Goal: Communication & Community: Ask a question

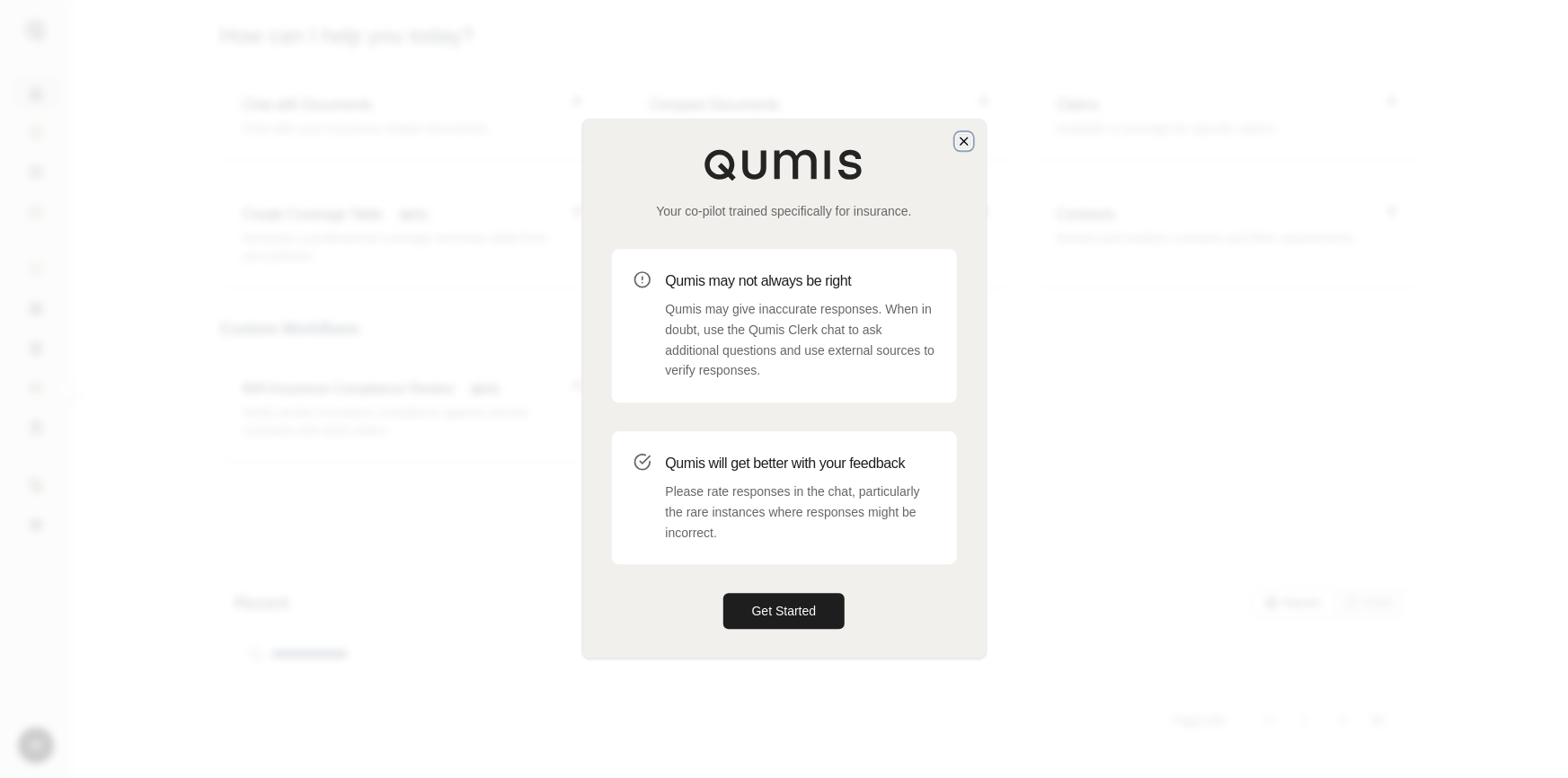
click at [966, 141] on icon "button" at bounding box center [964, 140] width 14 height 14
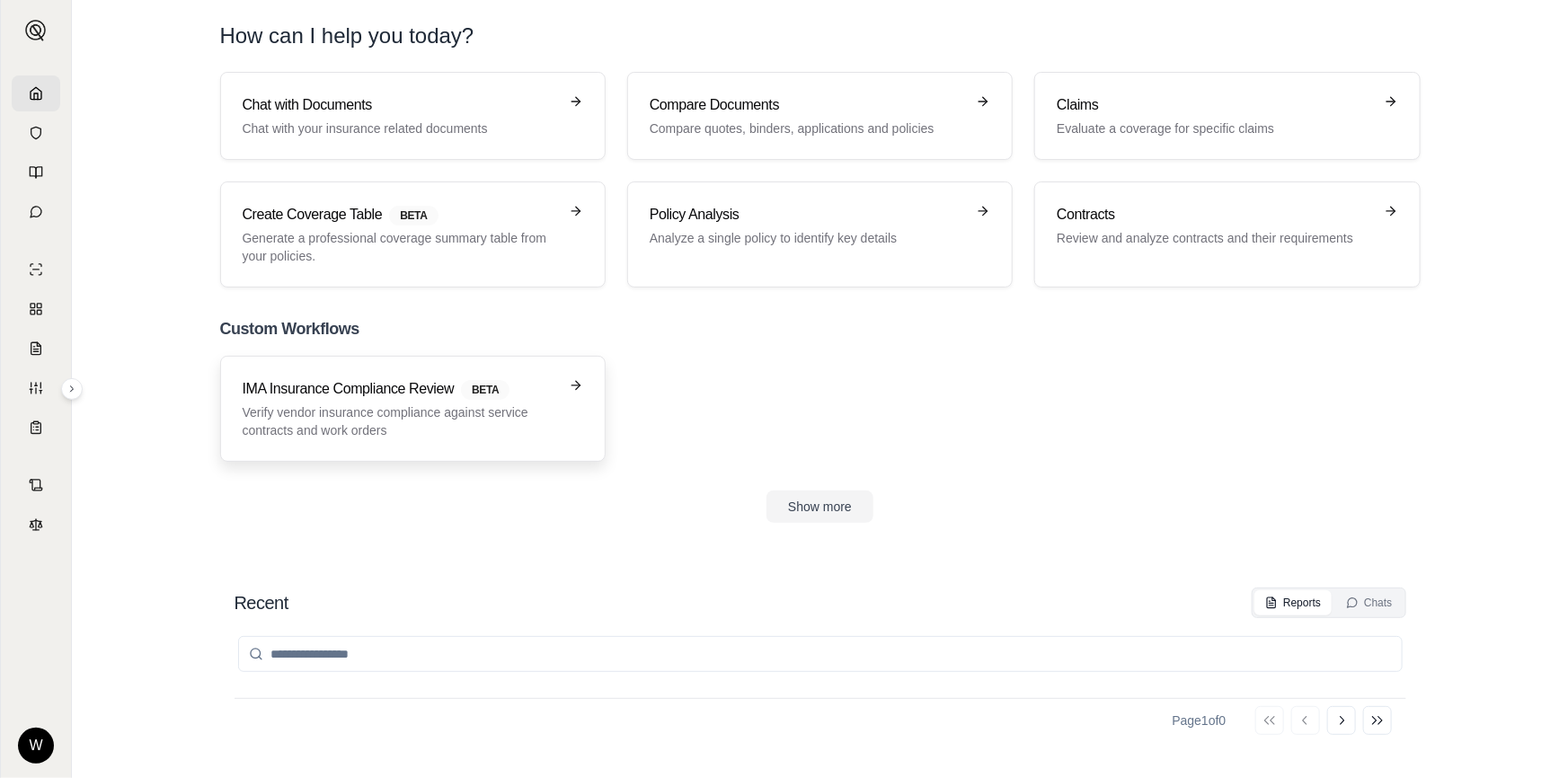
click at [435, 408] on p "Verify vendor insurance compliance against service contracts and work orders" at bounding box center [401, 421] width 316 height 36
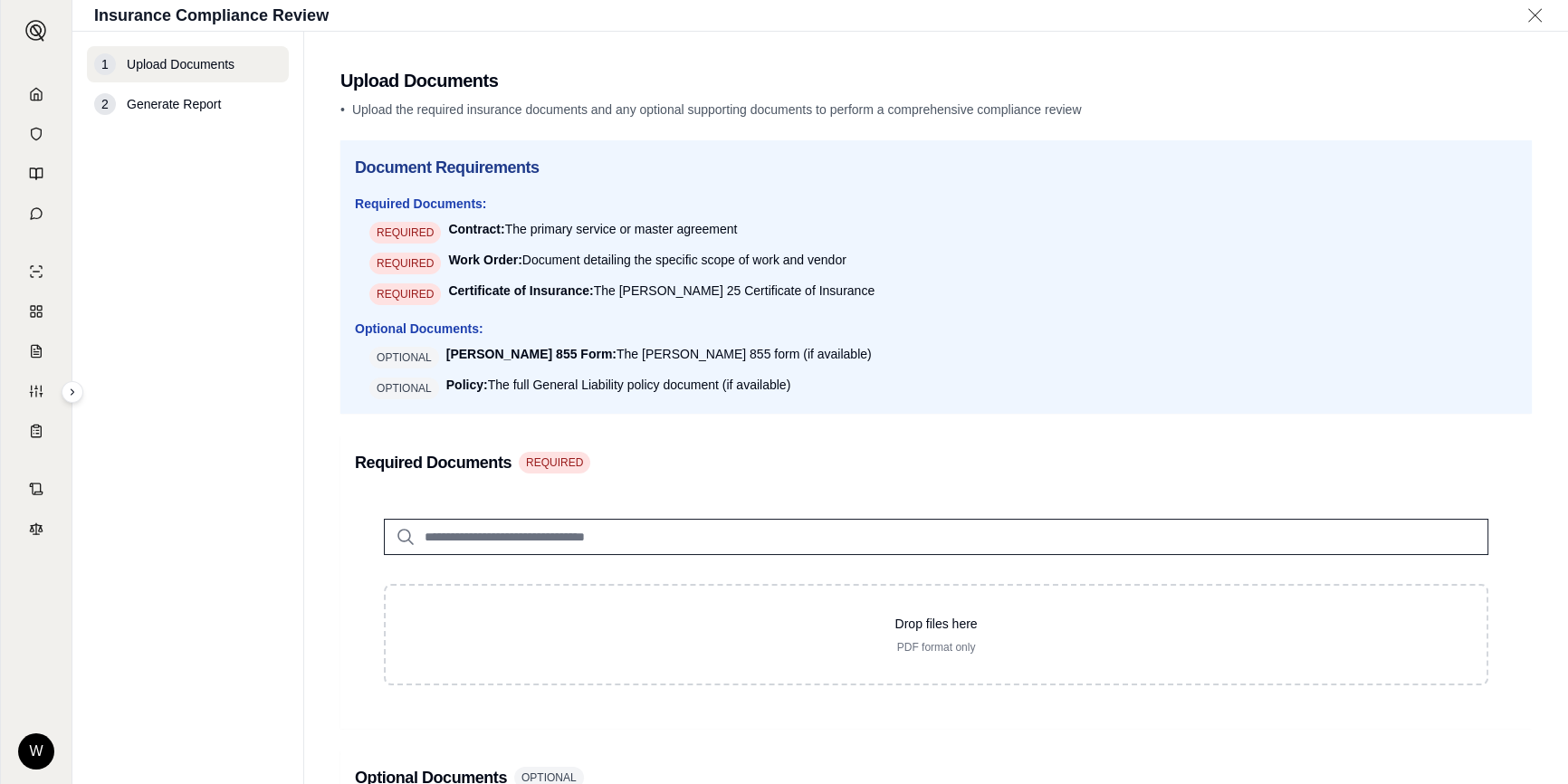
drag, startPoint x: 451, startPoint y: 259, endPoint x: 904, endPoint y: 248, distance: 453.1
click at [904, 248] on ul "REQUIRED Contract: The primary service or master agreement REQUIRED Work Order:…" at bounding box center [935, 262] width 1163 height 85
click at [889, 250] on li "REQUIRED Work Order: Document detailing the specific scope of work and vendor" at bounding box center [943, 262] width 1148 height 23
drag, startPoint x: 876, startPoint y: 262, endPoint x: 455, endPoint y: 257, distance: 421.0
click at [455, 257] on li "REQUIRED Work Order: Document detailing the specific scope of work and vendor" at bounding box center [943, 262] width 1148 height 23
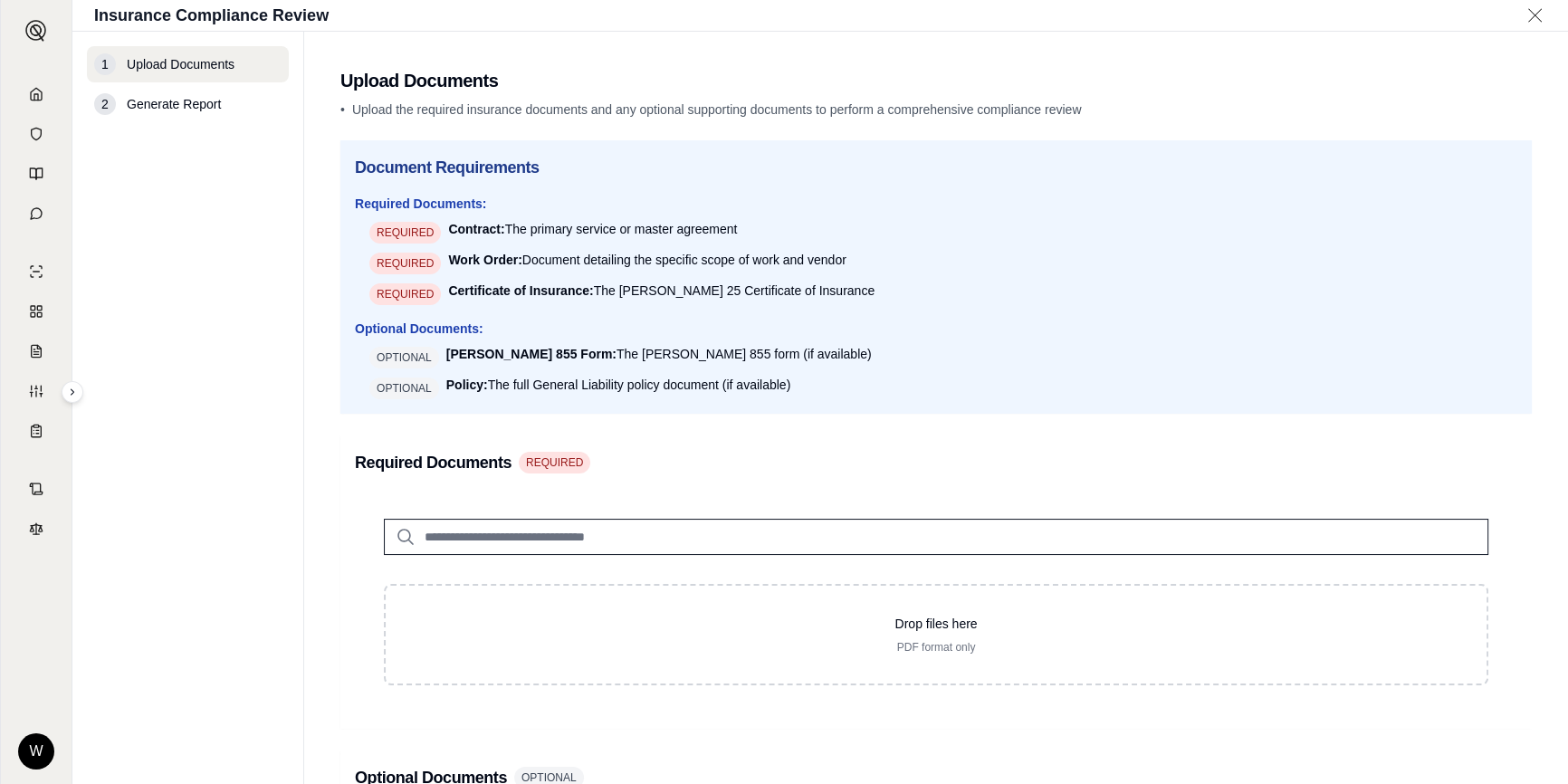
drag, startPoint x: 134, startPoint y: 285, endPoint x: 145, endPoint y: 287, distance: 11.2
click at [134, 285] on nav "1 Upload Documents 2 Generate Report" at bounding box center [188, 407] width 232 height 752
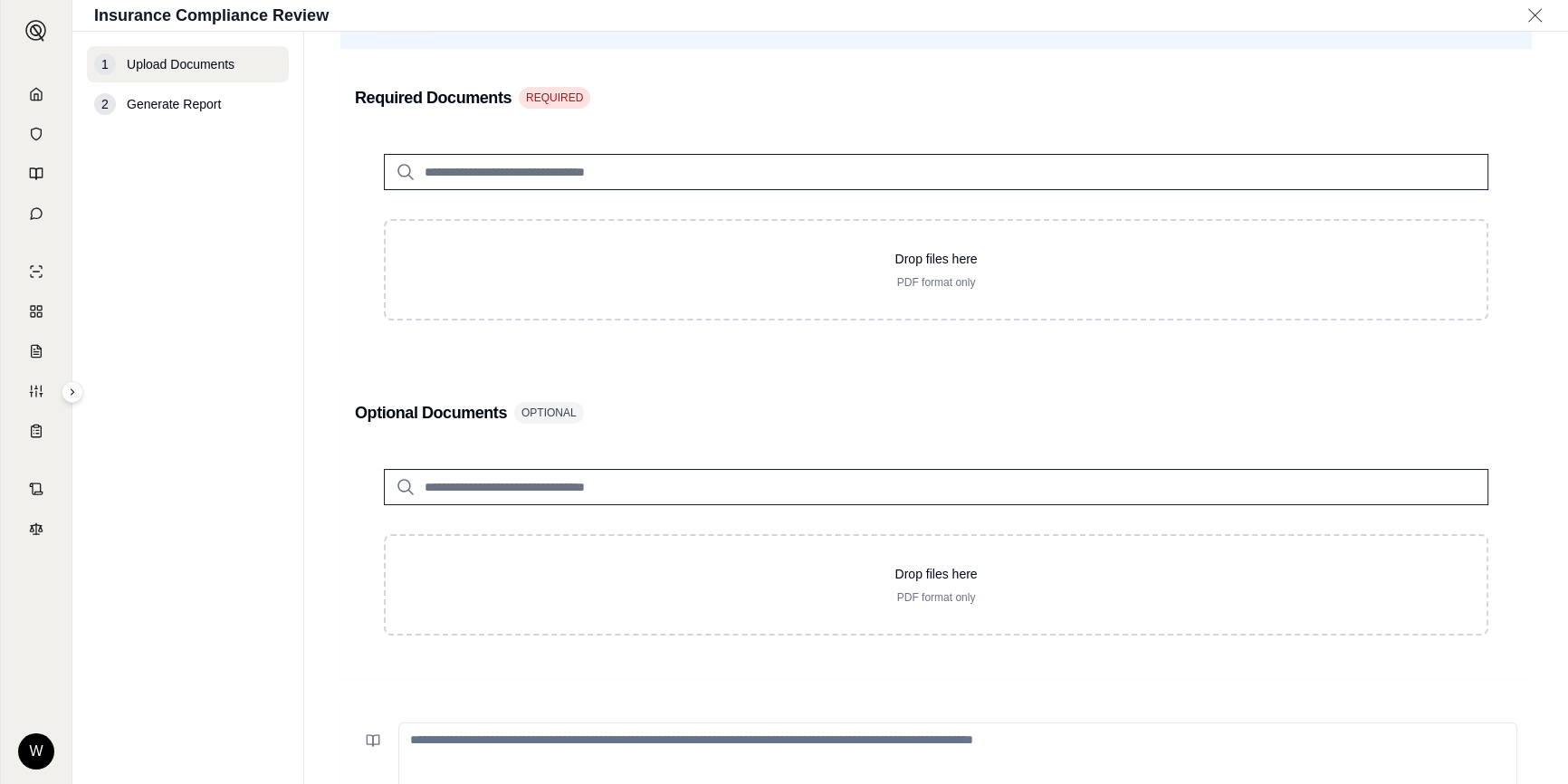
scroll to position [328, 0]
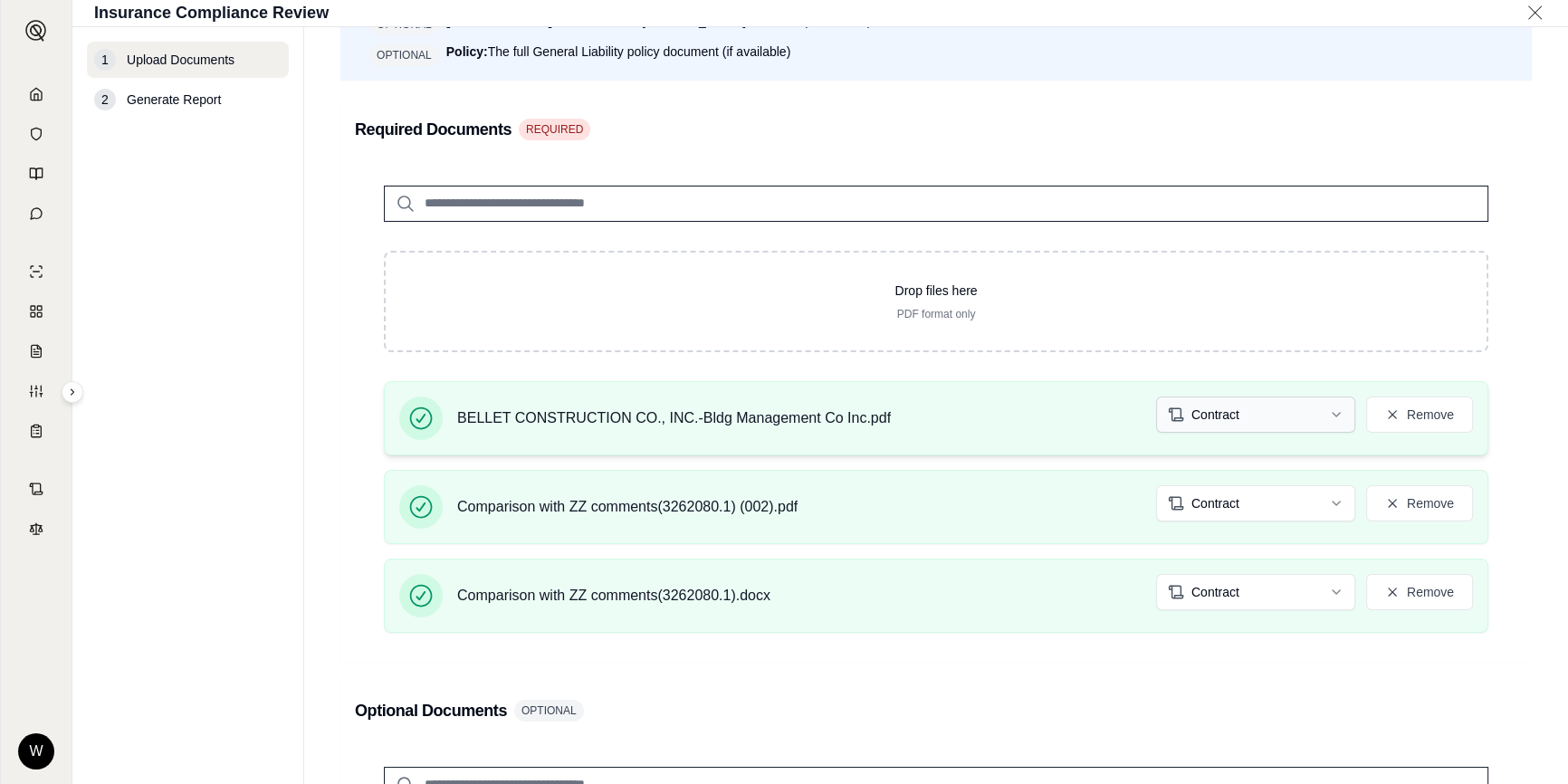
click at [1270, 413] on html "W Insurance Compliance Review 1 Upload Documents 2 Generate Report Upload Docum…" at bounding box center [784, 392] width 1568 height 784
click at [1213, 505] on html "Document type updated successfully W Insurance Compliance Review 1 Upload Docum…" at bounding box center [784, 392] width 1568 height 784
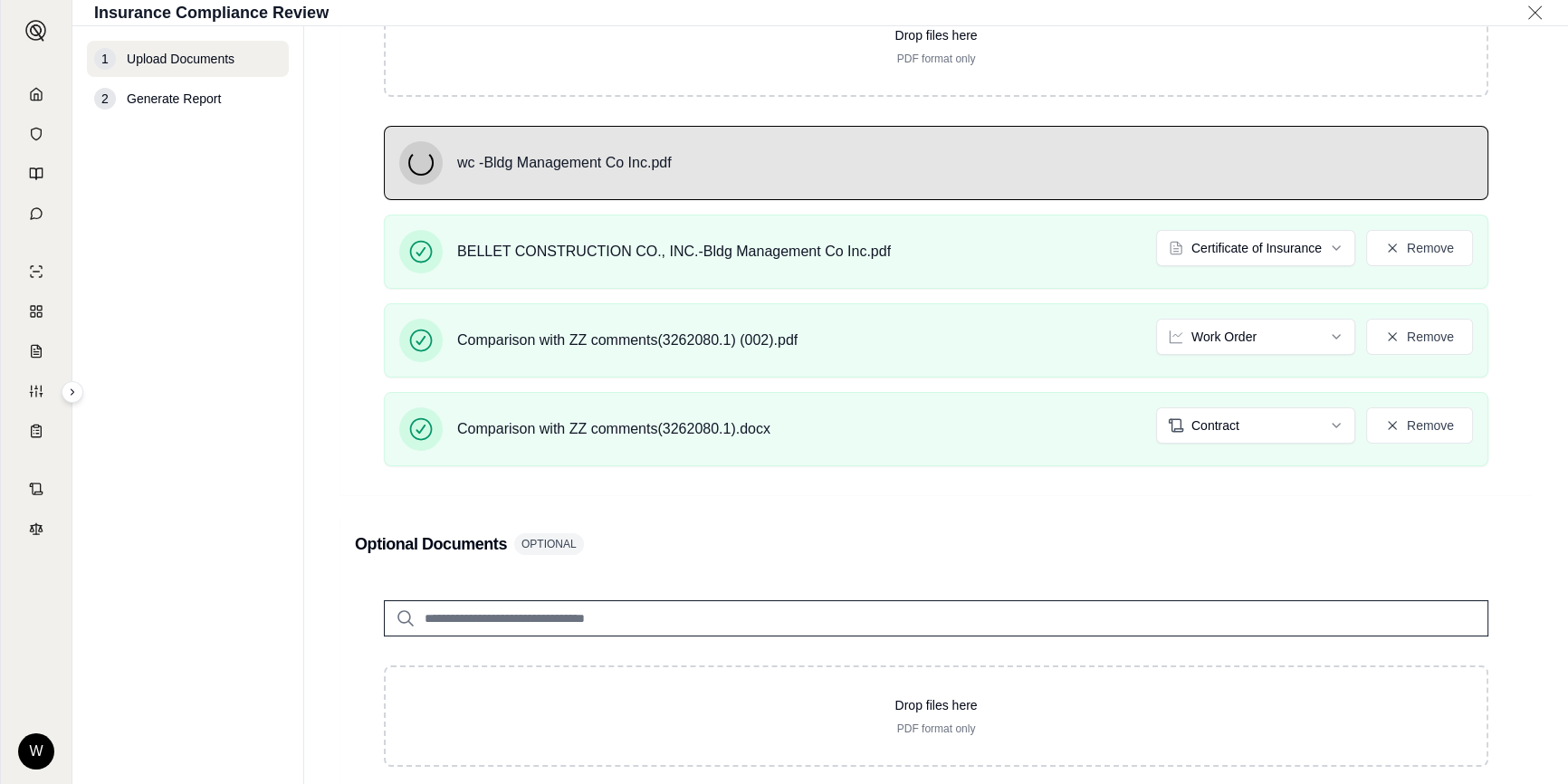
scroll to position [381, 0]
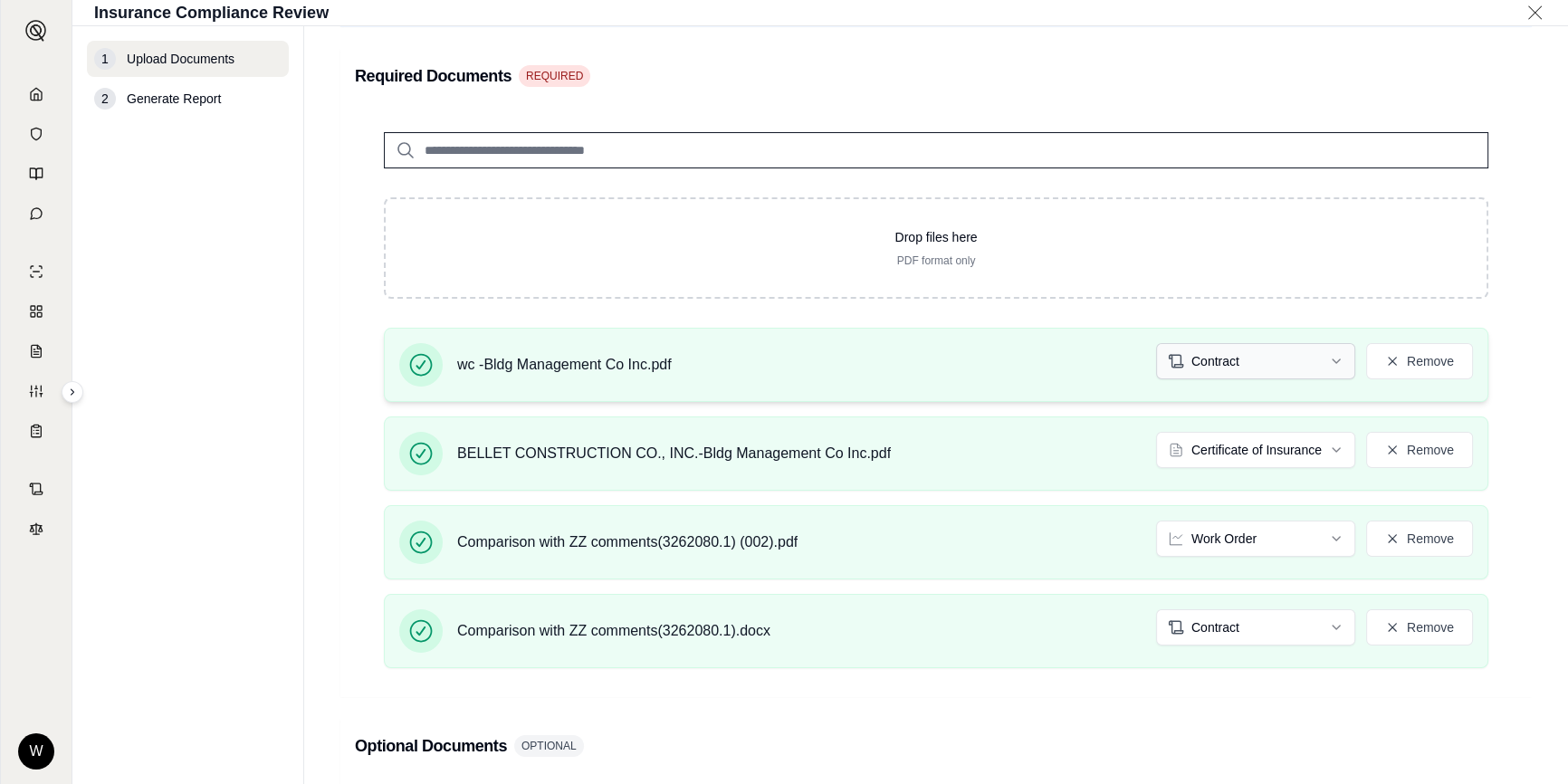
click at [1258, 348] on html "W Insurance Compliance Review 1 Upload Documents 2 Generate Report Upload Docum…" at bounding box center [784, 392] width 1568 height 784
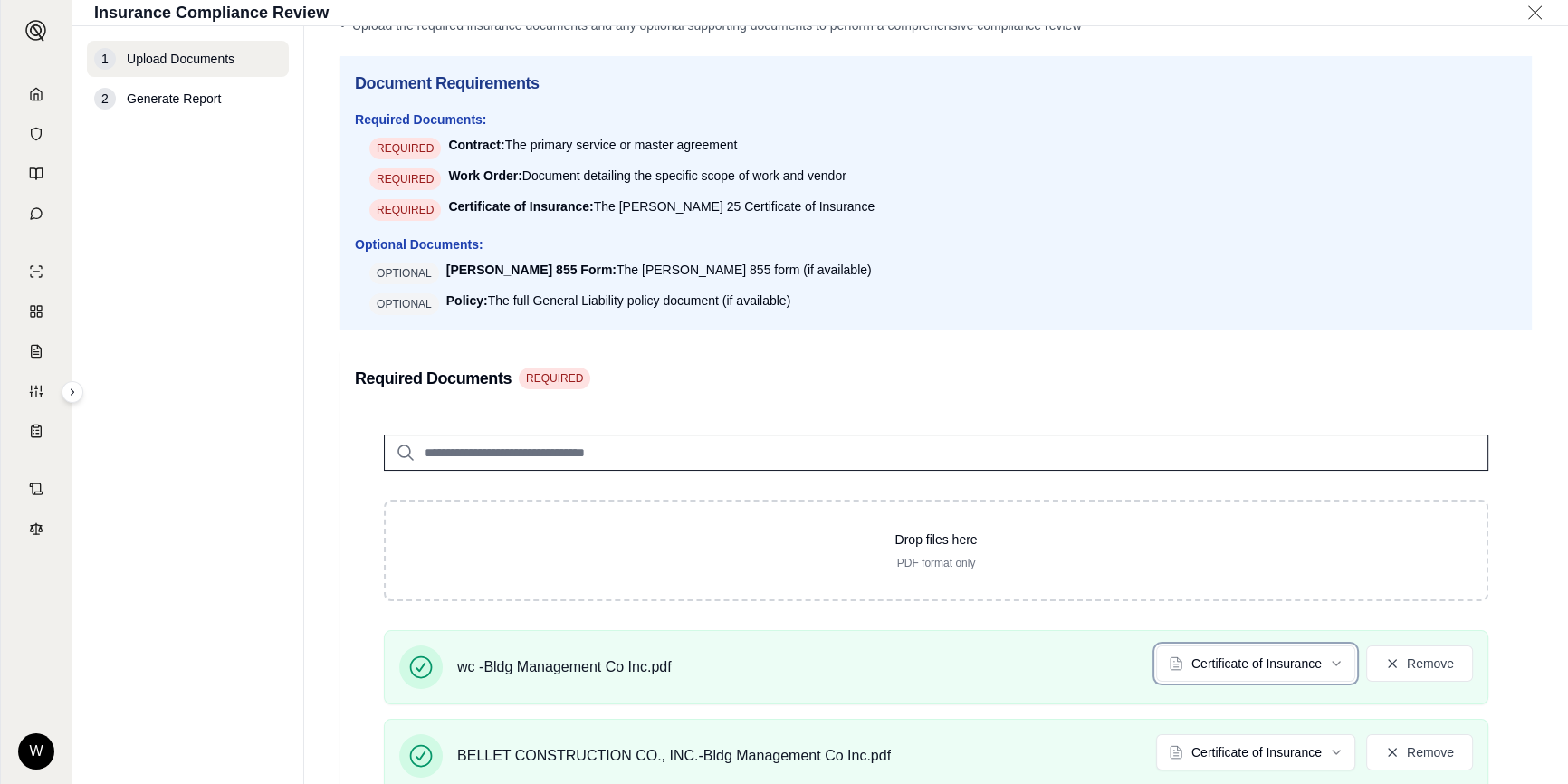
scroll to position [0, 0]
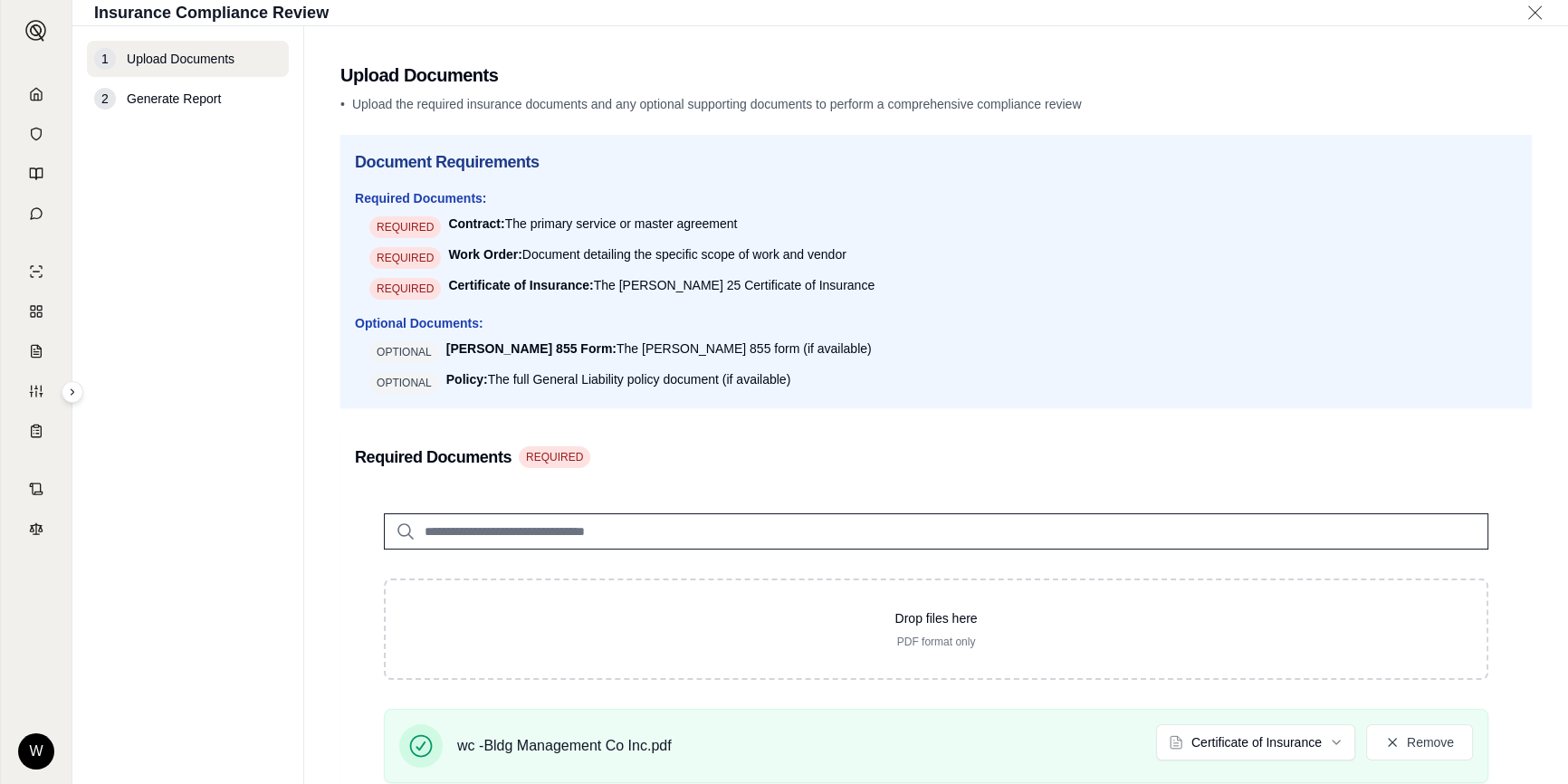
drag, startPoint x: 451, startPoint y: 253, endPoint x: 886, endPoint y: 256, distance: 435.0
click at [886, 256] on li "REQUIRED Work Order: Document detailing the specific scope of work and vendor" at bounding box center [943, 257] width 1148 height 23
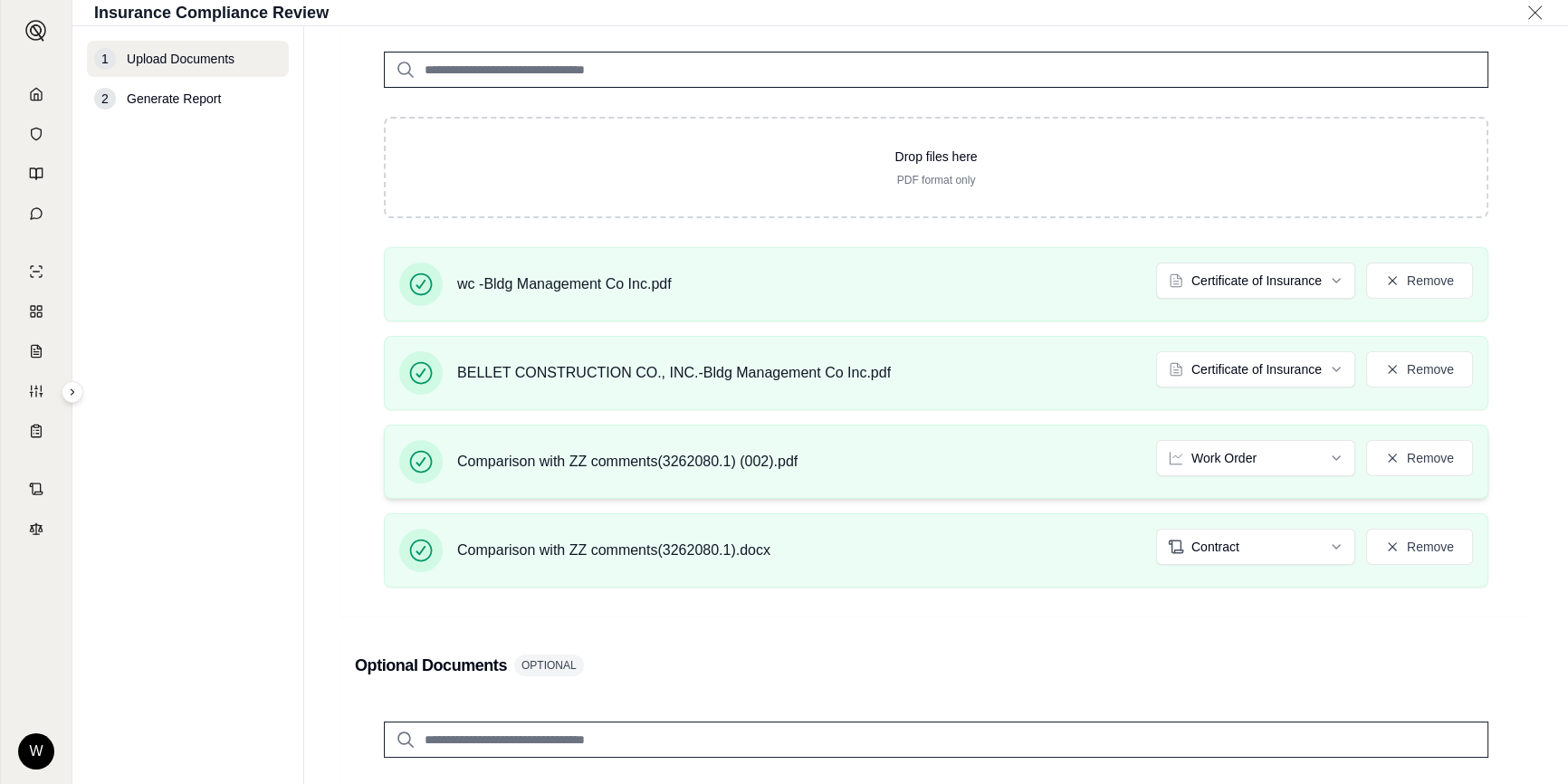
scroll to position [411, 0]
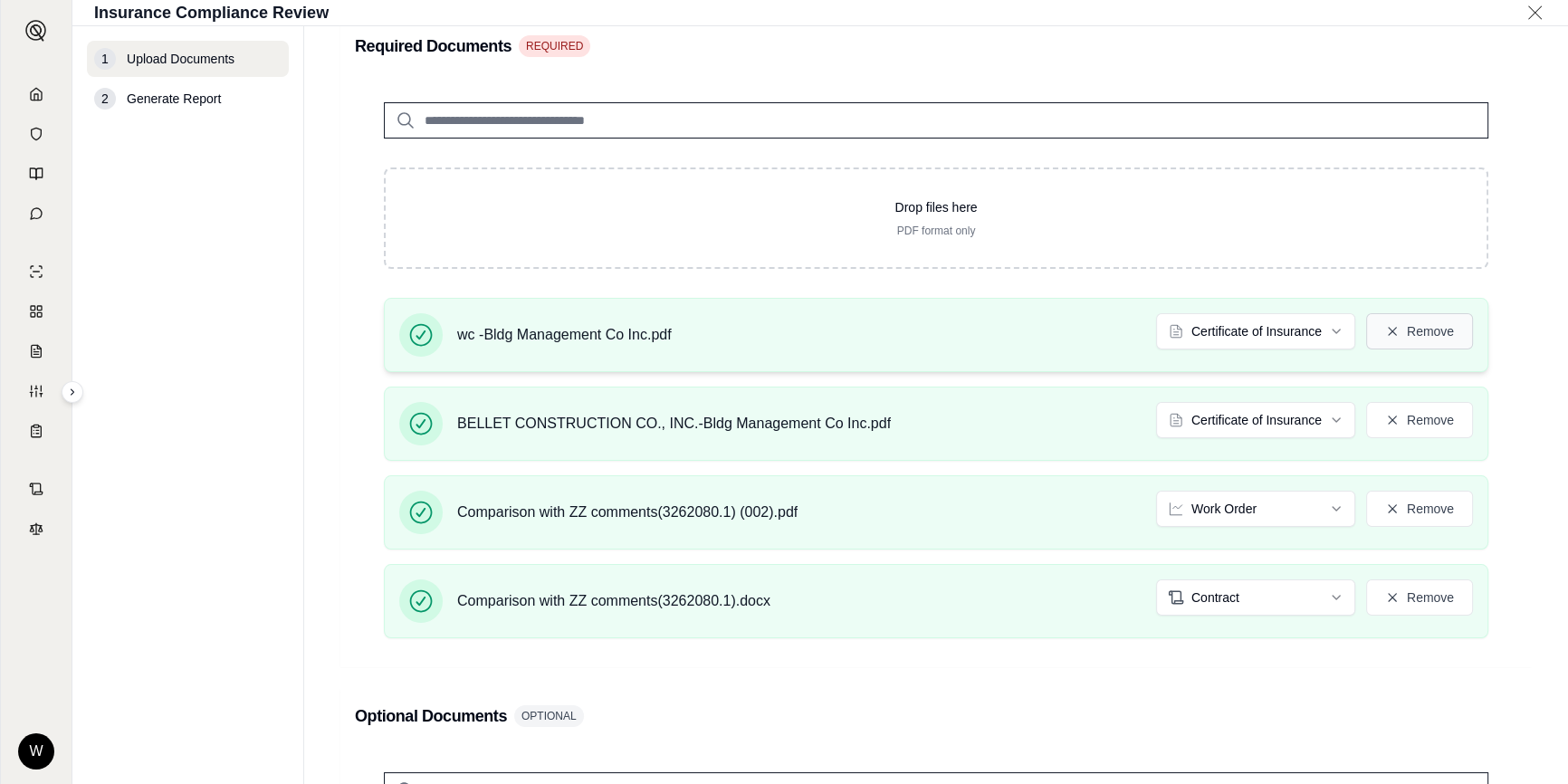
click at [1391, 326] on button "Remove" at bounding box center [1419, 331] width 107 height 37
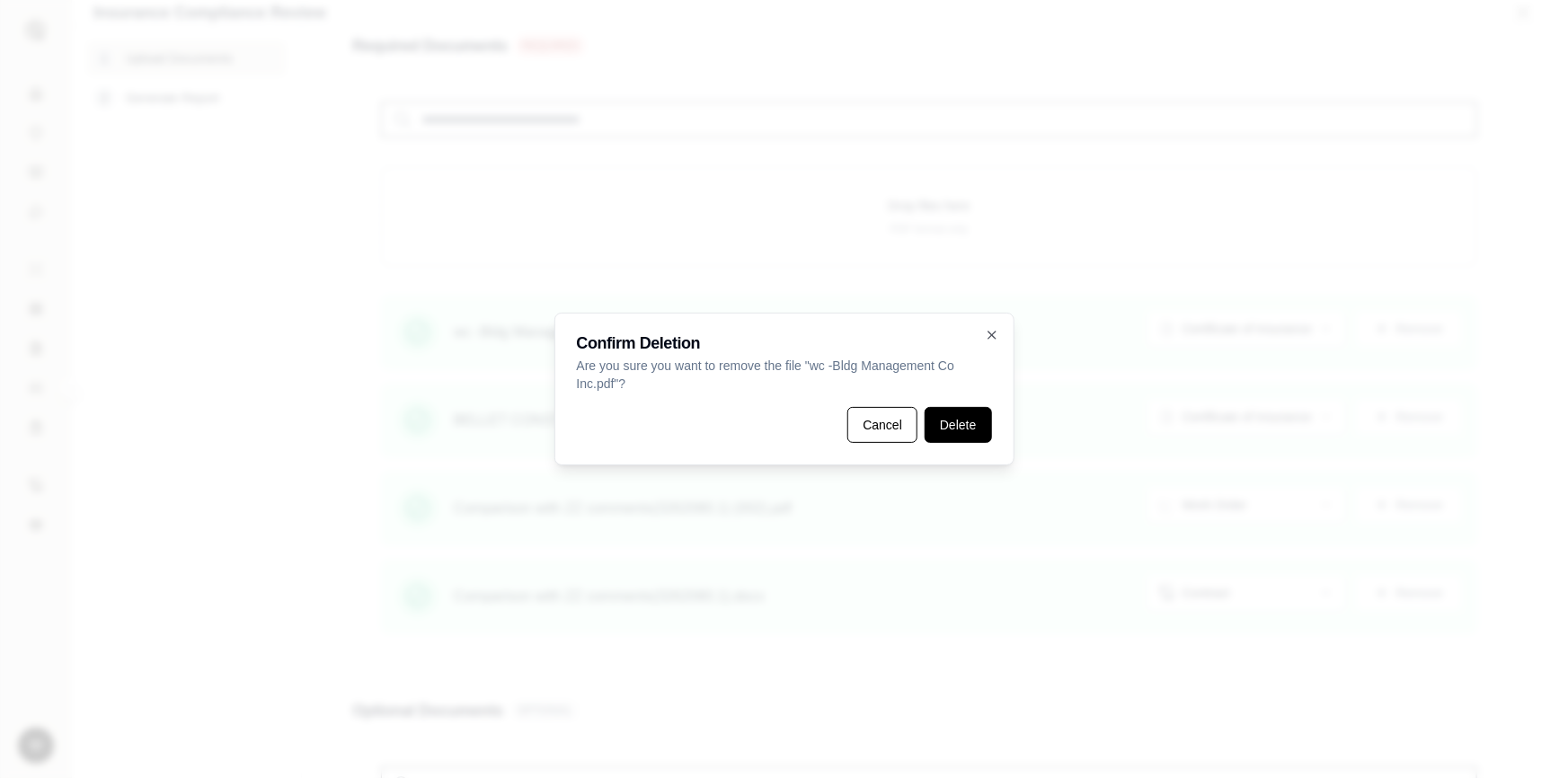
click at [947, 426] on button "Delete" at bounding box center [958, 425] width 67 height 36
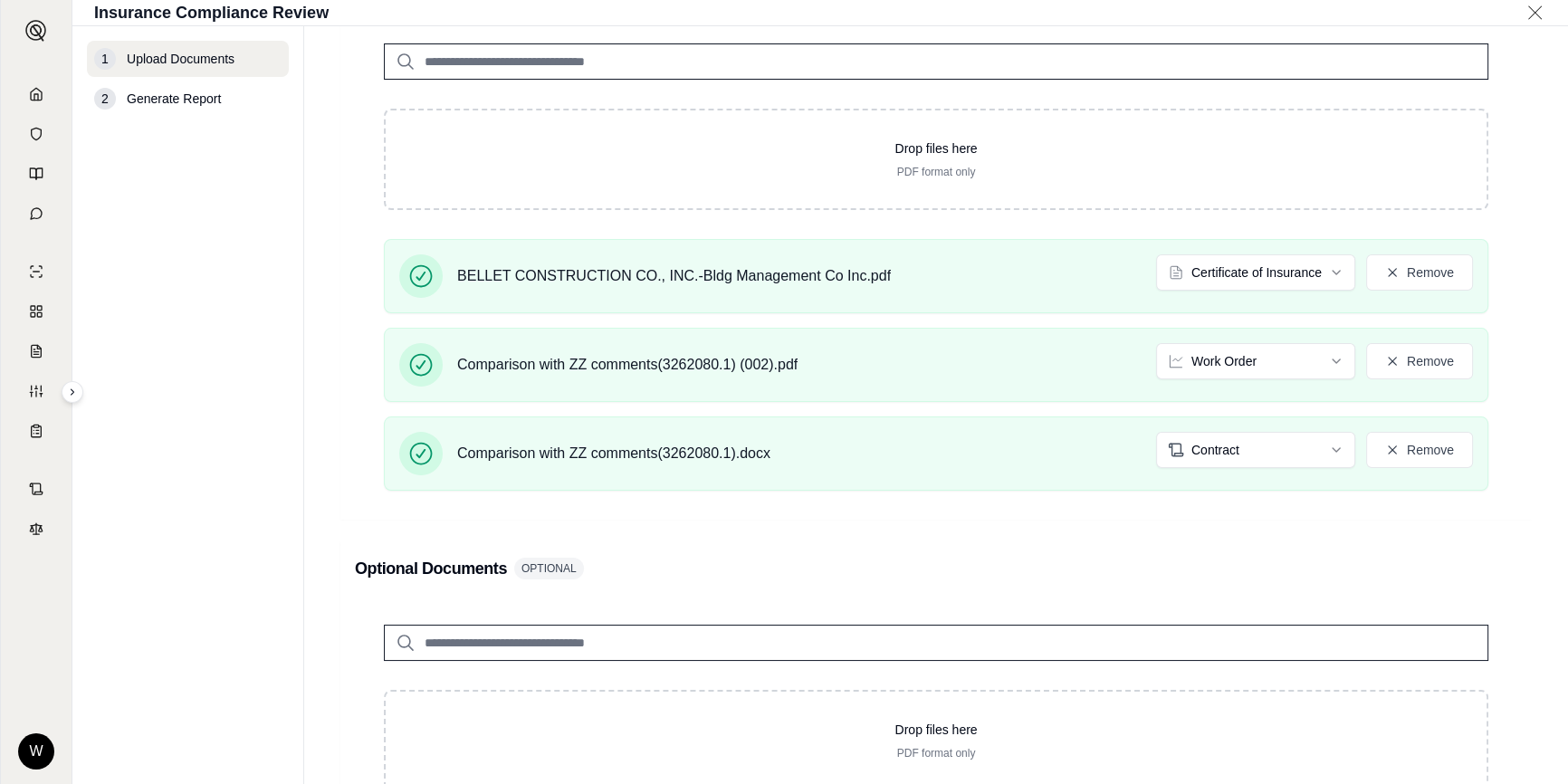
scroll to position [387, 0]
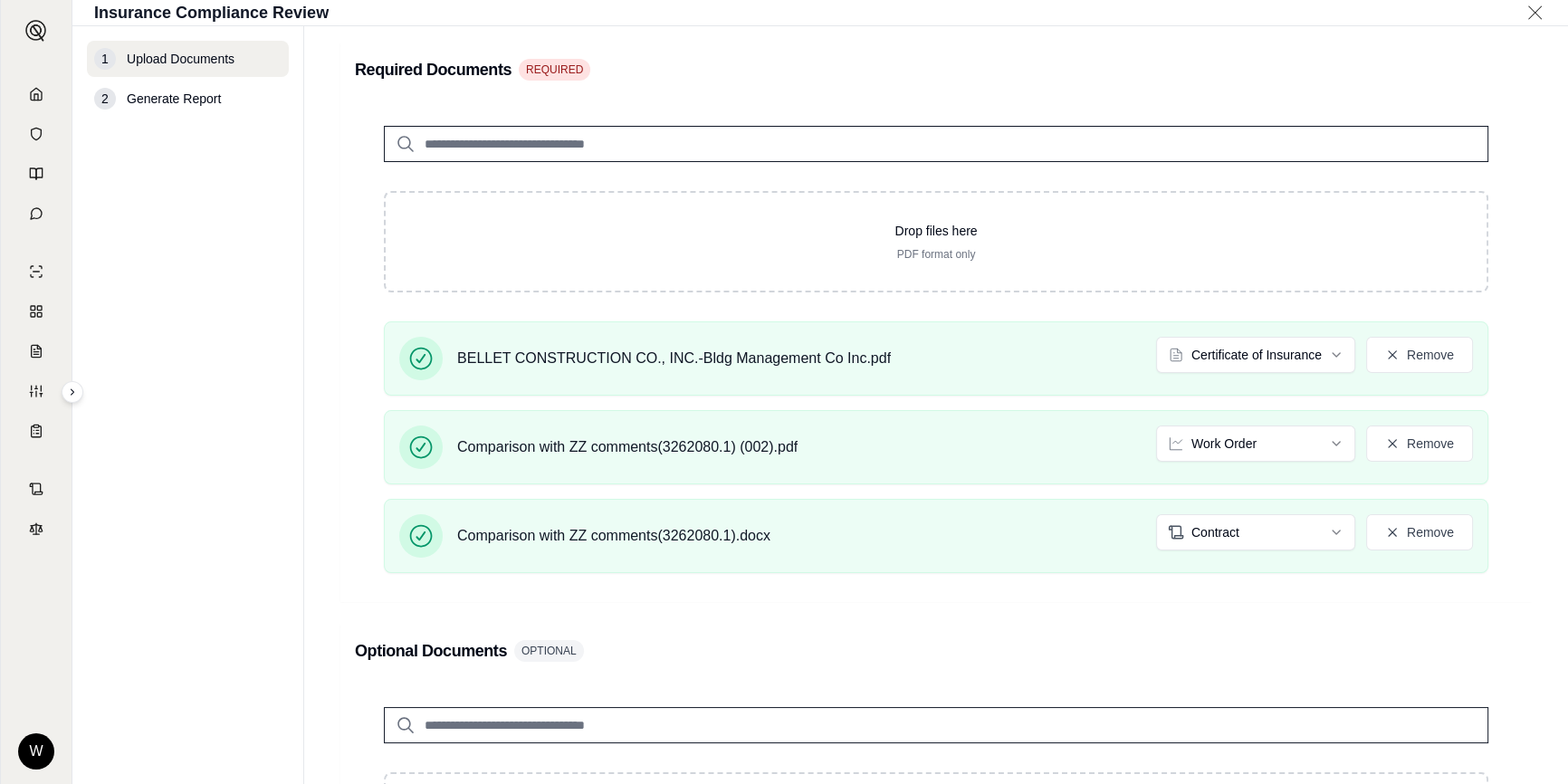
drag, startPoint x: 1521, startPoint y: 512, endPoint x: 1522, endPoint y: 521, distance: 9.1
click at [1521, 512] on main "Upload Documents • Upload the required insurance documents and any optional sup…" at bounding box center [936, 405] width 1264 height 758
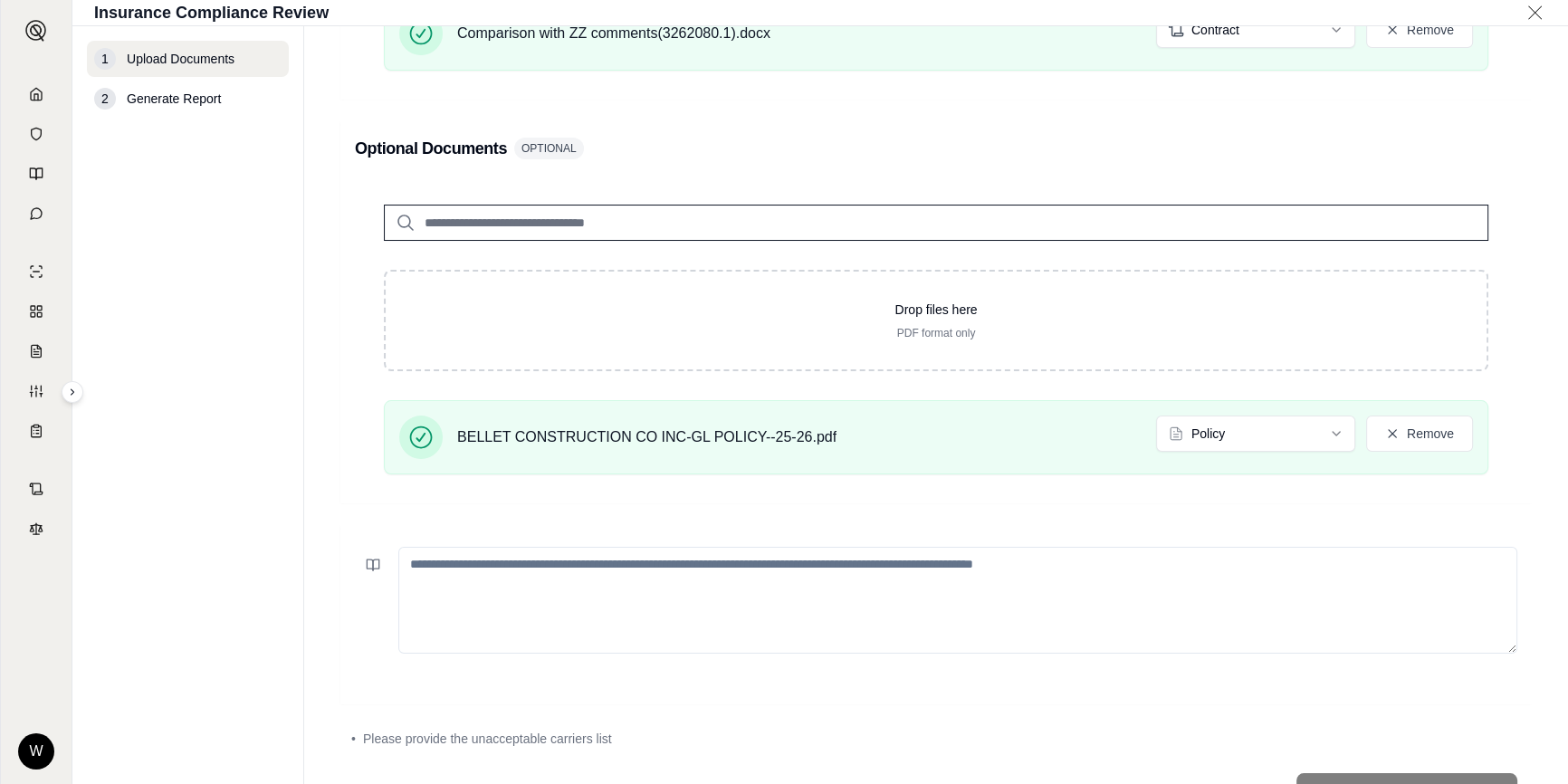
scroll to position [963, 0]
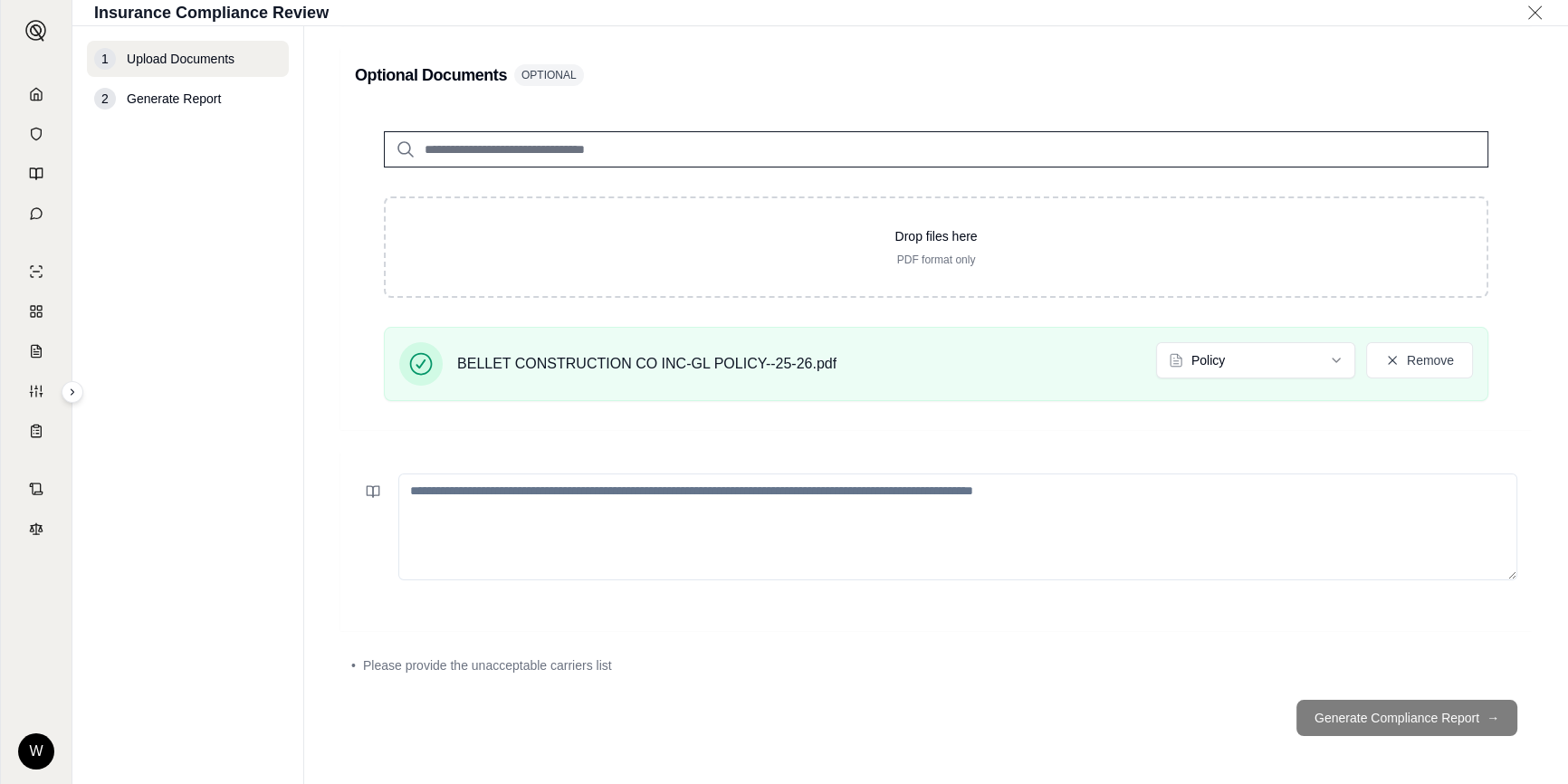
click at [818, 500] on textarea at bounding box center [958, 527] width 1119 height 107
paste textarea "**********"
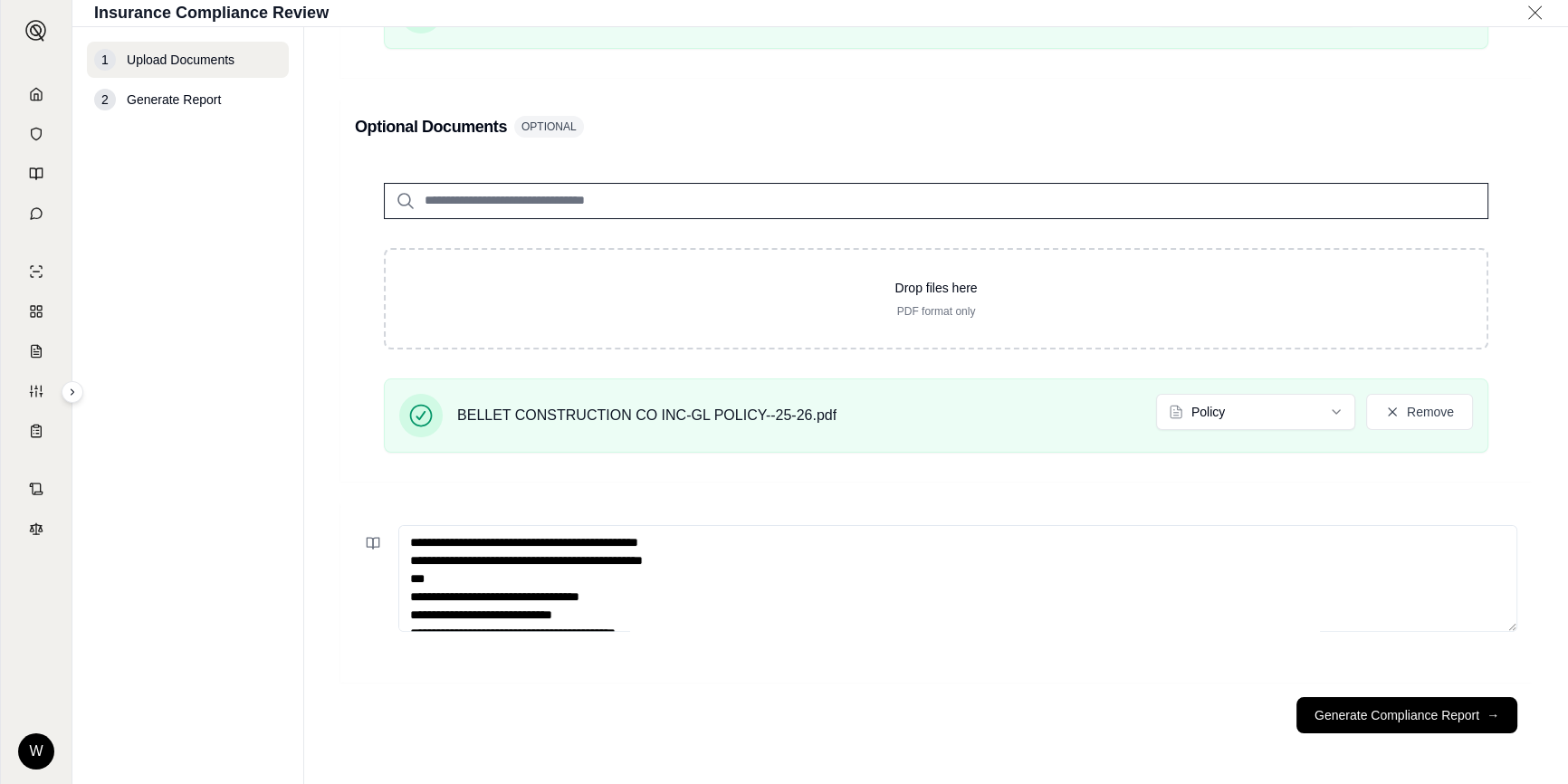
scroll to position [910, 0]
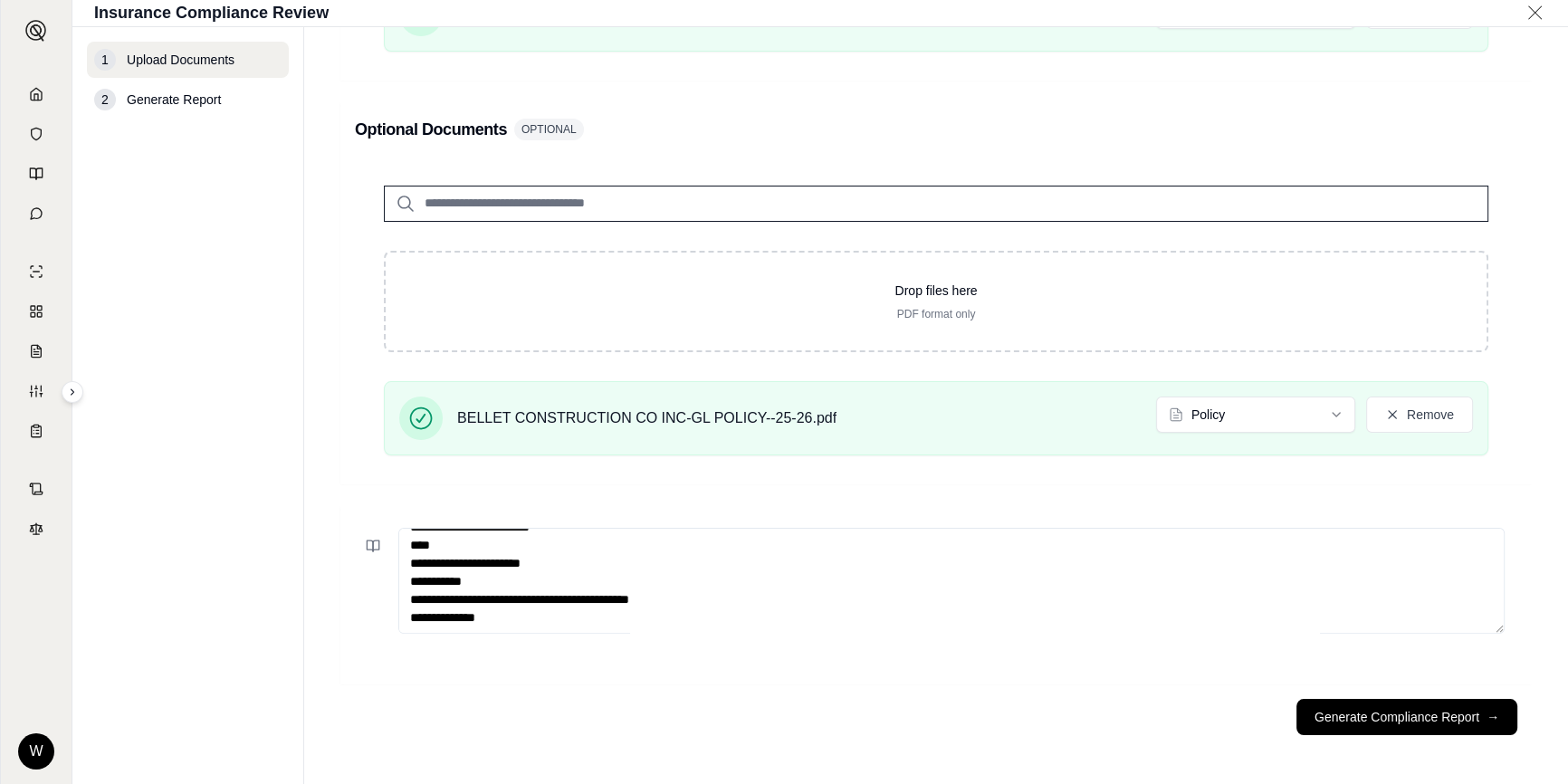
type textarea "**********"
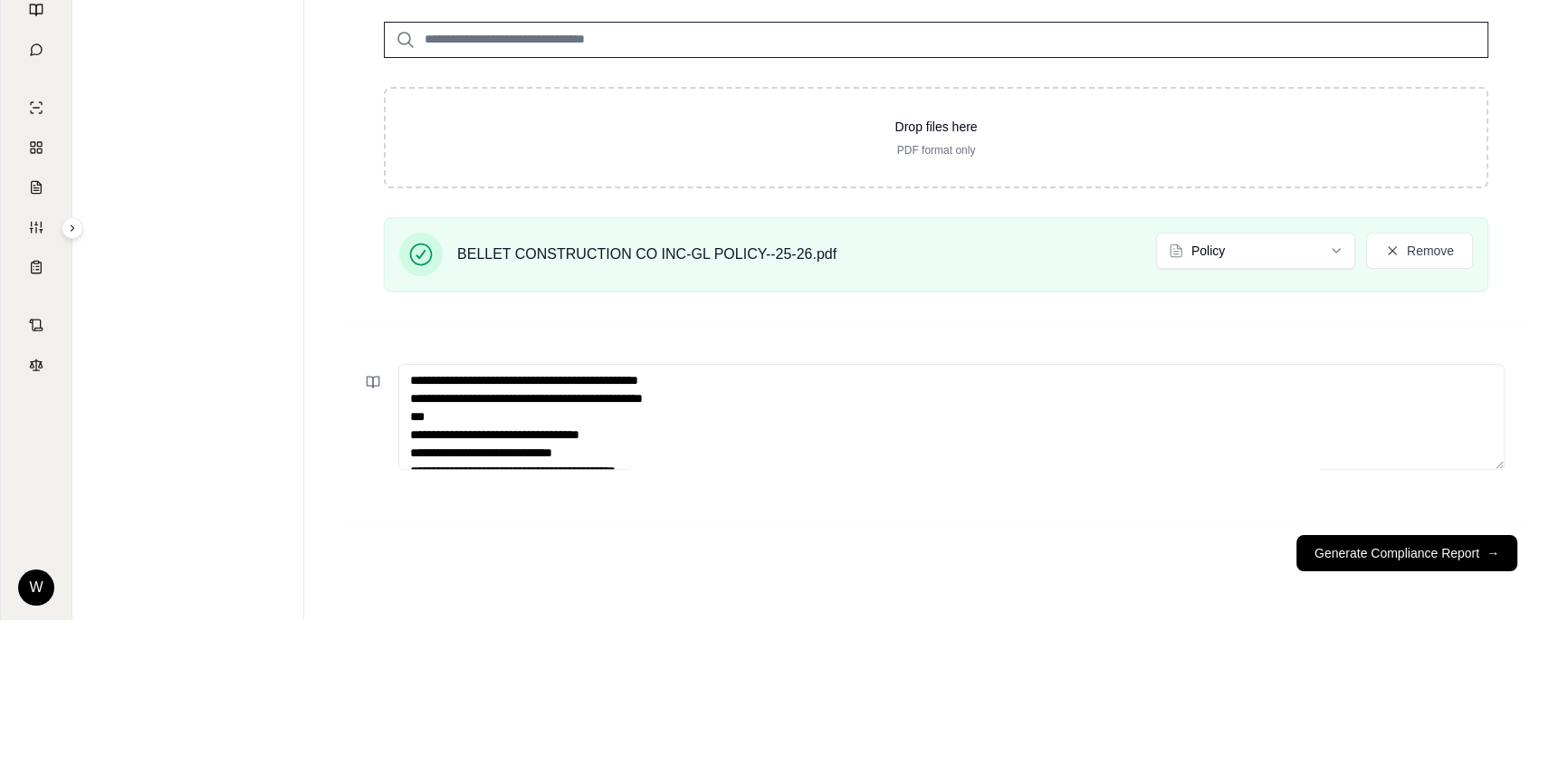
scroll to position [0, 0]
click at [1390, 552] on button "Generate Compliance Report →" at bounding box center [1406, 553] width 221 height 37
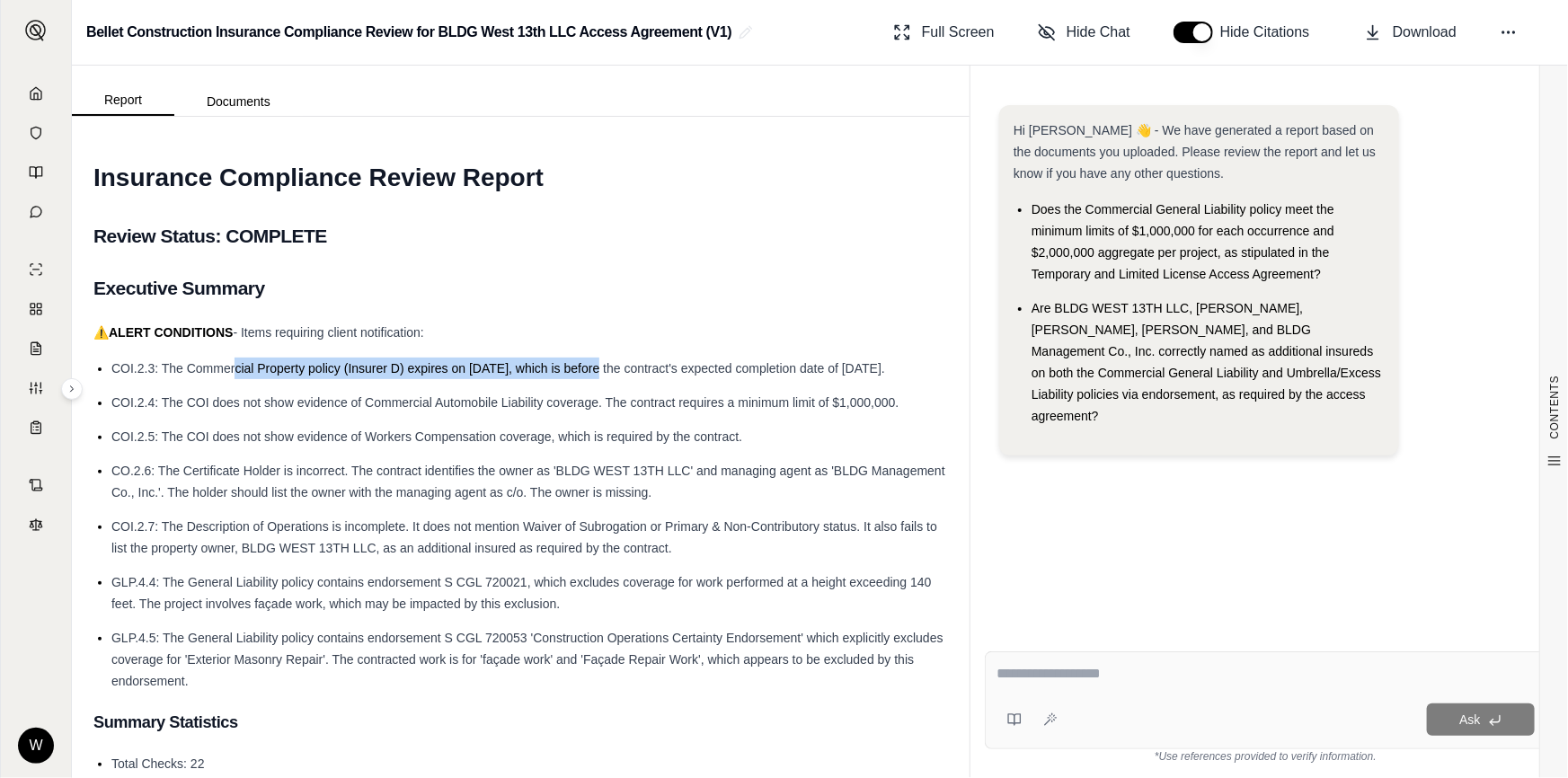
drag, startPoint x: 237, startPoint y: 369, endPoint x: 599, endPoint y: 375, distance: 362.0
click at [599, 375] on li "COI.2.3: The Commercial Property policy (Insurer D) expires on [DATE], which is…" at bounding box center [530, 368] width 837 height 22
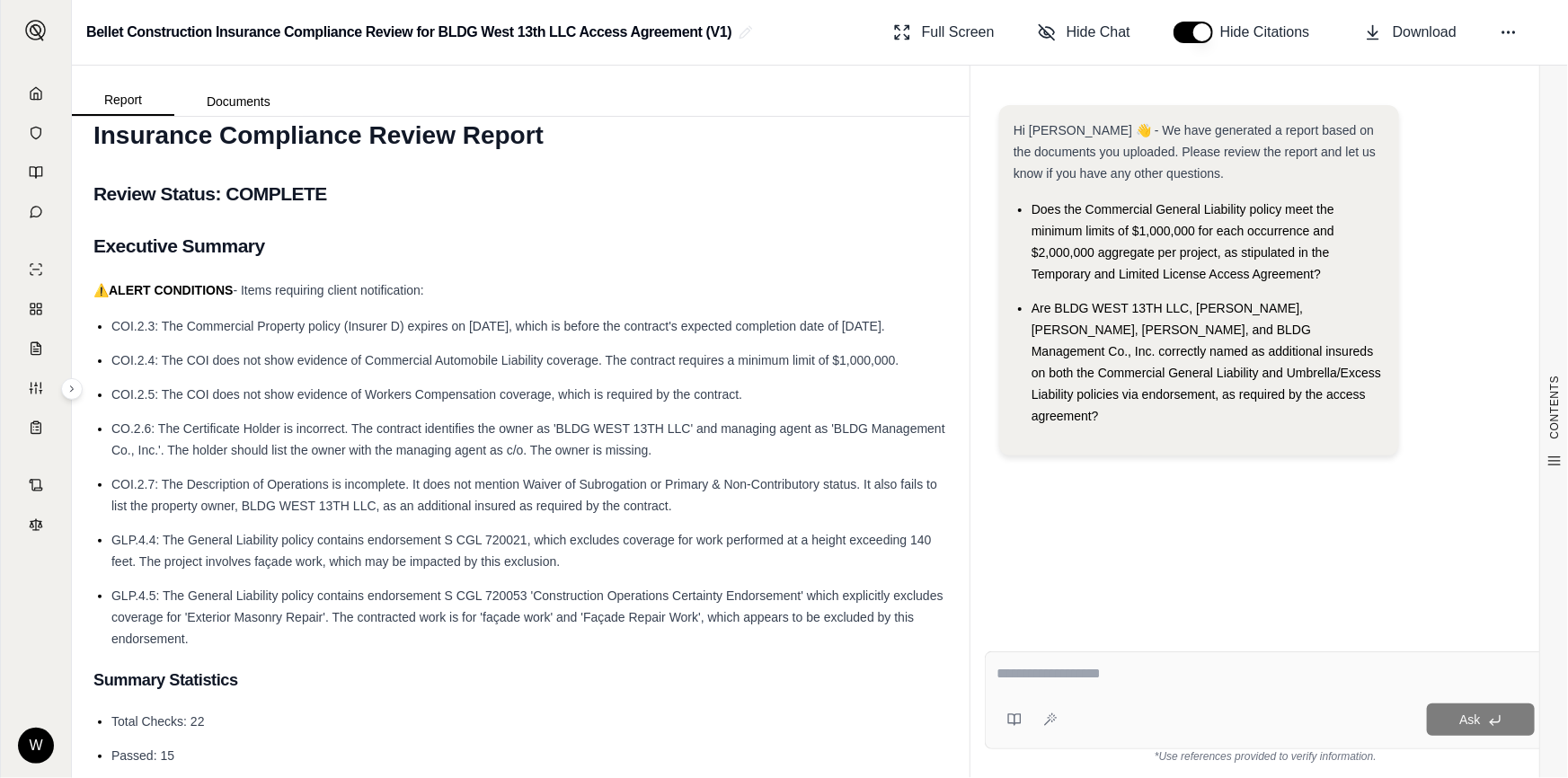
scroll to position [81, 0]
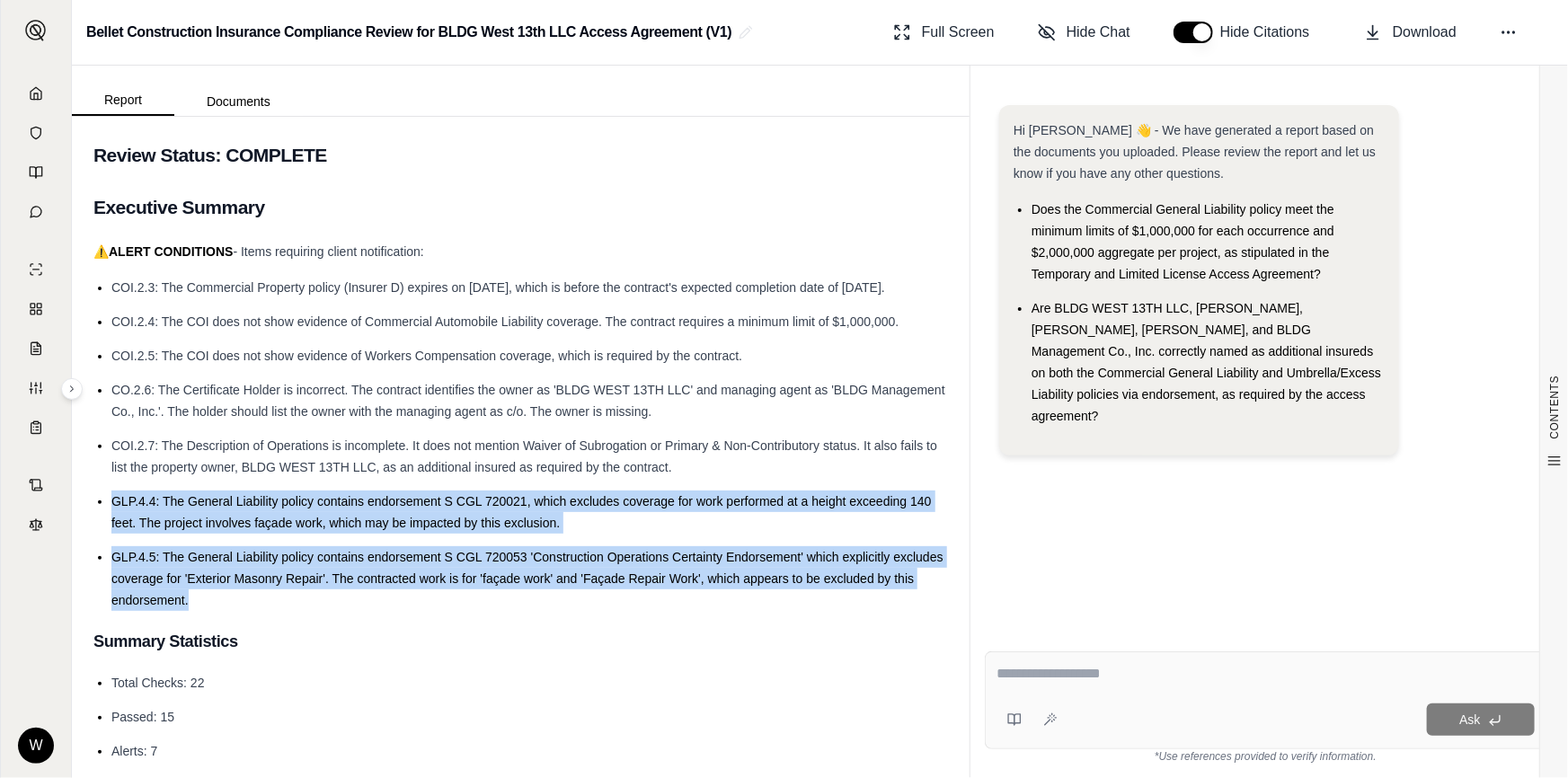
drag, startPoint x: 257, startPoint y: 600, endPoint x: 90, endPoint y: 494, distance: 197.8
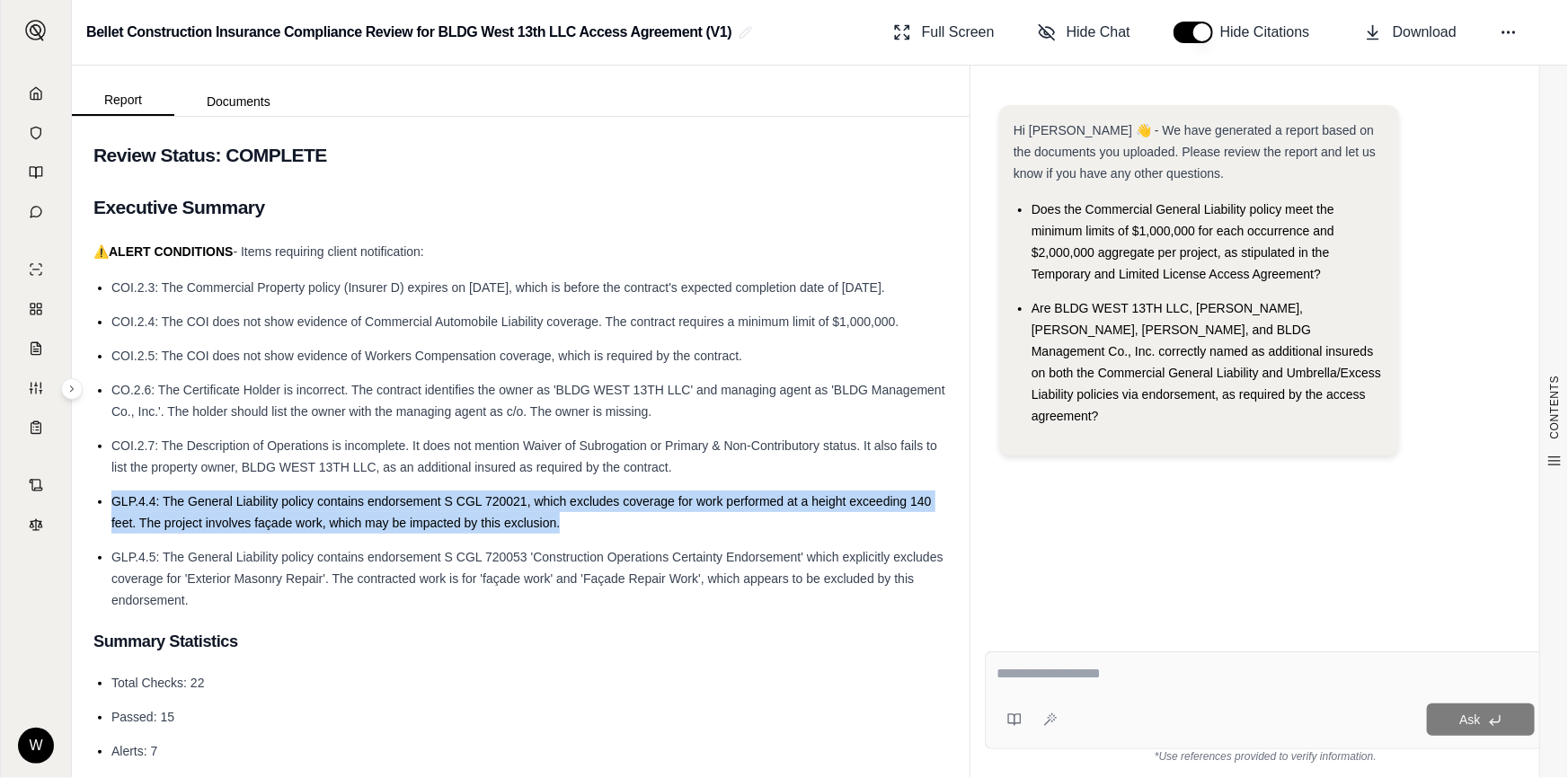
drag, startPoint x: 129, startPoint y: 496, endPoint x: 572, endPoint y: 512, distance: 443.3
click at [572, 512] on li "GLP.4.4: The General Liability policy contains endorsement S CGL 720021, which …" at bounding box center [530, 511] width 837 height 43
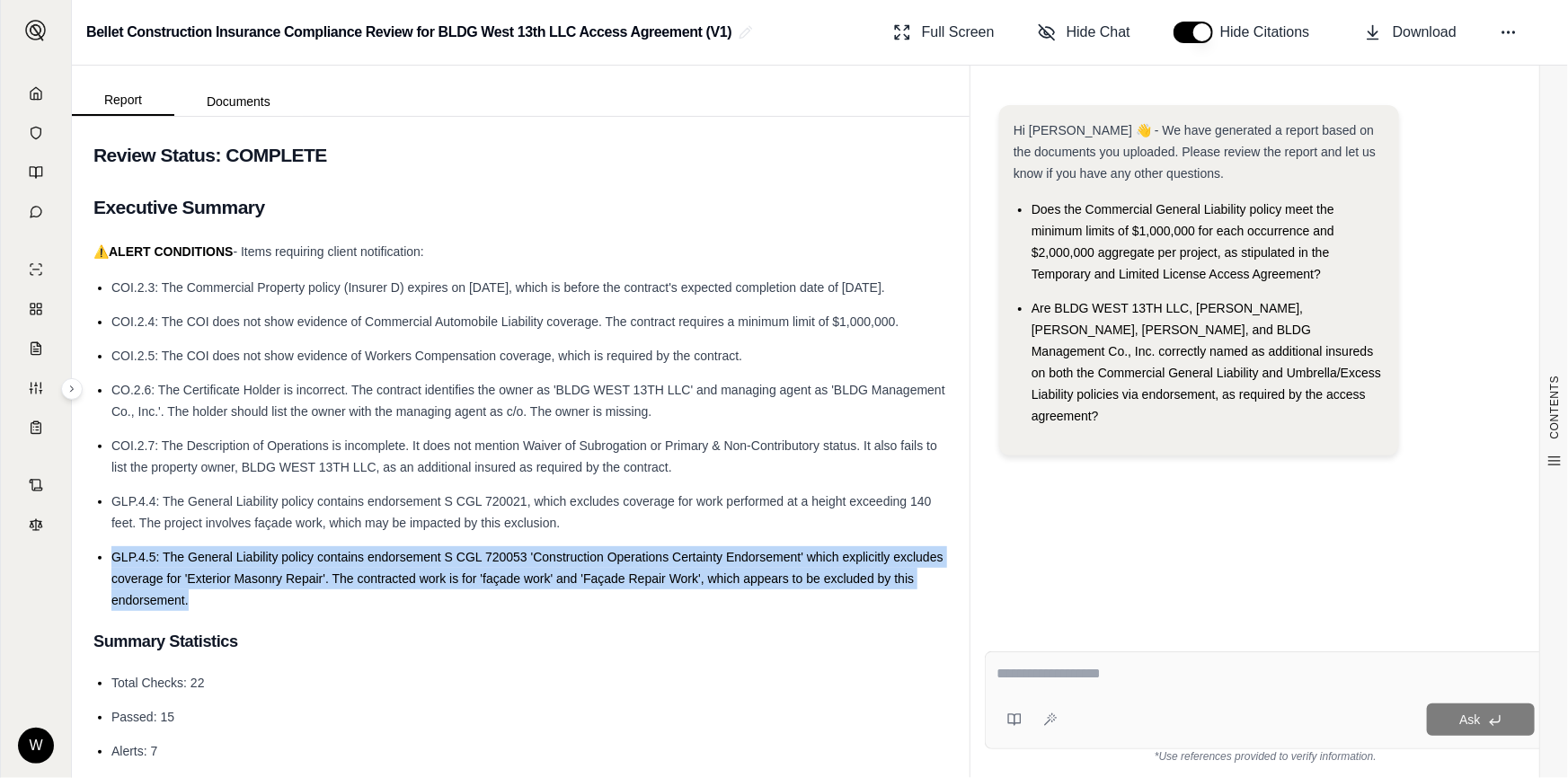
drag, startPoint x: 231, startPoint y: 592, endPoint x: 108, endPoint y: 562, distance: 126.6
click at [108, 562] on ul "COI.2.3: The Commercial Property policy (Insurer D) expires on [DATE], which is…" at bounding box center [521, 443] width 855 height 335
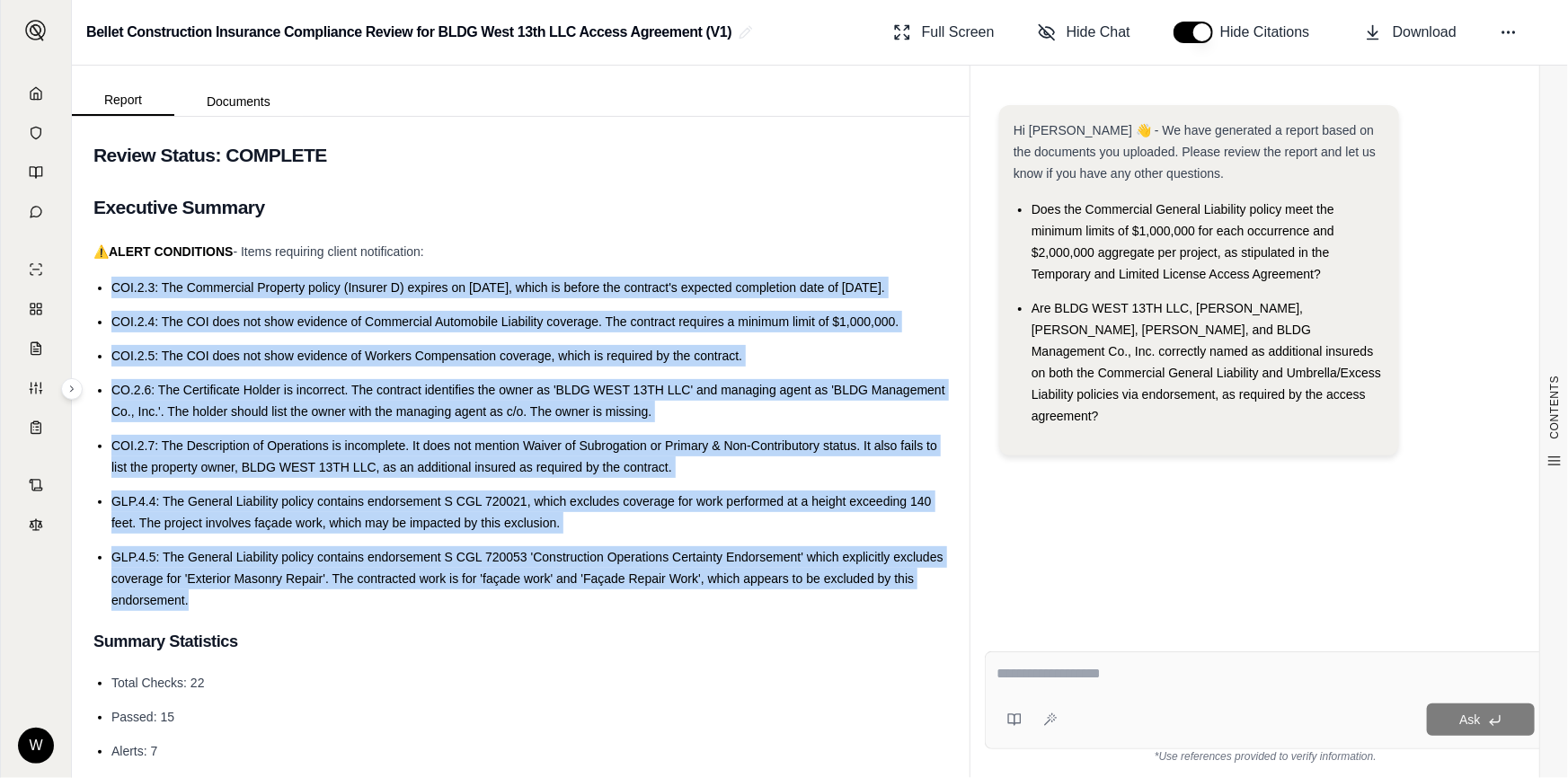
drag, startPoint x: 235, startPoint y: 594, endPoint x: 114, endPoint y: 289, distance: 328.1
click at [114, 289] on ul "COI.2.3: The Commercial Property policy (Insurer D) expires on [DATE], which is…" at bounding box center [521, 443] width 855 height 335
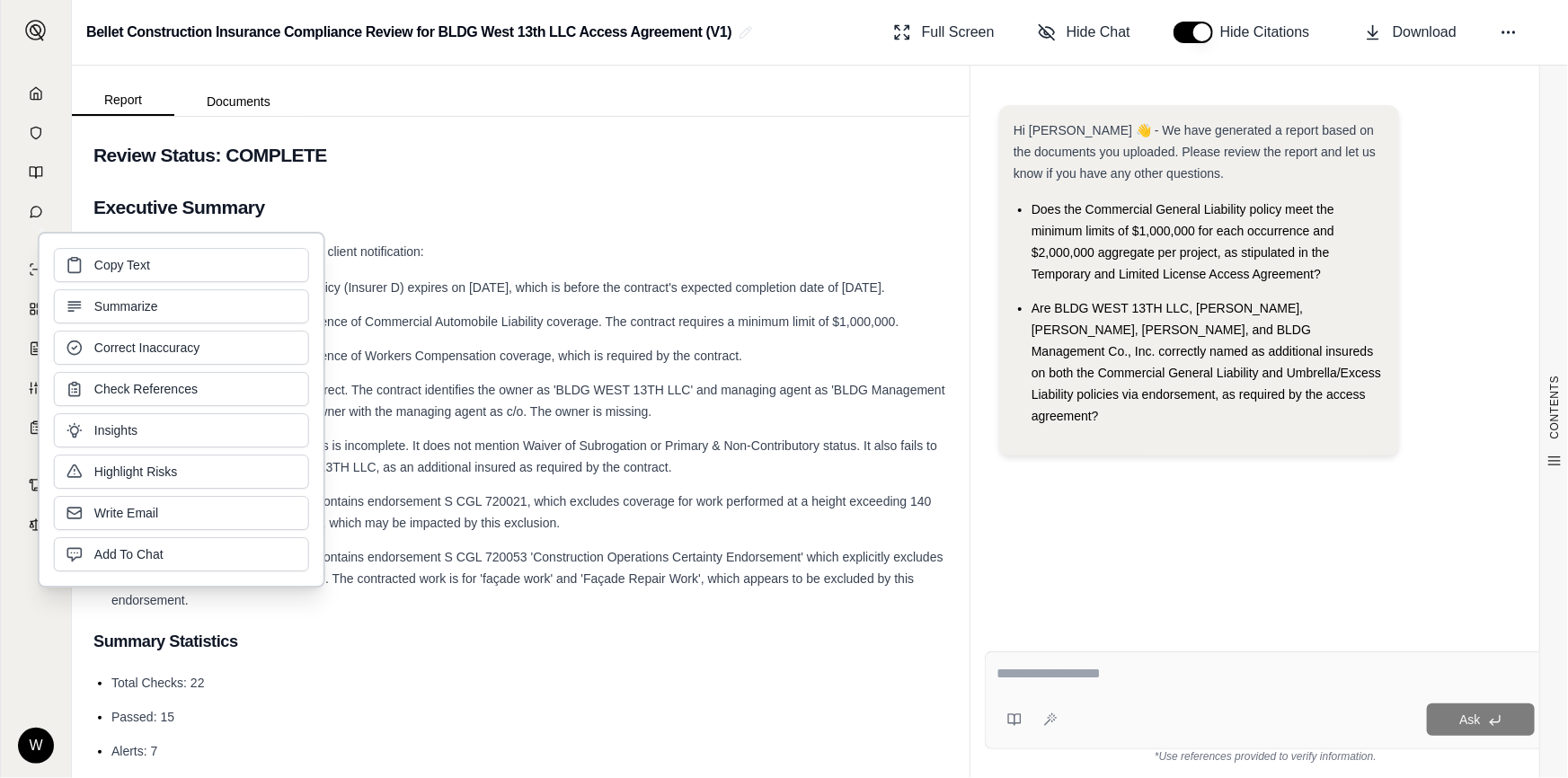
click at [363, 196] on h2 "Executive Summary" at bounding box center [521, 206] width 855 height 37
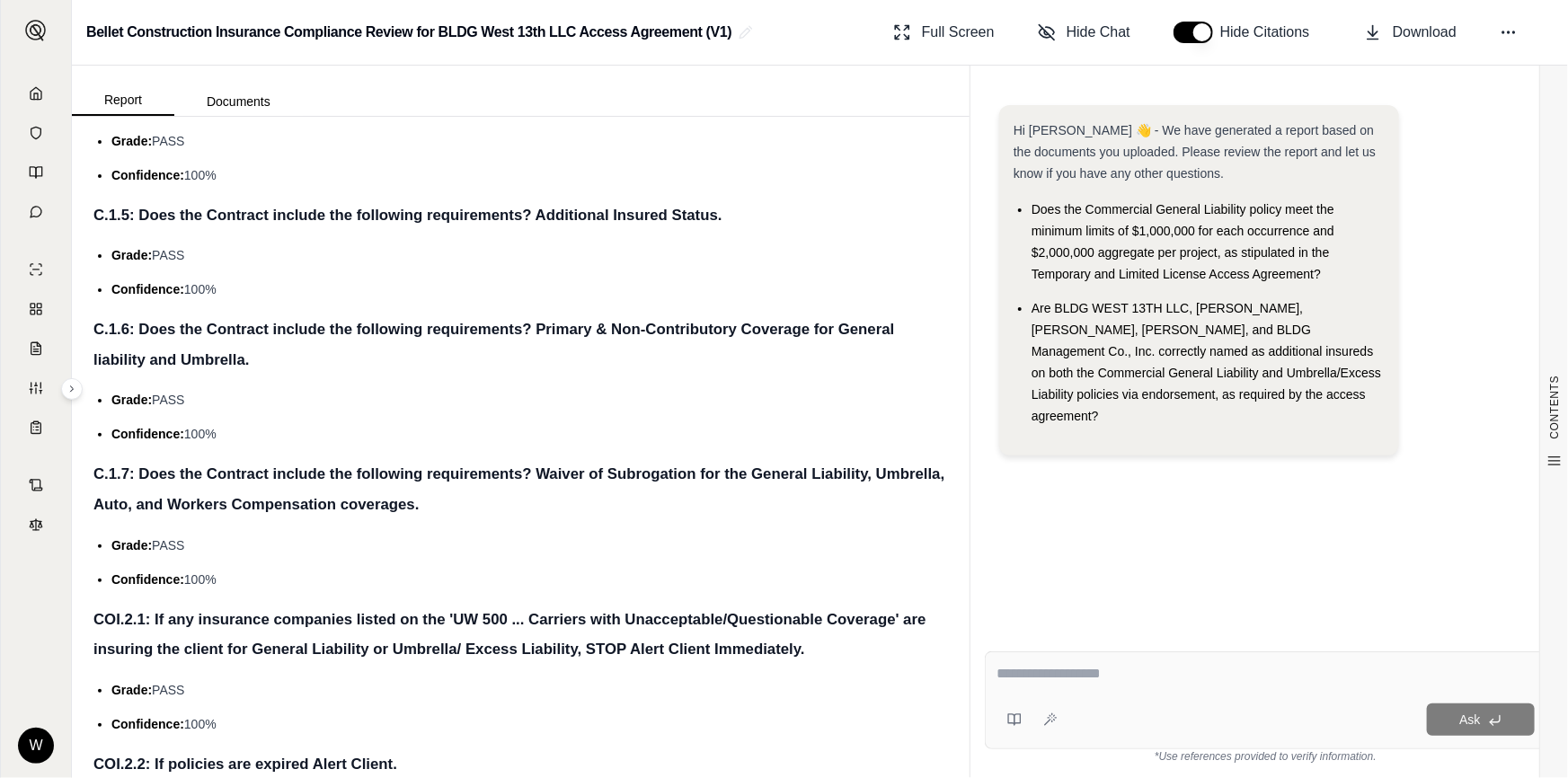
scroll to position [2613, 0]
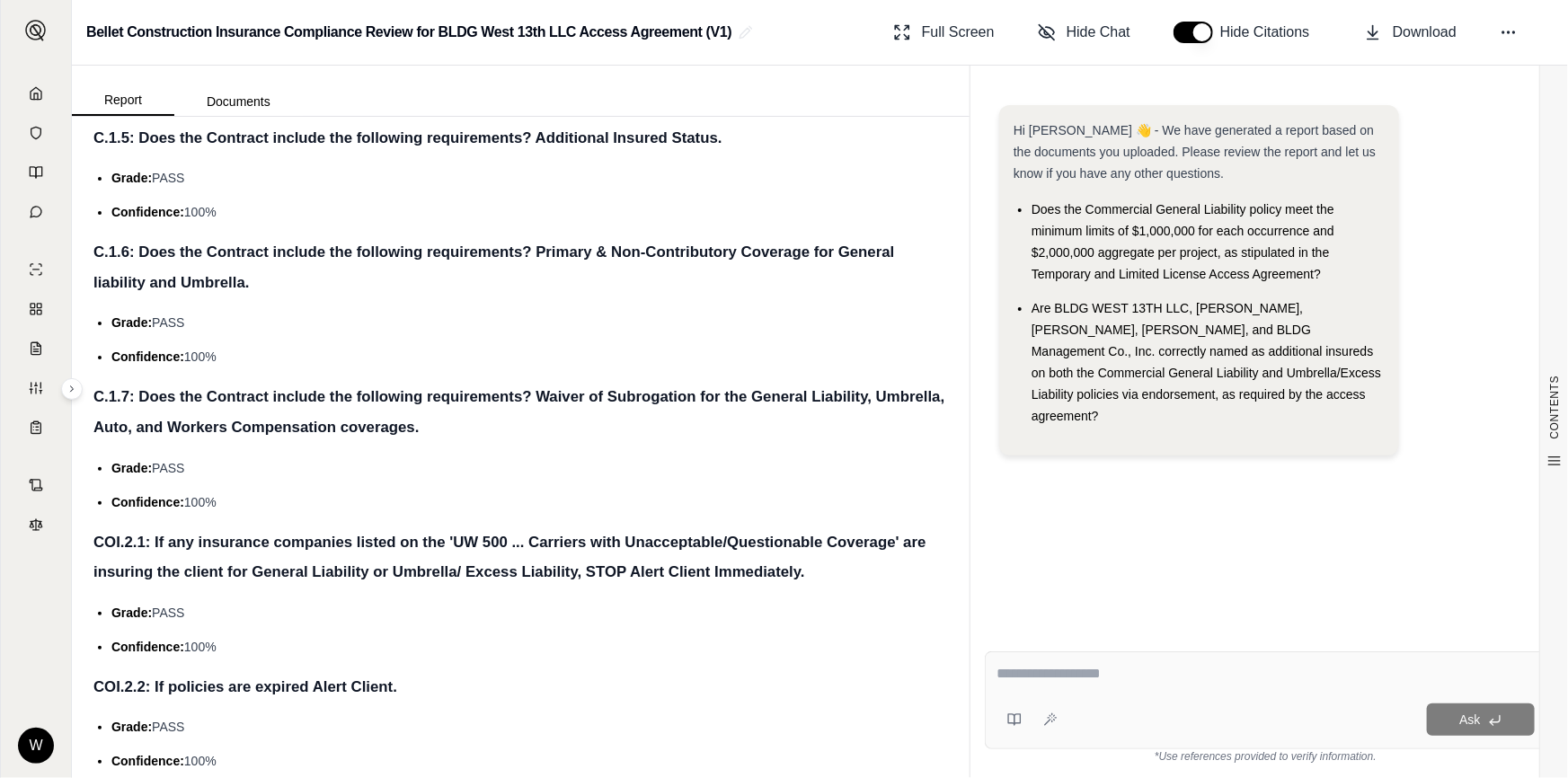
drag, startPoint x: 229, startPoint y: 499, endPoint x: 89, endPoint y: 399, distance: 172.0
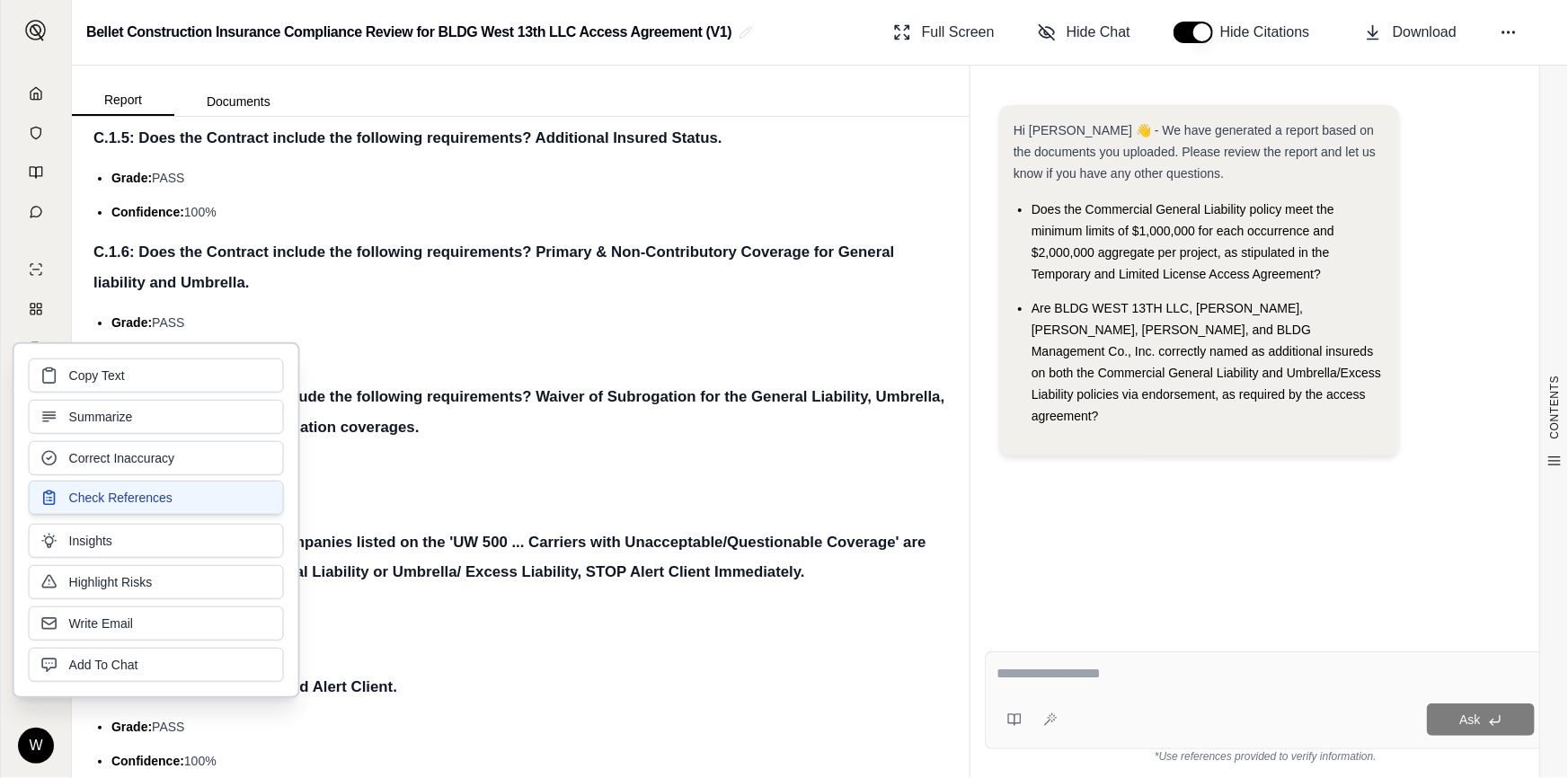
click at [175, 496] on button "Check References" at bounding box center [156, 498] width 255 height 34
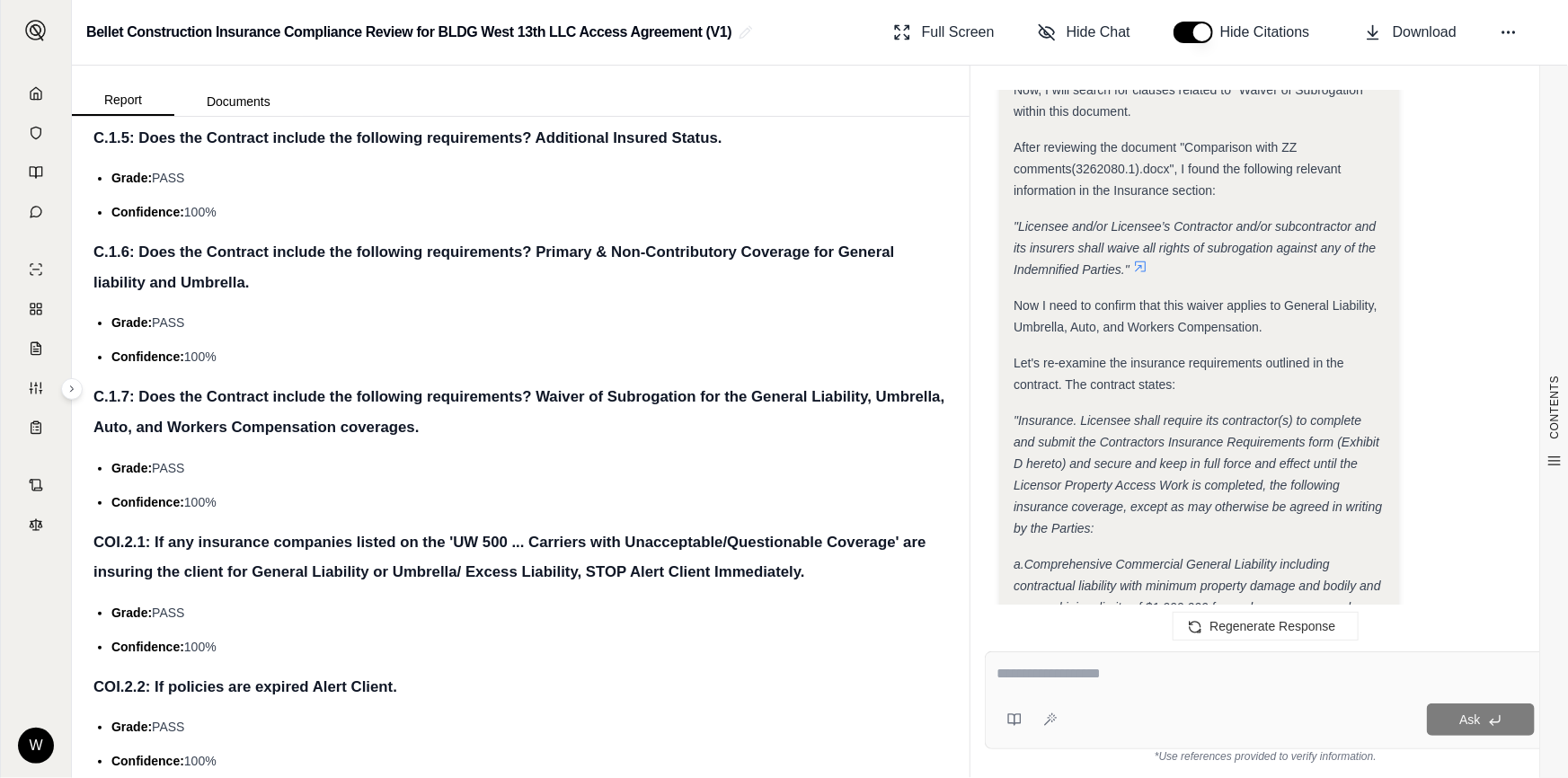
scroll to position [1222, 0]
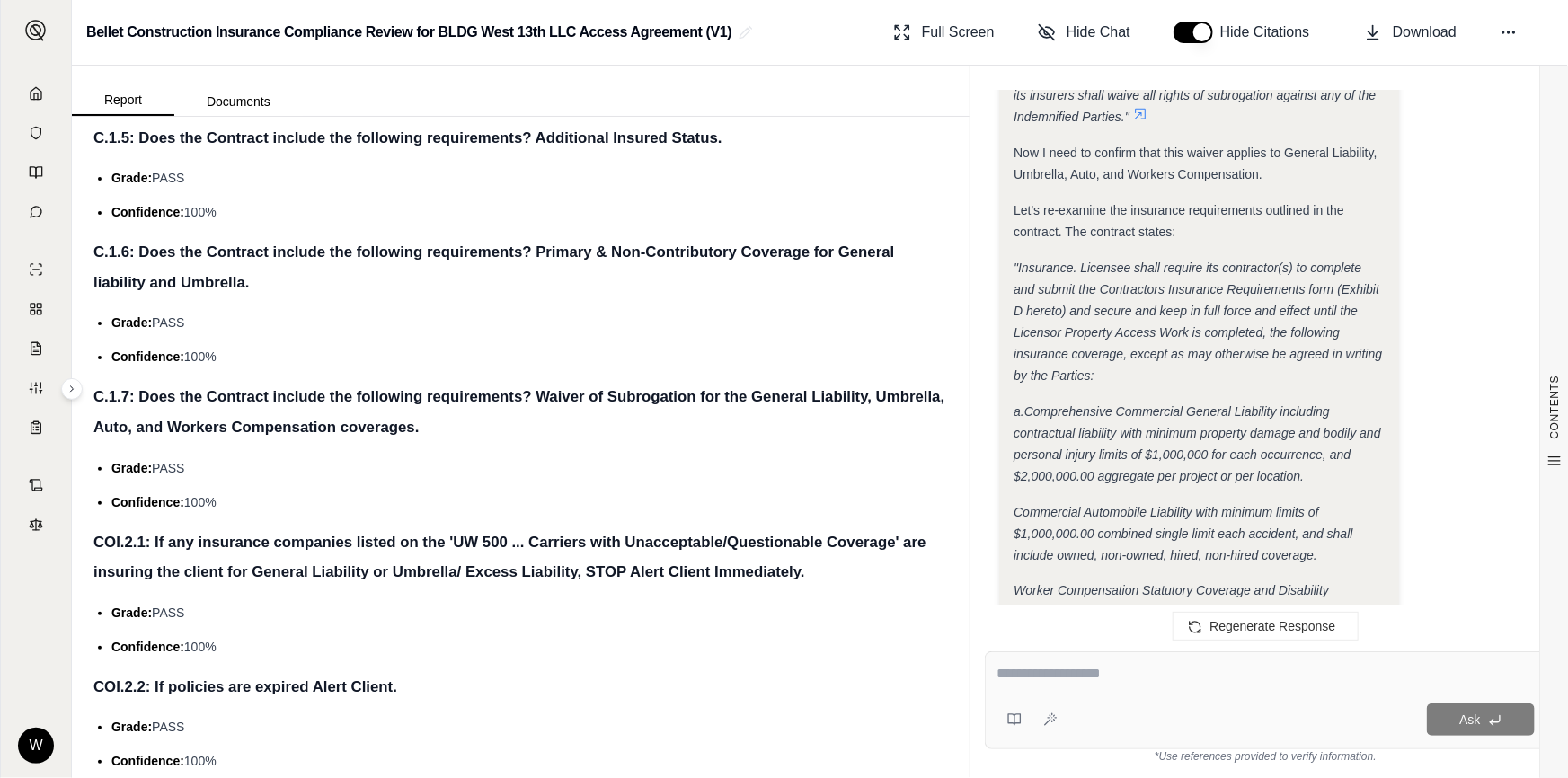
click at [1109, 686] on div at bounding box center [1265, 677] width 538 height 28
drag, startPoint x: 1230, startPoint y: 665, endPoint x: 1222, endPoint y: 680, distance: 17.0
type textarea "**********"
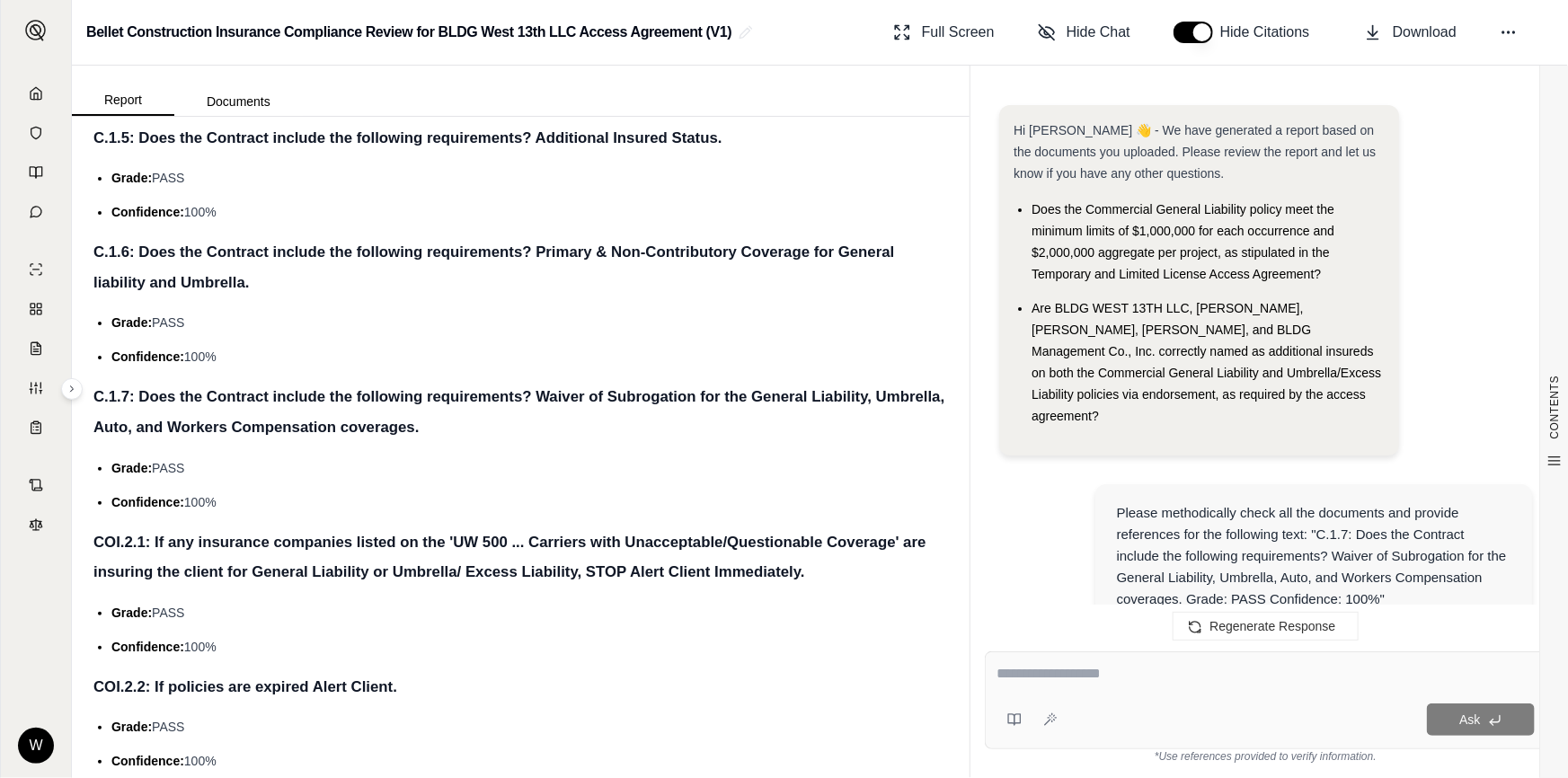
scroll to position [3019, 0]
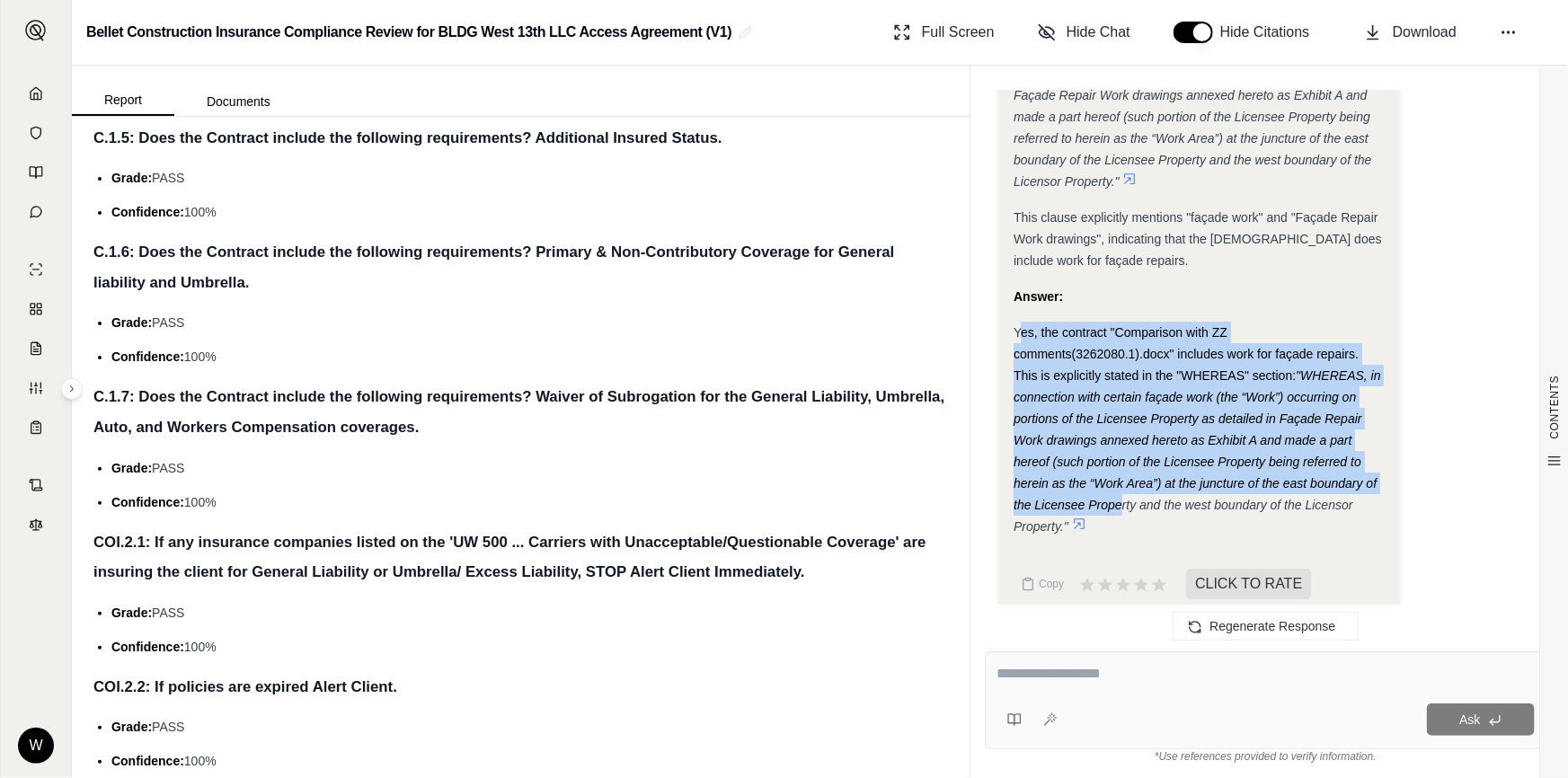
drag, startPoint x: 1035, startPoint y: 337, endPoint x: 1125, endPoint y: 480, distance: 169.0
click at [1125, 480] on div "Yes, the contract "Comparison with ZZ comments(3262080.1).docx" includes work f…" at bounding box center [1199, 429] width 371 height 216
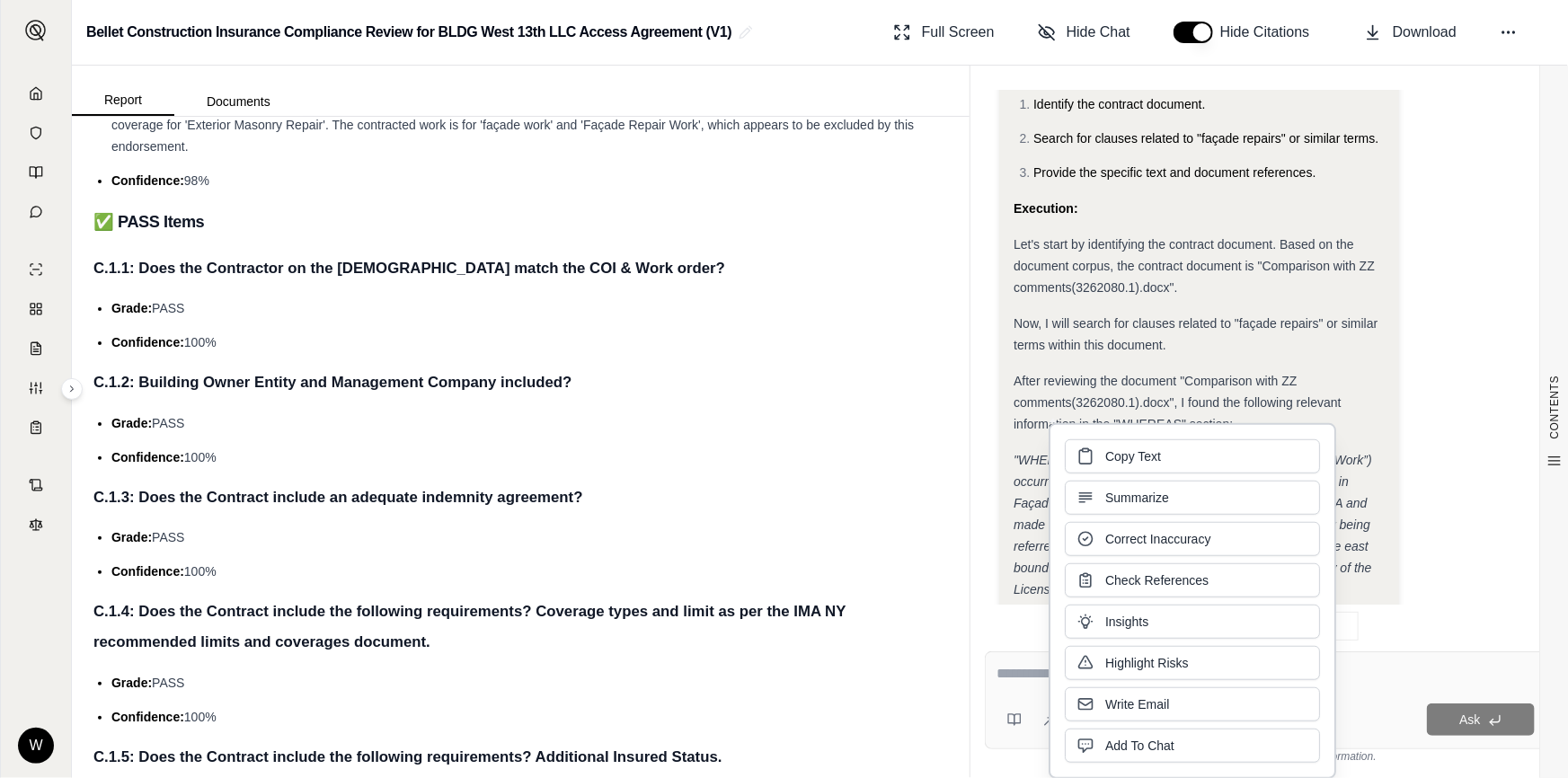
scroll to position [1877, 0]
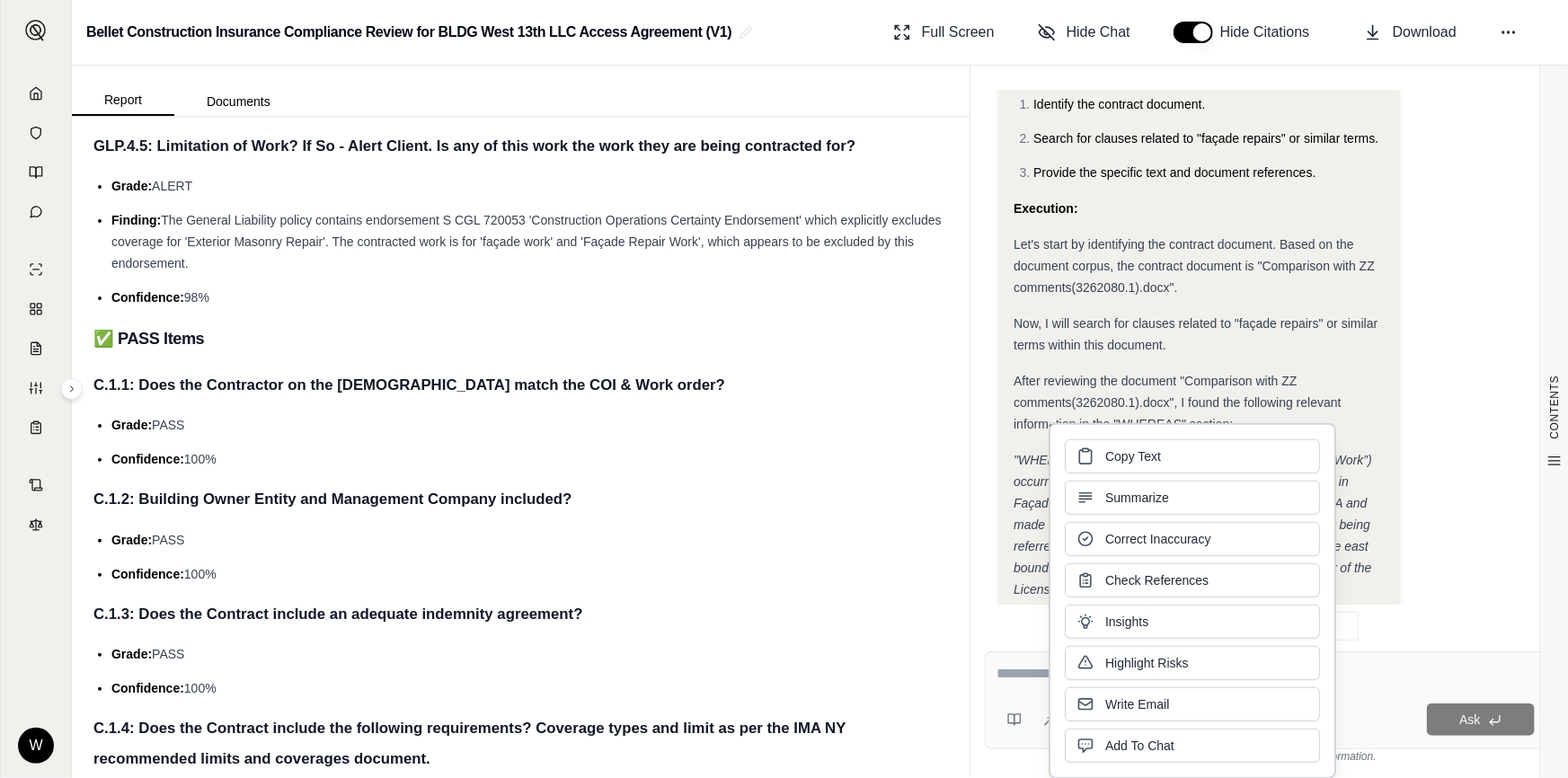
click at [777, 420] on li "Grade: PASS" at bounding box center [530, 424] width 837 height 22
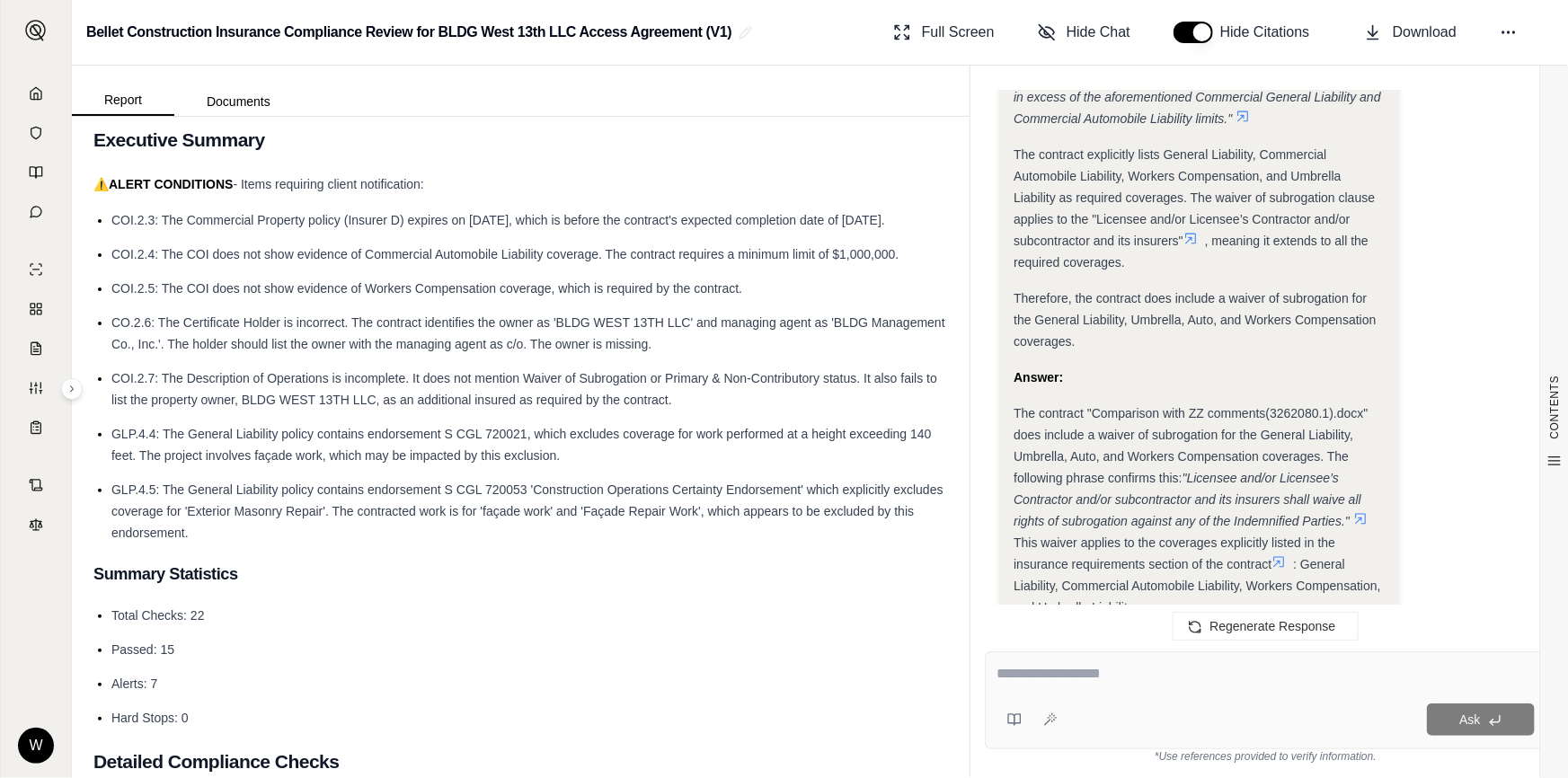
scroll to position [0, 0]
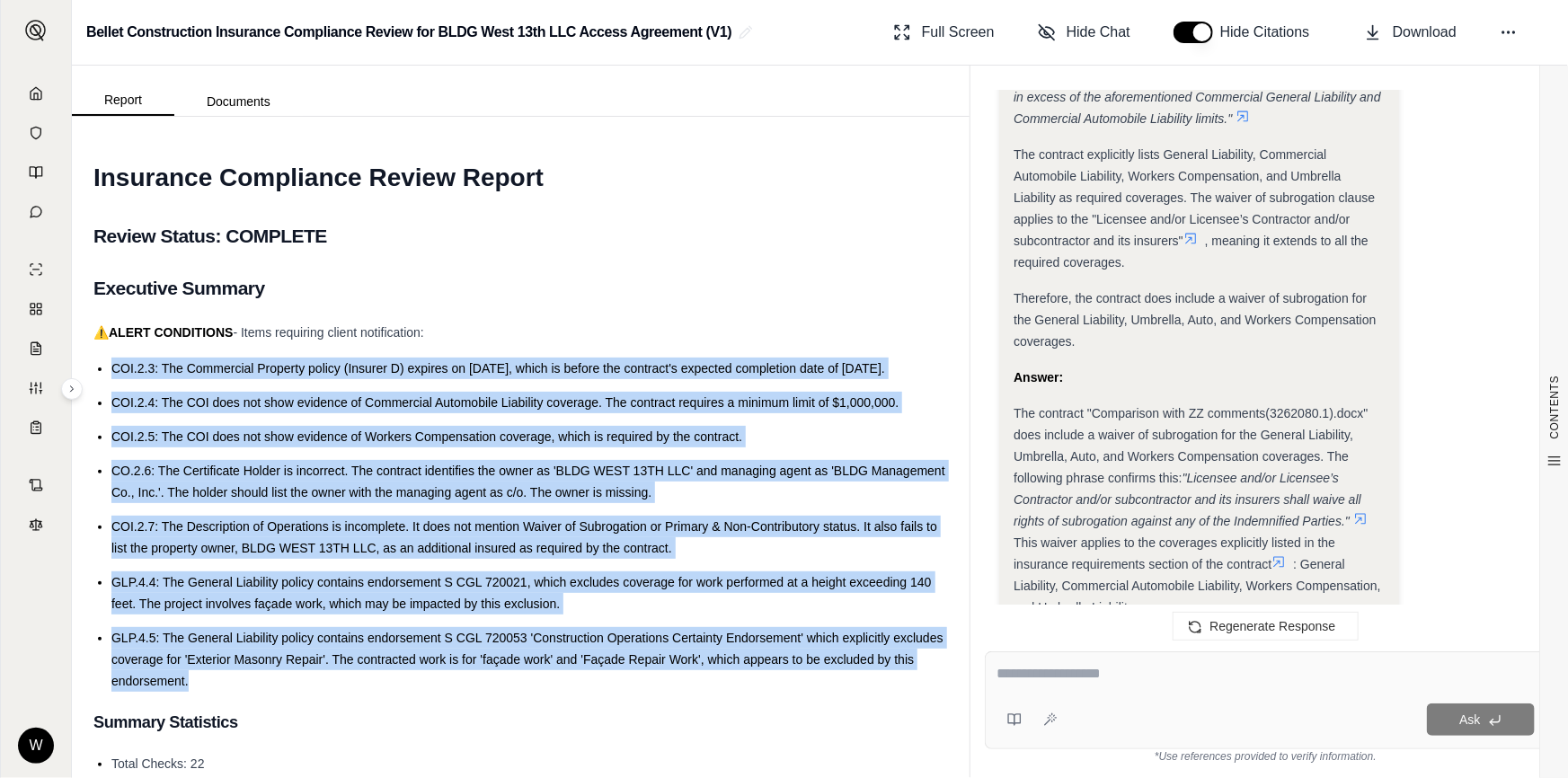
drag, startPoint x: 107, startPoint y: 364, endPoint x: 262, endPoint y: 684, distance: 355.6
click at [262, 684] on ul "COI.2.3: The Commercial Property policy (Insurer D) expires on [DATE], which is…" at bounding box center [521, 525] width 855 height 335
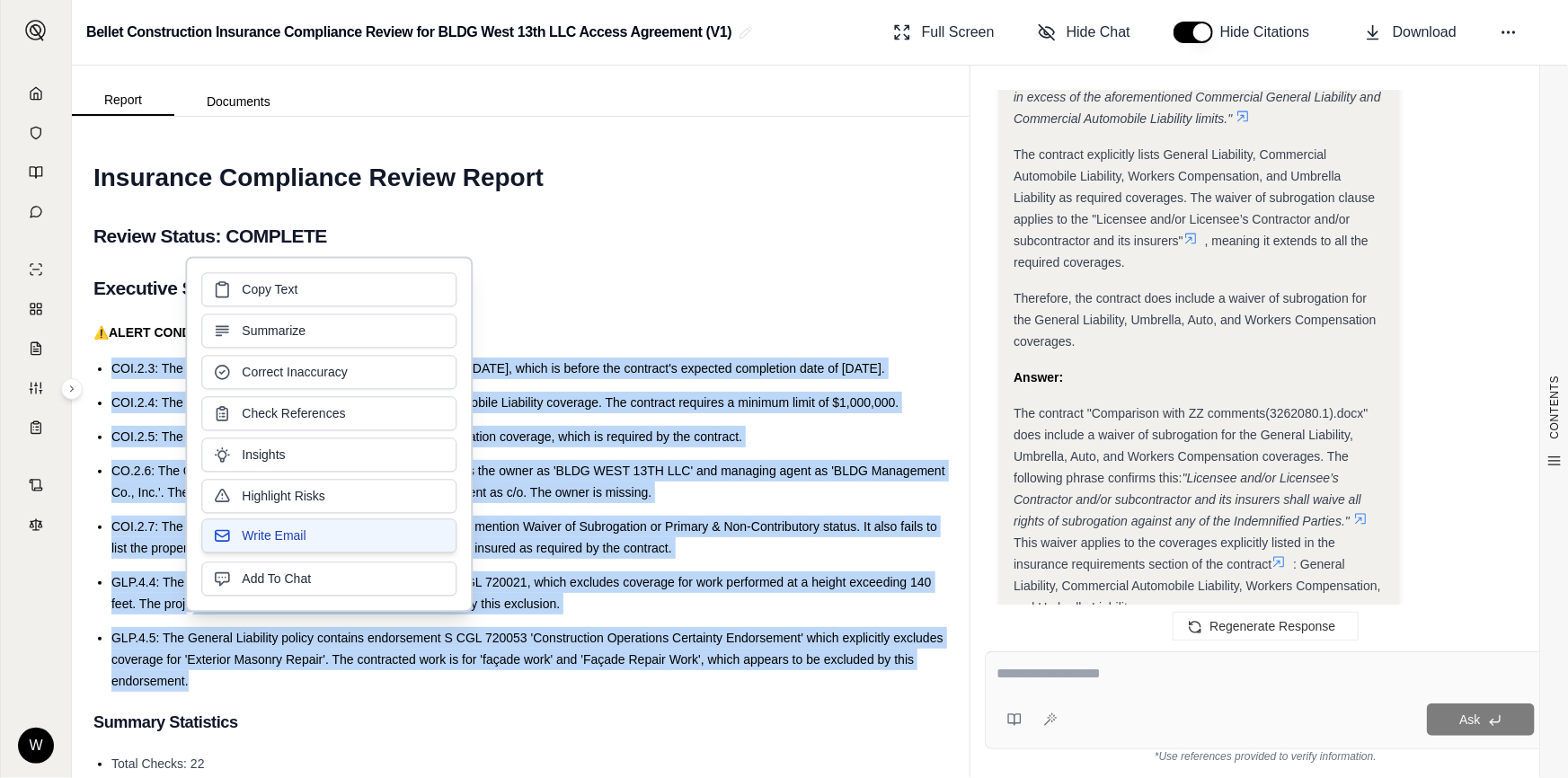
click at [286, 538] on span "Write Email" at bounding box center [273, 535] width 64 height 18
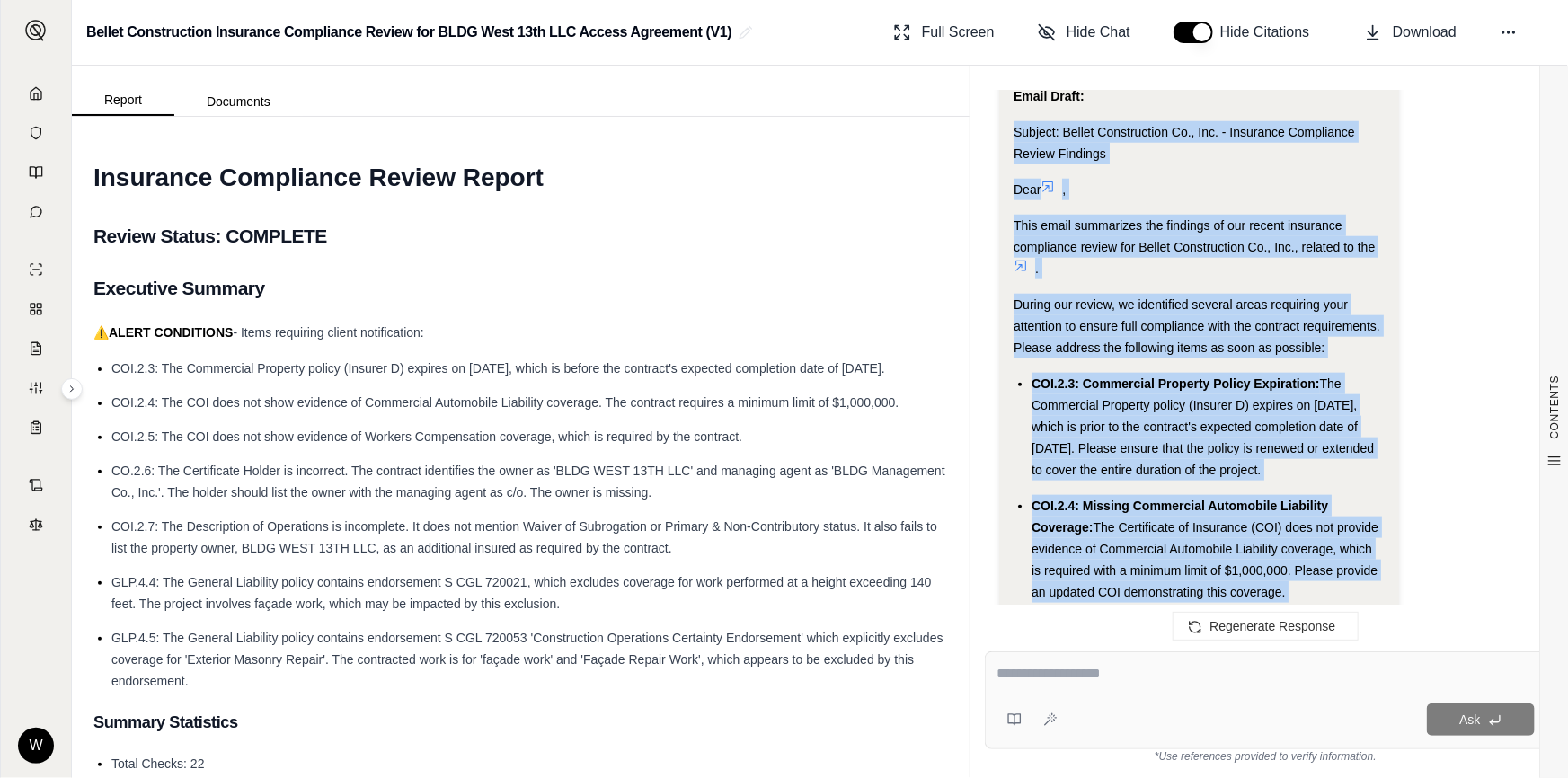
scroll to position [4318, 0]
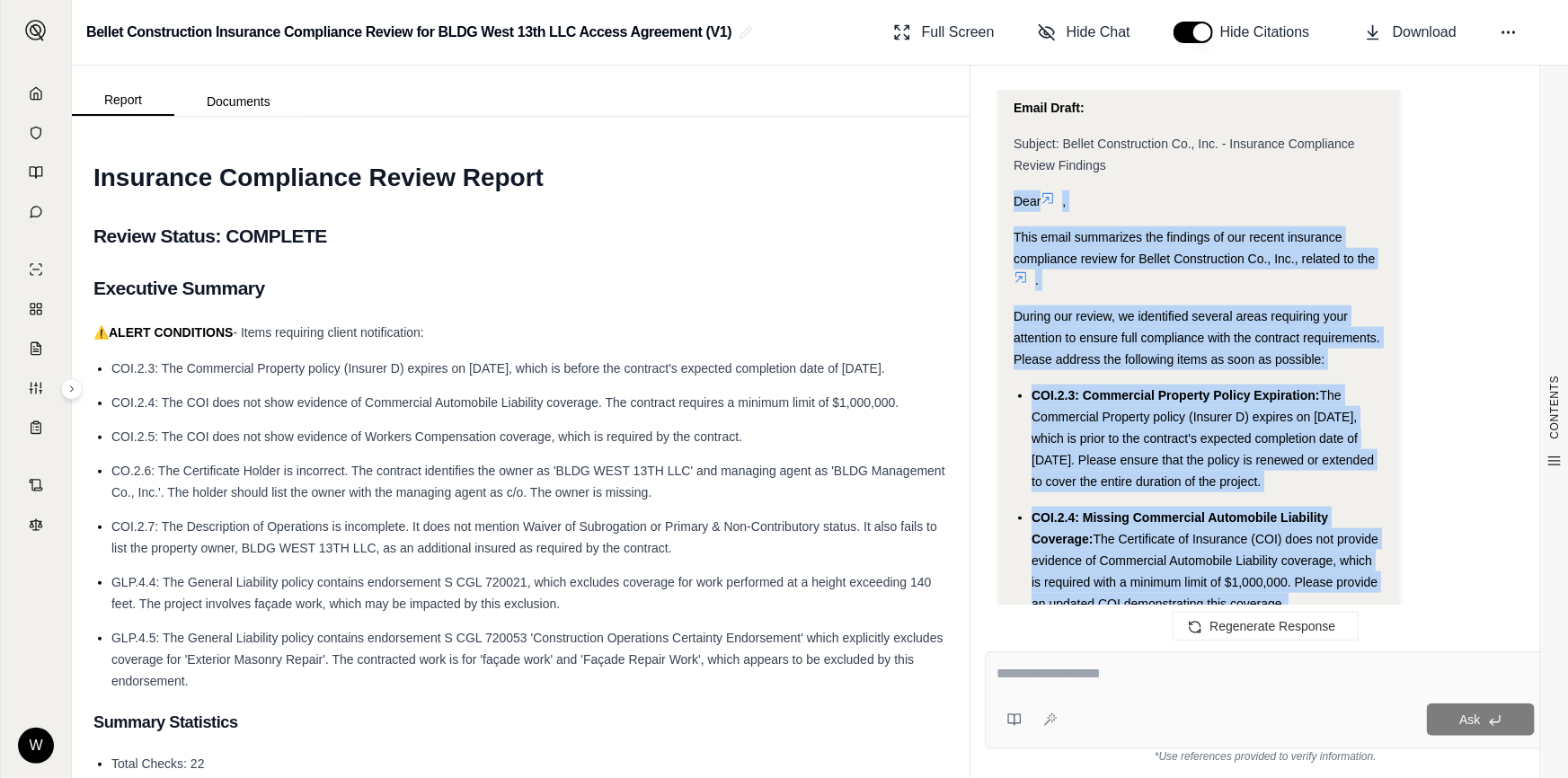
drag, startPoint x: 1074, startPoint y: 591, endPoint x: 1008, endPoint y: 174, distance: 422.2
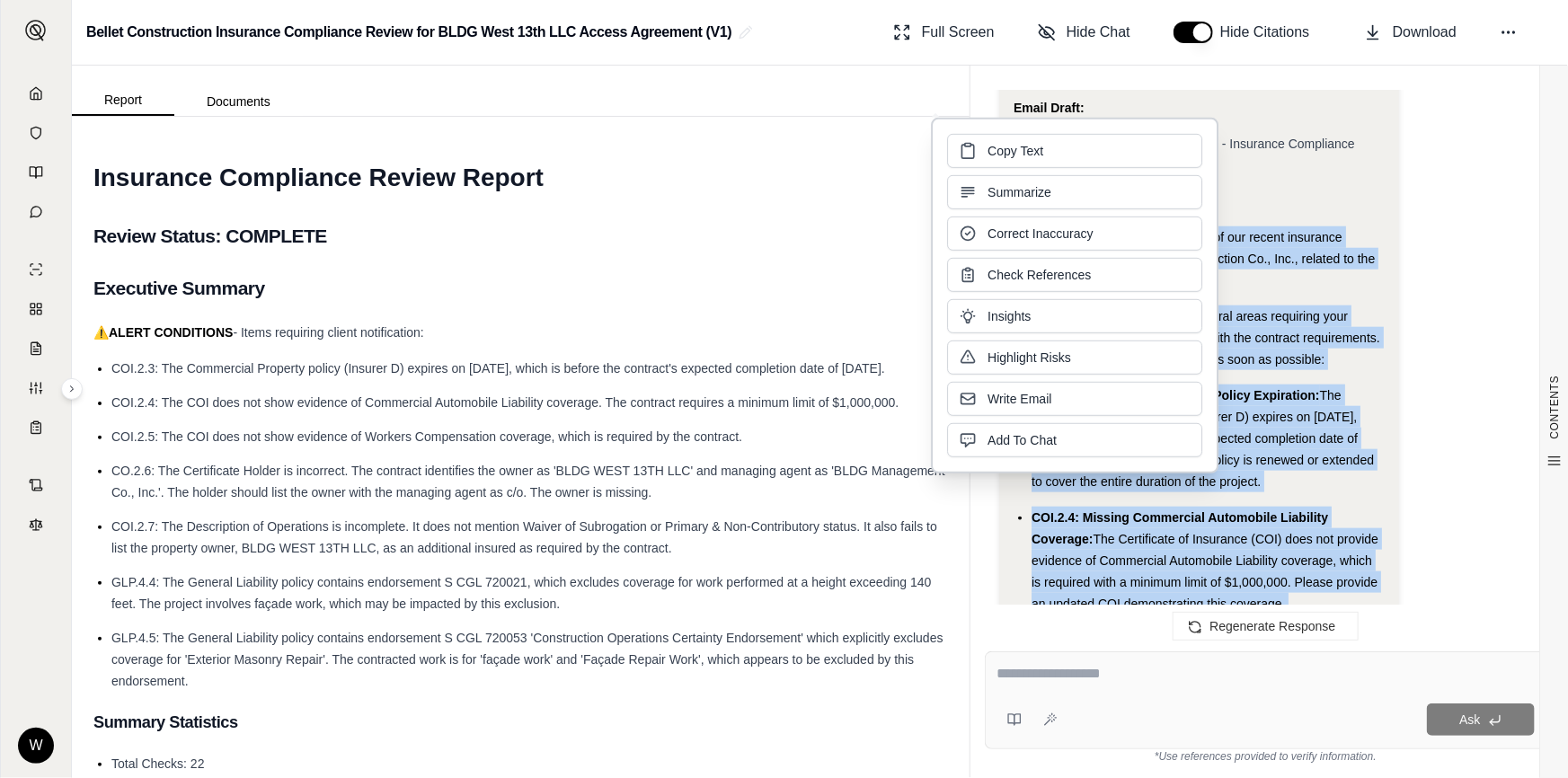
click at [1047, 149] on button "Copy Text" at bounding box center [1075, 151] width 255 height 34
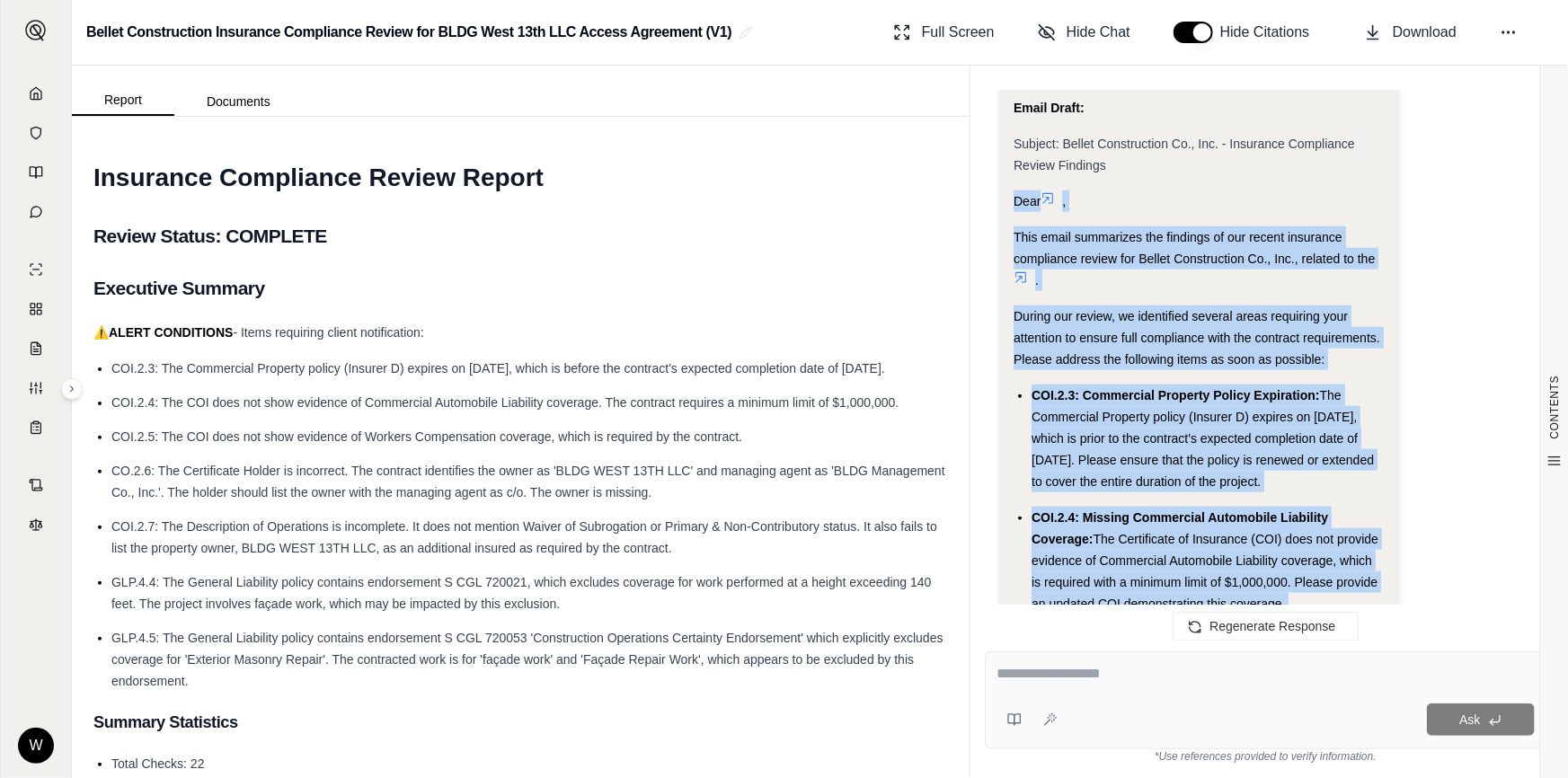
drag, startPoint x: 1291, startPoint y: 568, endPoint x: 1291, endPoint y: 580, distance: 12.0
click at [1291, 568] on div "COI.2.4: Missing Commercial Automobile Liability Coverage: The Certificate of I…" at bounding box center [1208, 560] width 353 height 108
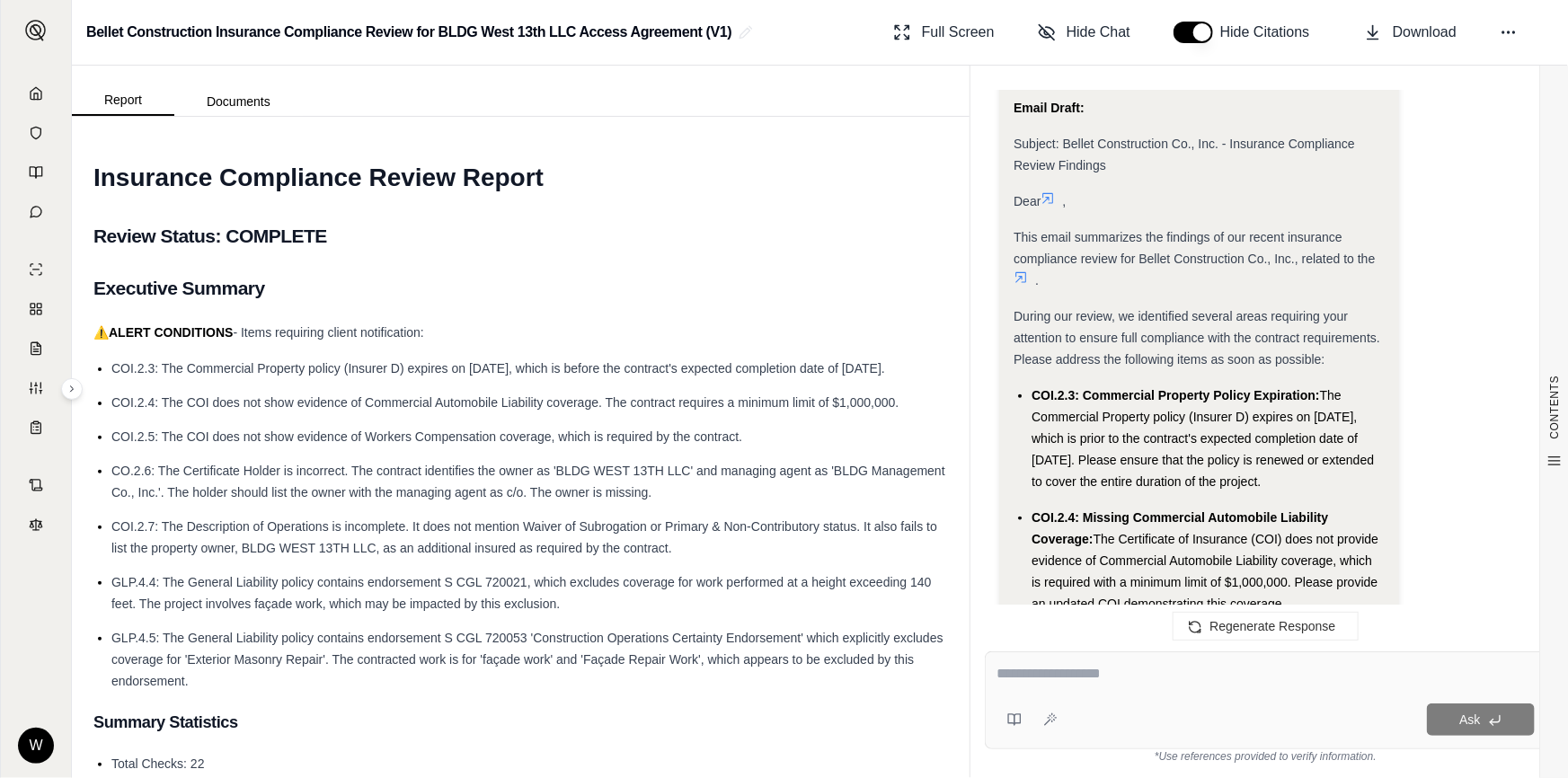
drag, startPoint x: 1285, startPoint y: 584, endPoint x: 1442, endPoint y: 584, distance: 157.0
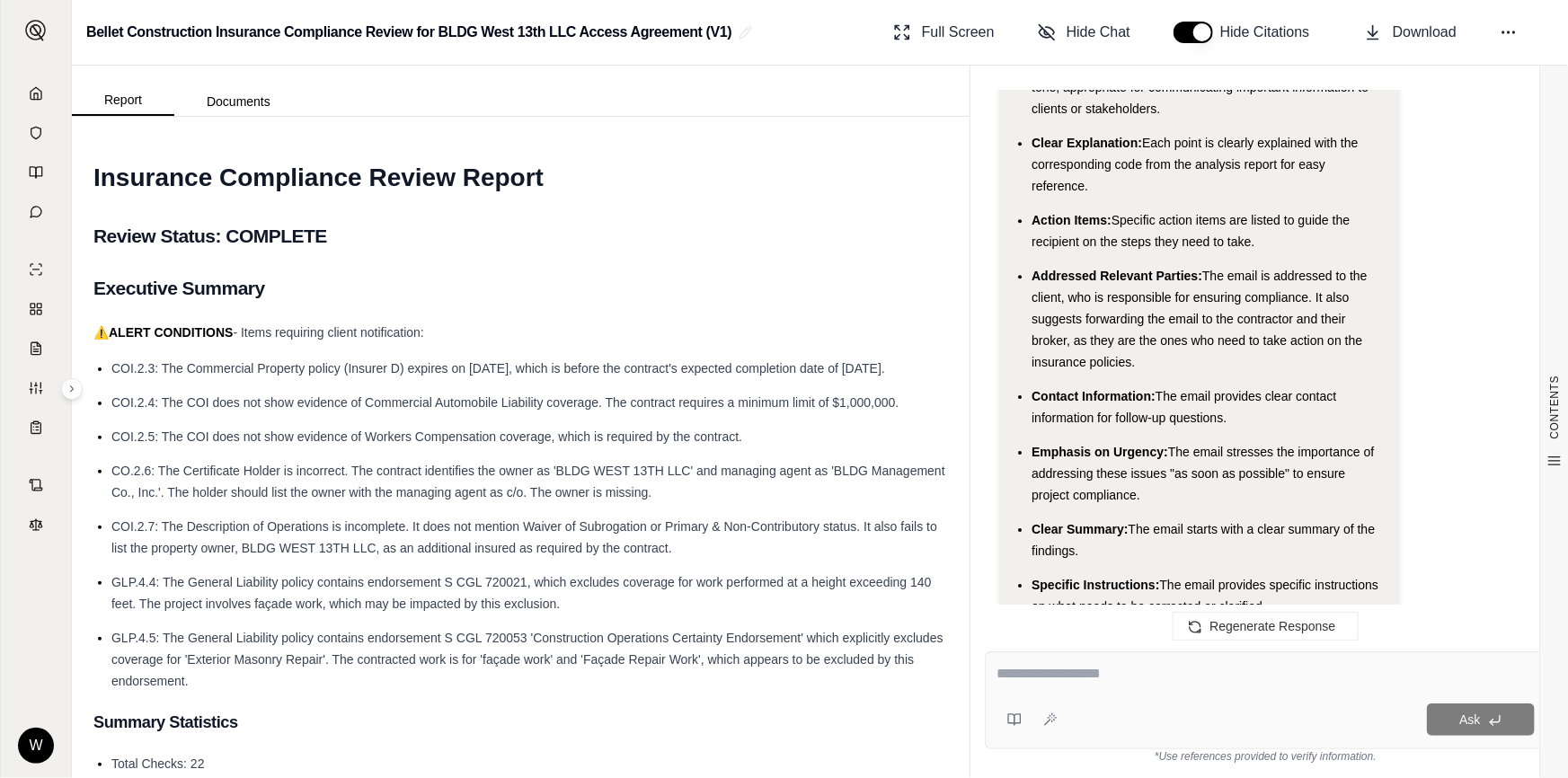
scroll to position [6324, 0]
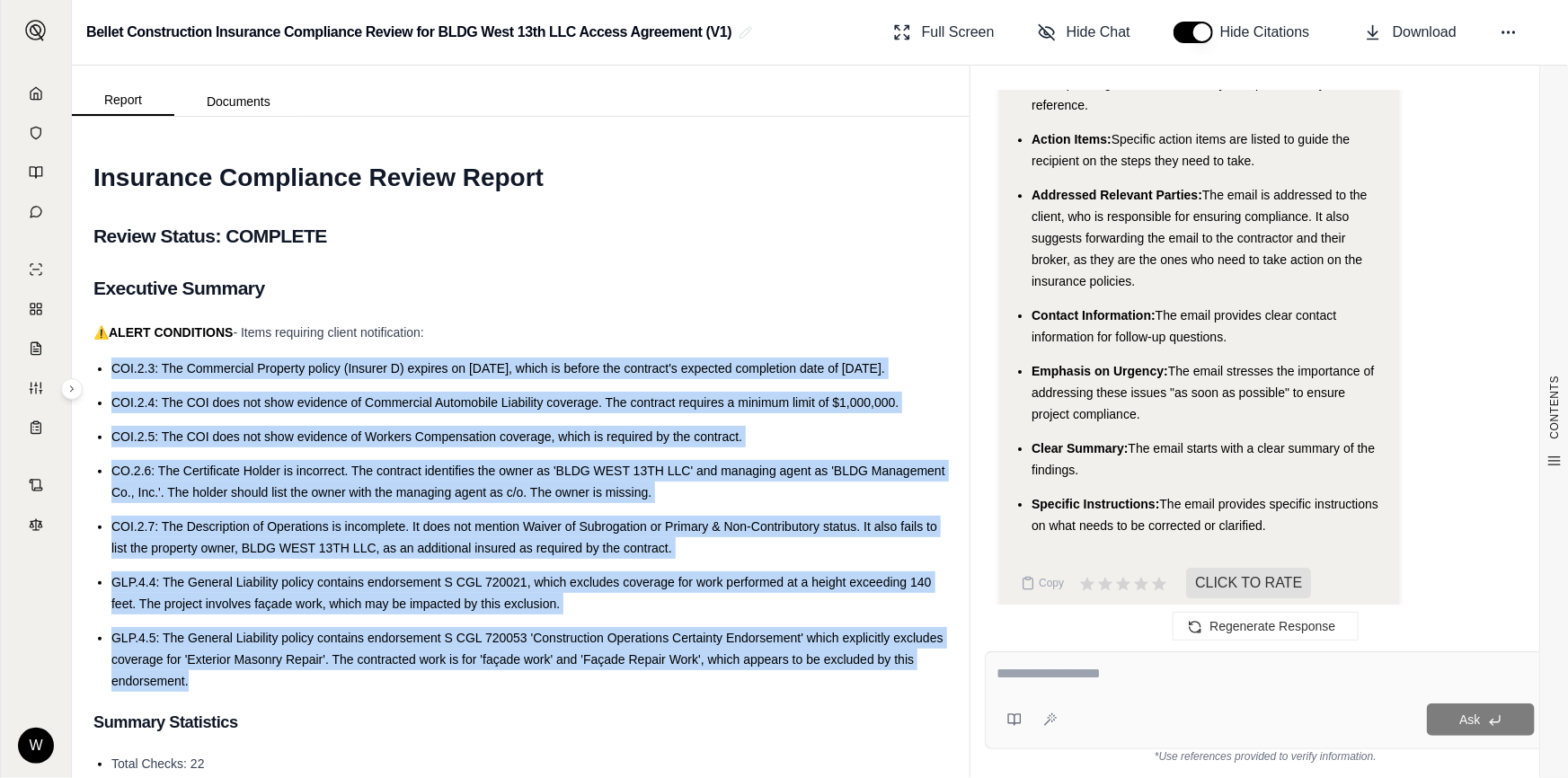
drag, startPoint x: 238, startPoint y: 682, endPoint x: 99, endPoint y: 368, distance: 343.4
click at [99, 368] on ul "COI.2.3: The Commercial Property policy (Insurer D) expires on [DATE], which is…" at bounding box center [521, 525] width 855 height 335
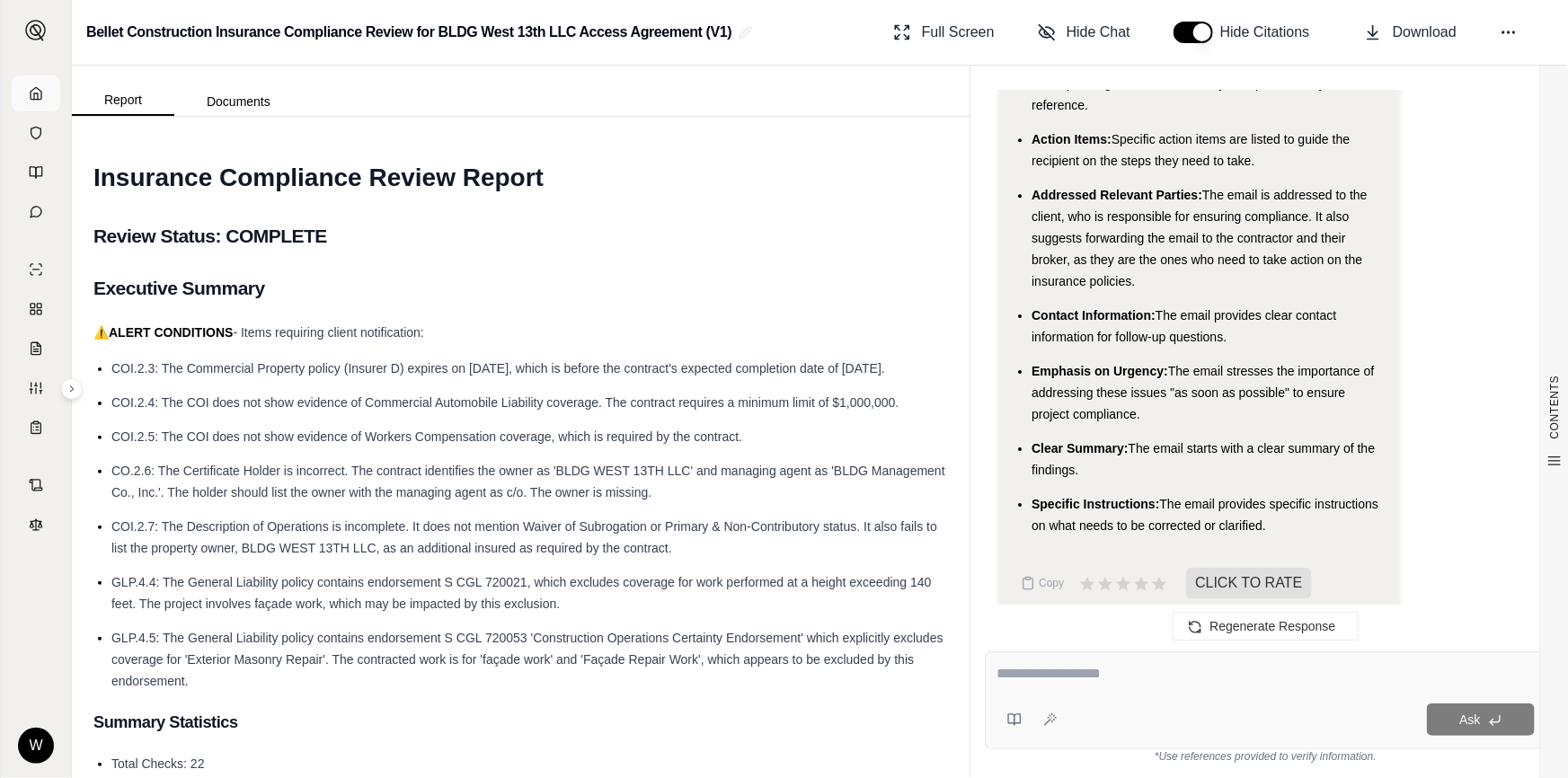
click at [33, 97] on icon at bounding box center [35, 93] width 11 height 11
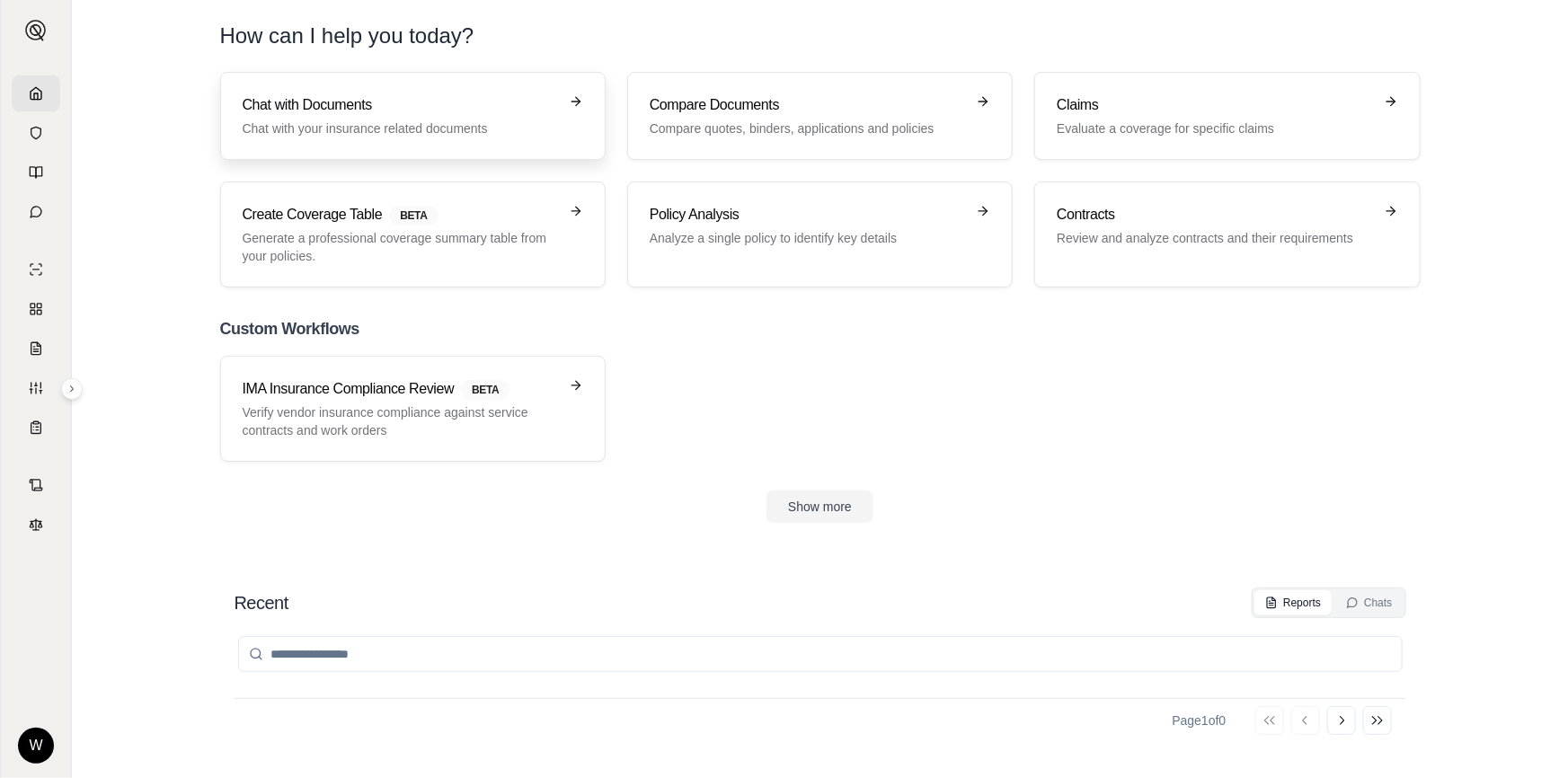
click at [443, 140] on link "Chat with Documents Chat with your insurance related documents" at bounding box center [412, 116] width 385 height 88
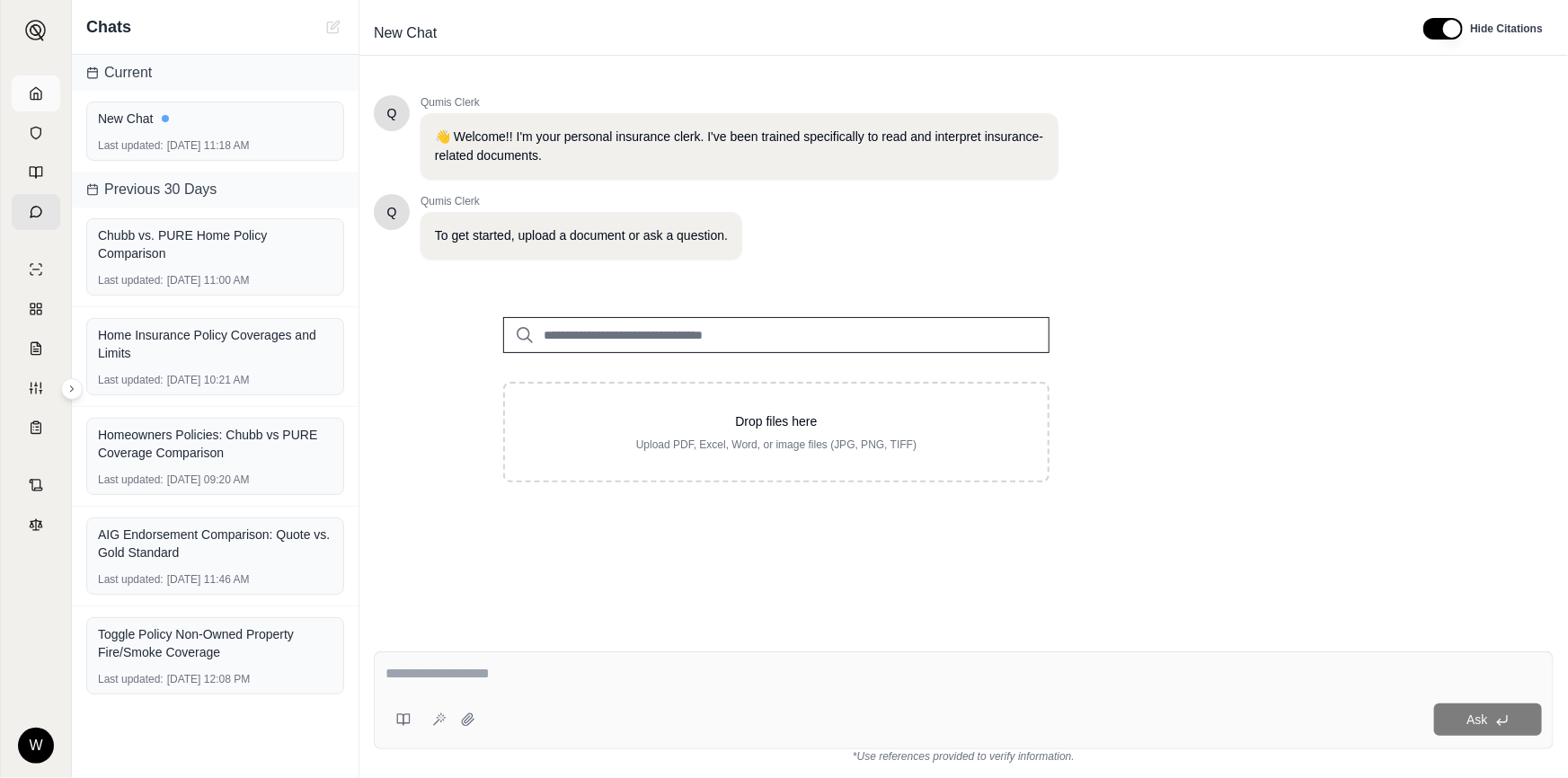
click at [33, 97] on icon at bounding box center [35, 93] width 14 height 14
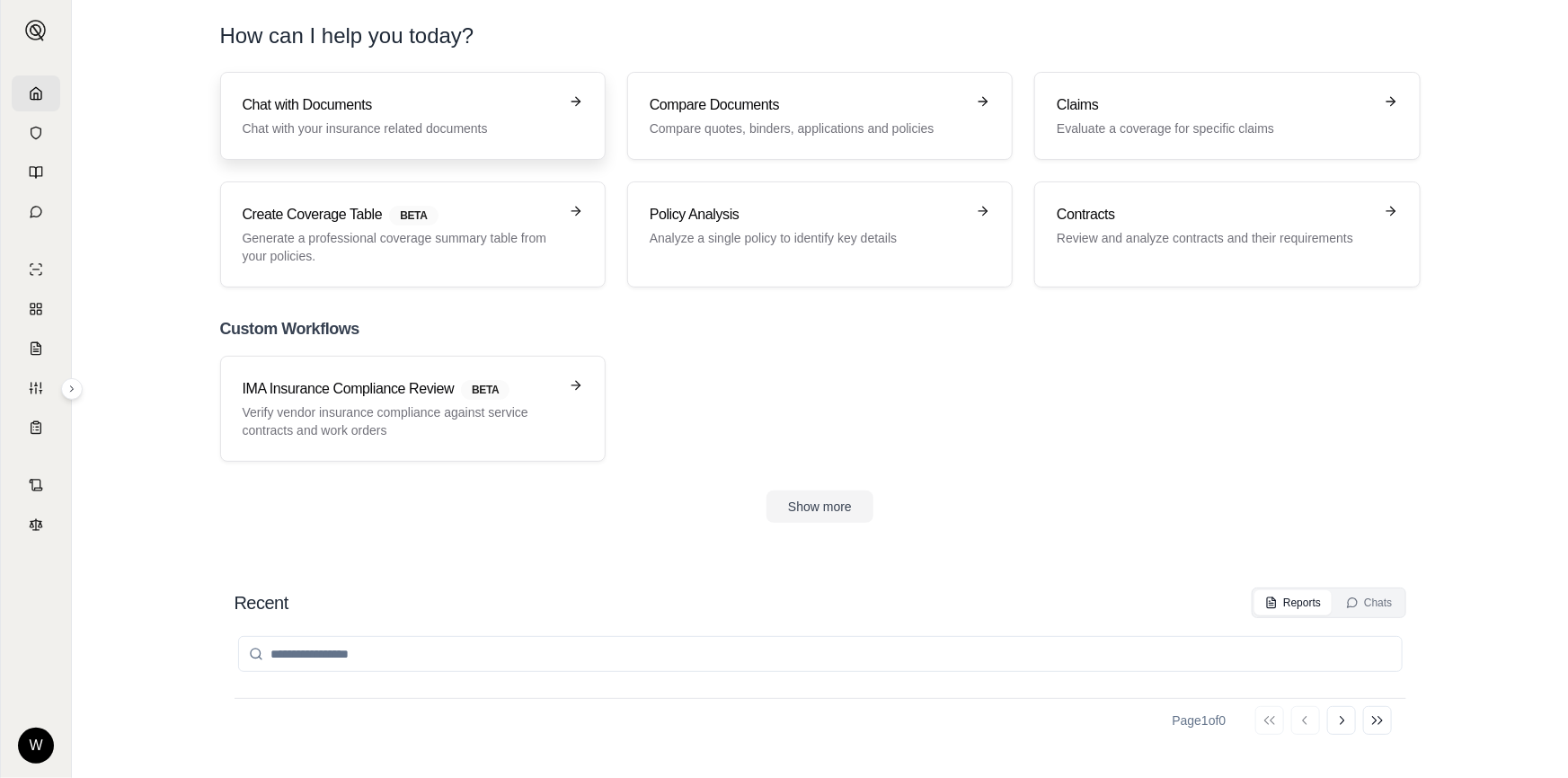
click at [391, 132] on p "Chat with your insurance related documents" at bounding box center [401, 128] width 316 height 18
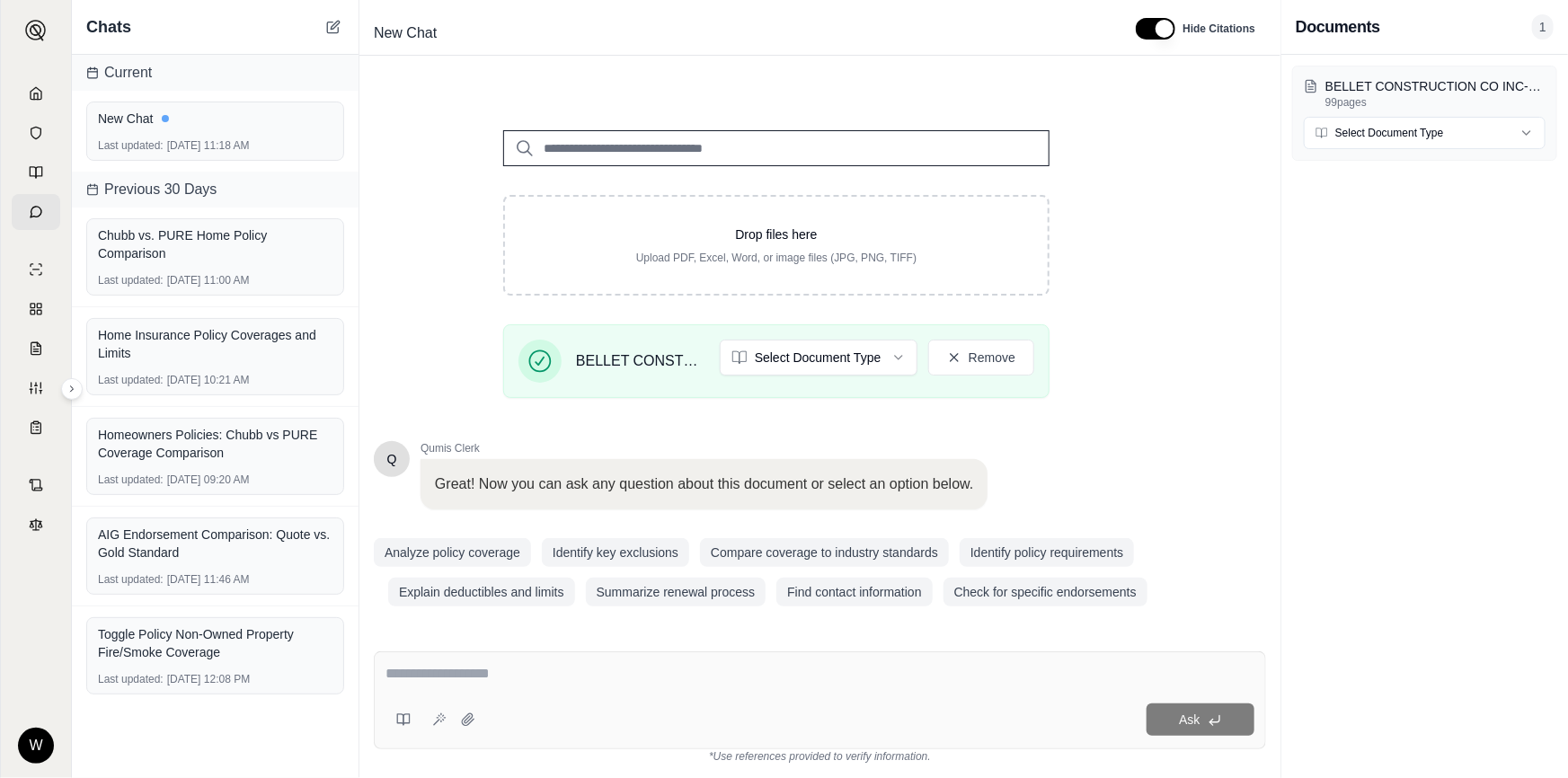
scroll to position [189, 0]
click at [816, 360] on html "W Chats Current New Chat Last updated: [DATE] 11:18 AM Previous 30 Days Chubb v…" at bounding box center [784, 389] width 1568 height 778
type textarea "*"
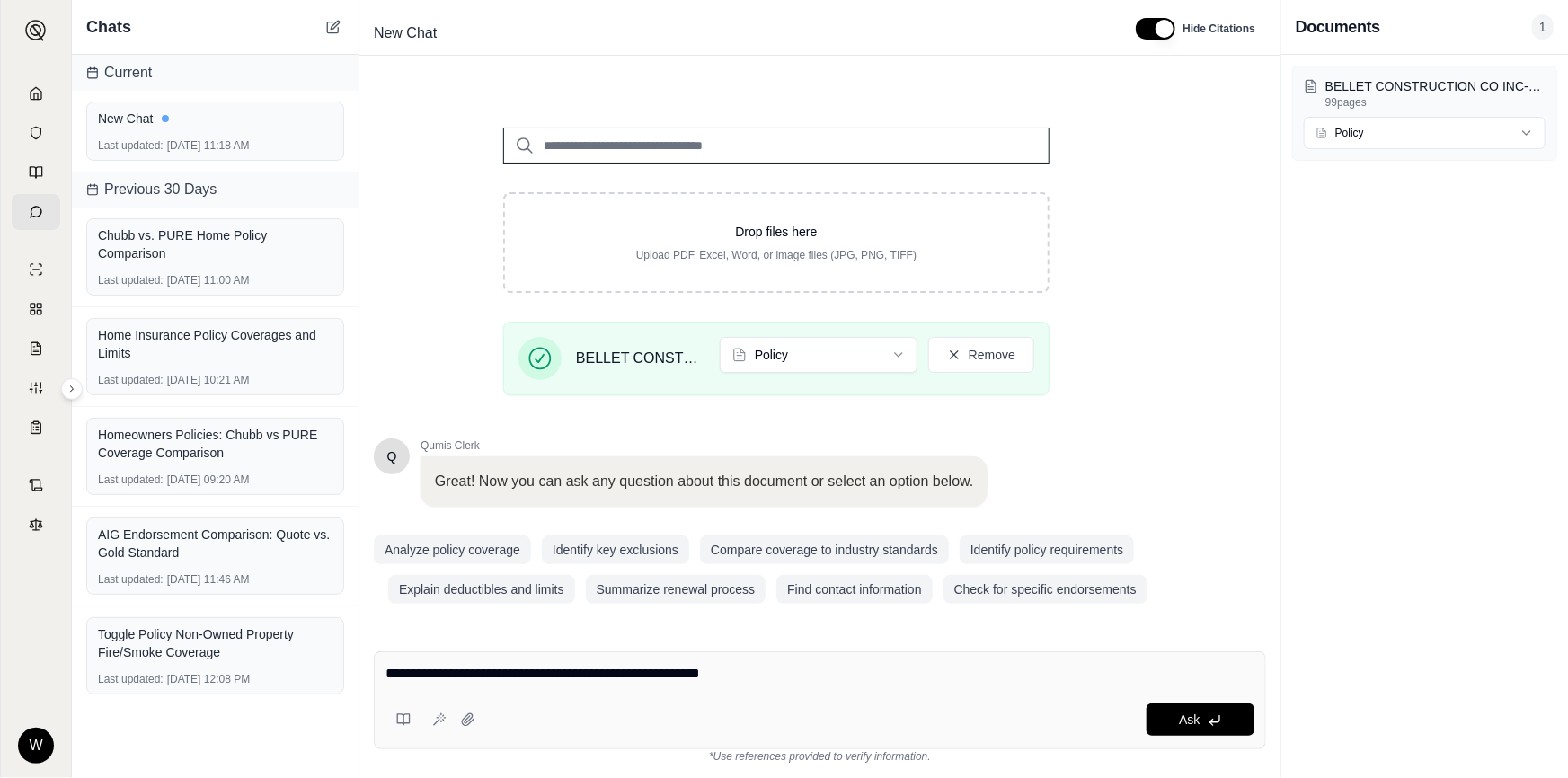
type textarea "**********"
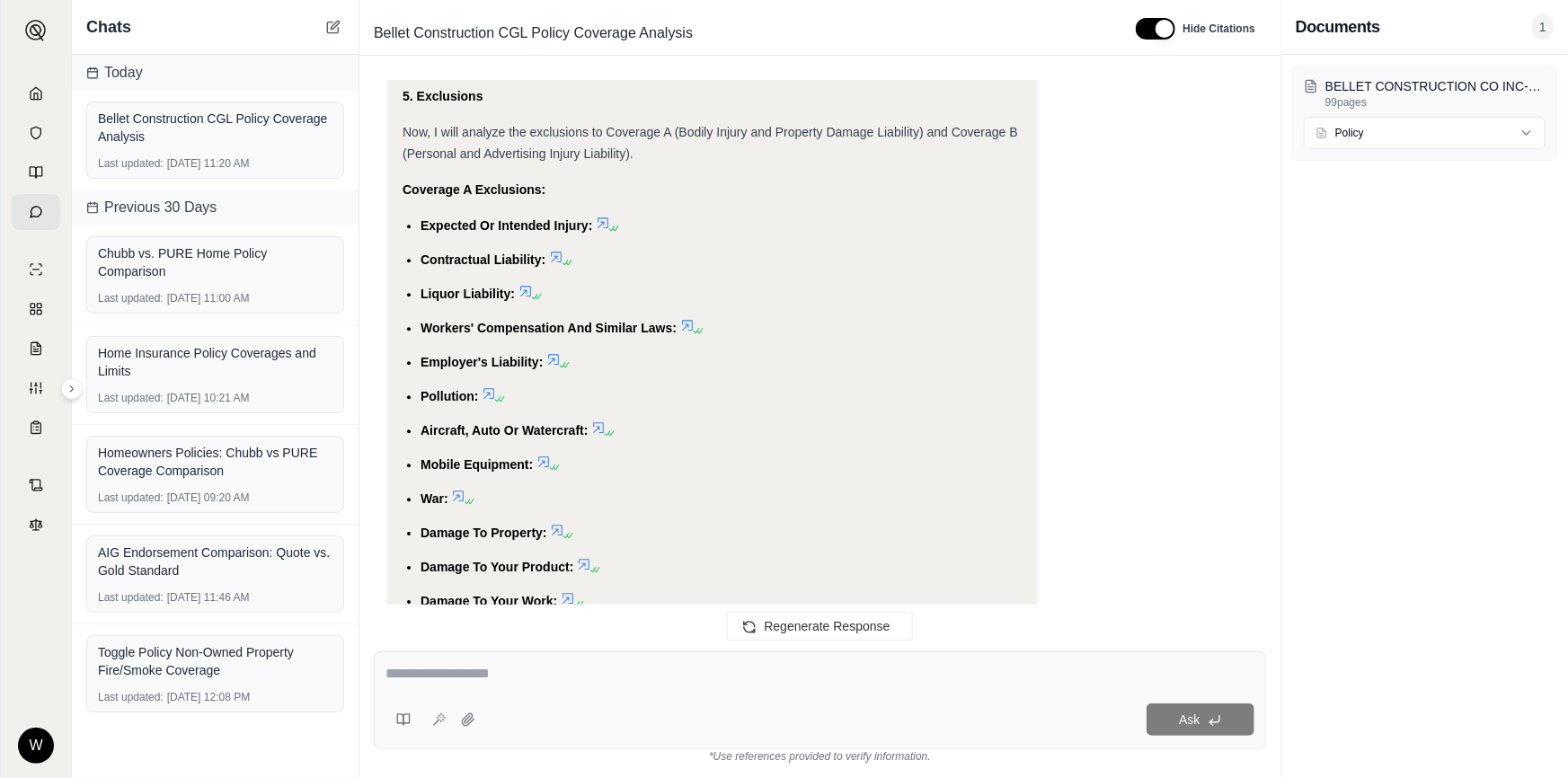
scroll to position [2613, 0]
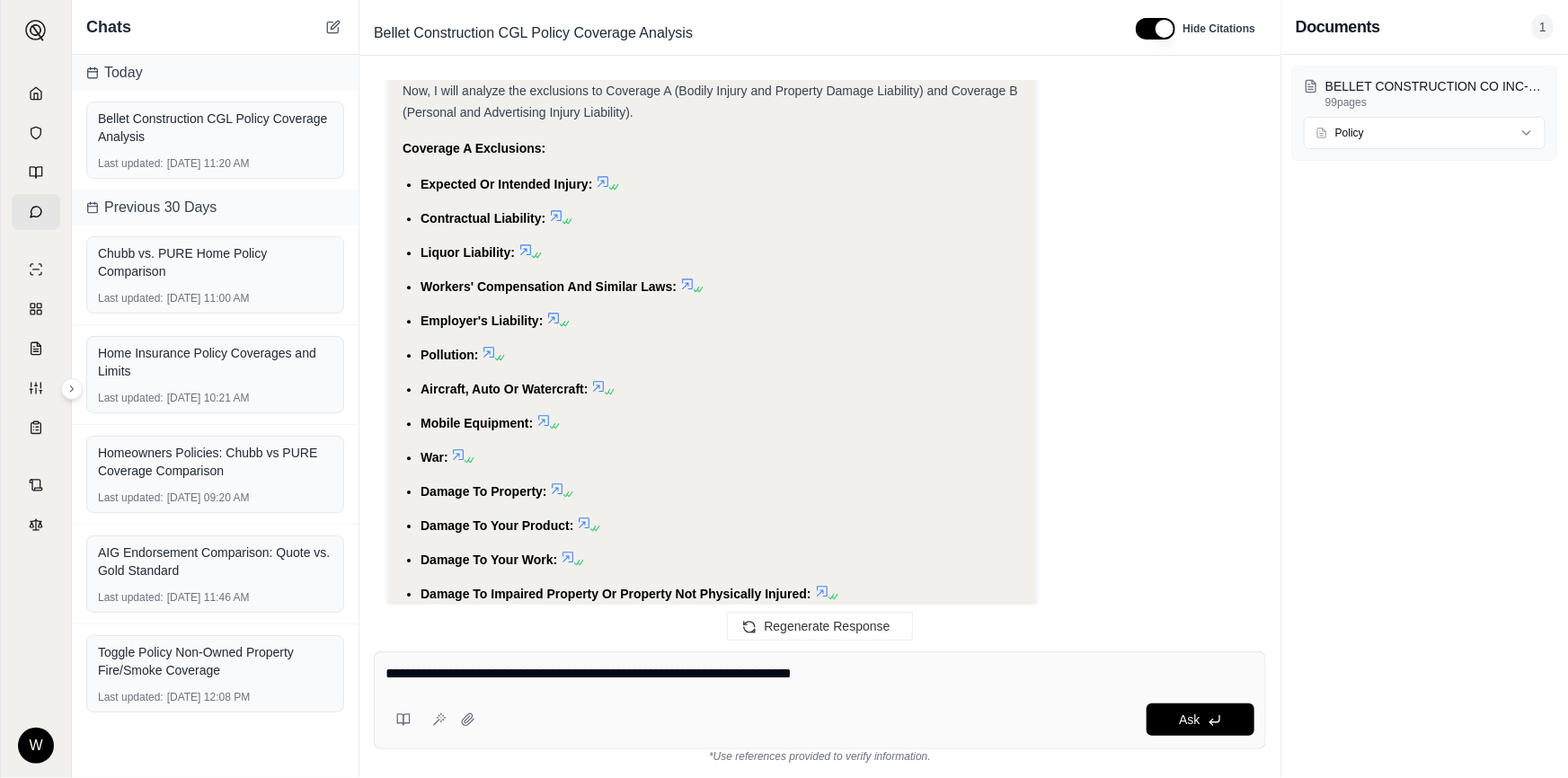
type textarea "**********"
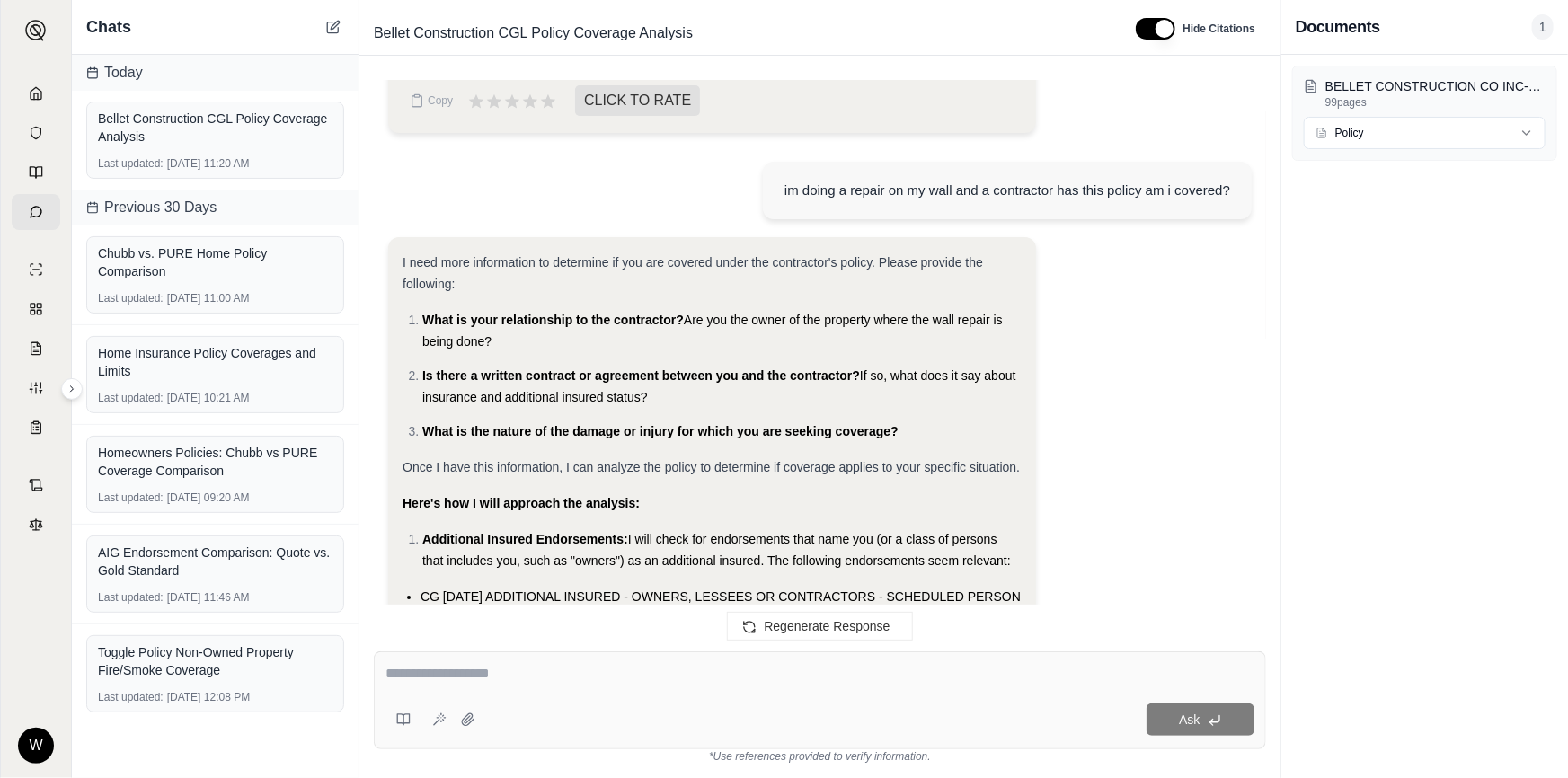
scroll to position [6671, 0]
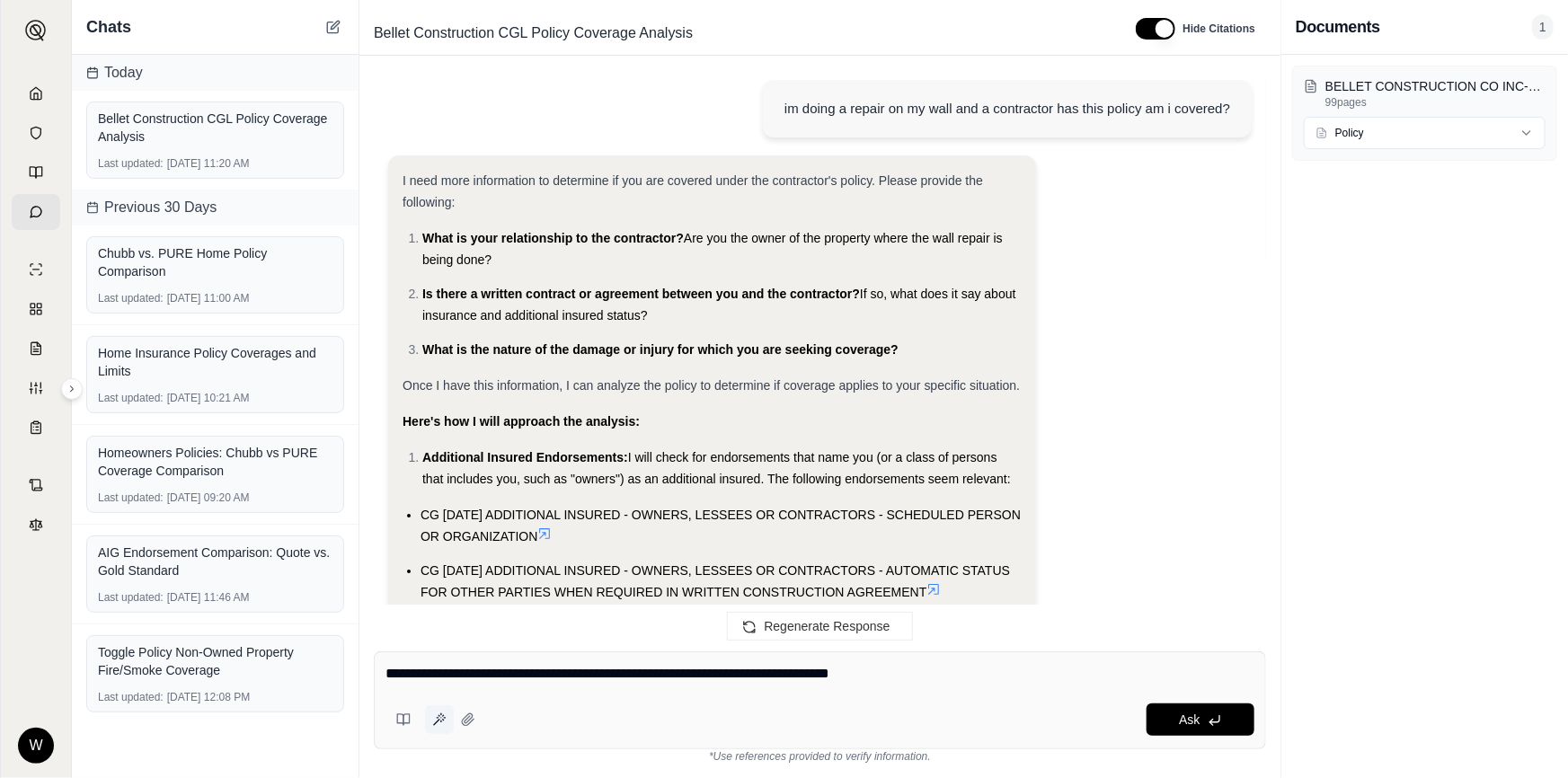
type textarea "**********"
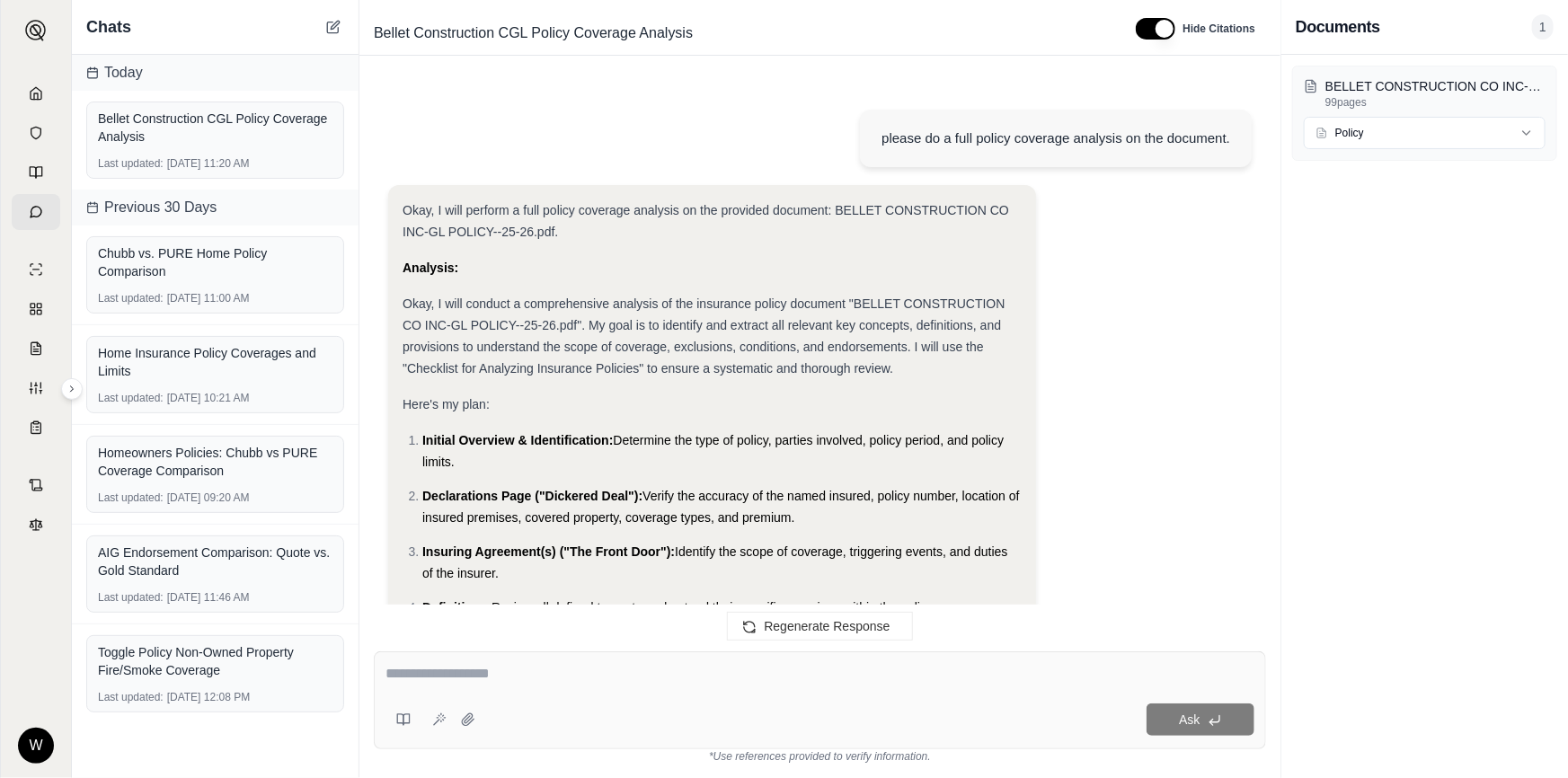
scroll to position [9857, 0]
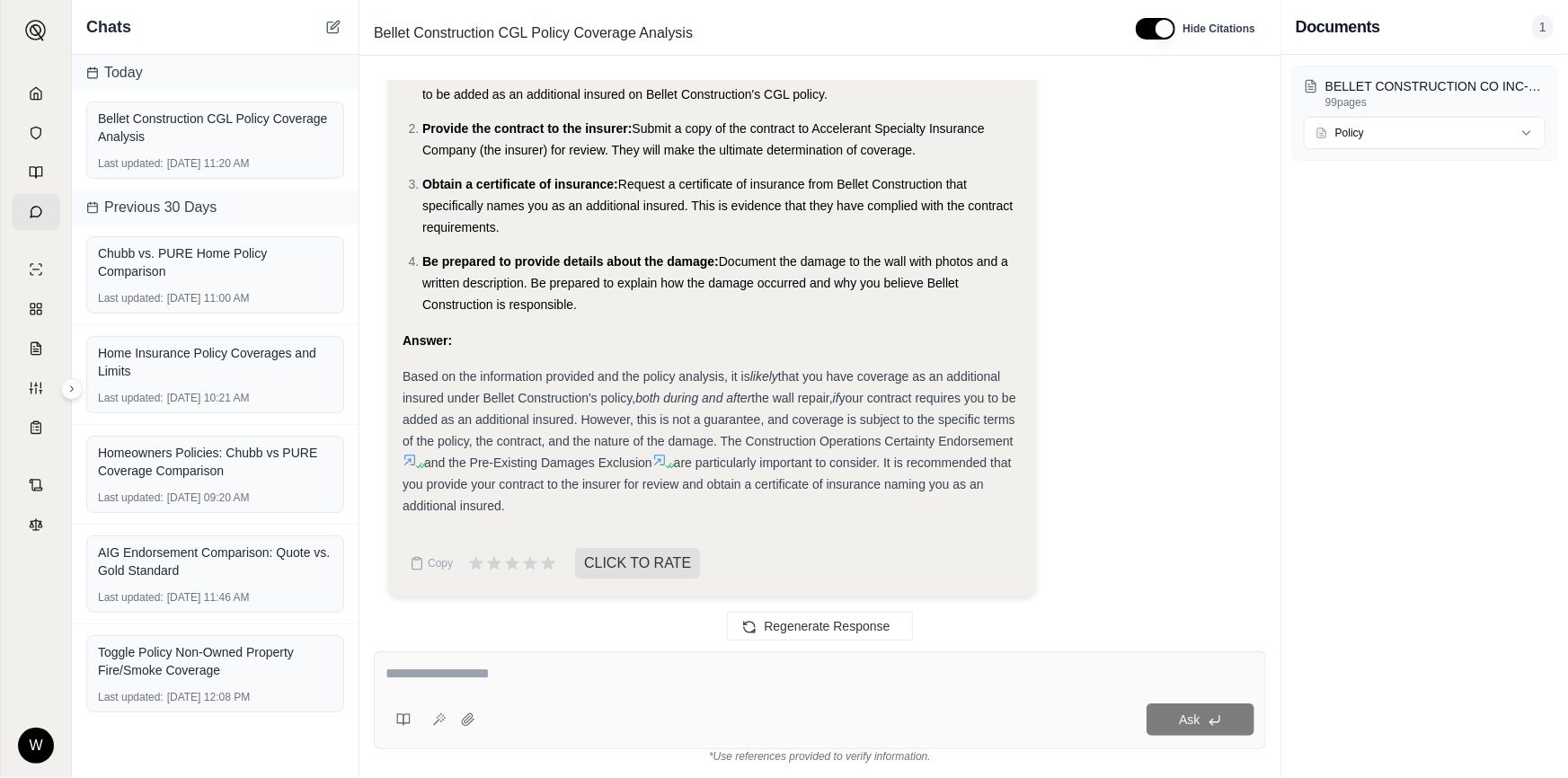
drag, startPoint x: 748, startPoint y: 376, endPoint x: 913, endPoint y: 503, distance: 208.2
click at [913, 503] on div "Based on the information provided and the policy analysis, it is likely that yo…" at bounding box center [712, 442] width 620 height 151
drag, startPoint x: 934, startPoint y: 500, endPoint x: 686, endPoint y: 509, distance: 248.2
click at [934, 500] on div "Based on the information provided and the policy analysis, it is likely that yo…" at bounding box center [712, 442] width 620 height 151
drag, startPoint x: 634, startPoint y: 512, endPoint x: 401, endPoint y: 333, distance: 293.8
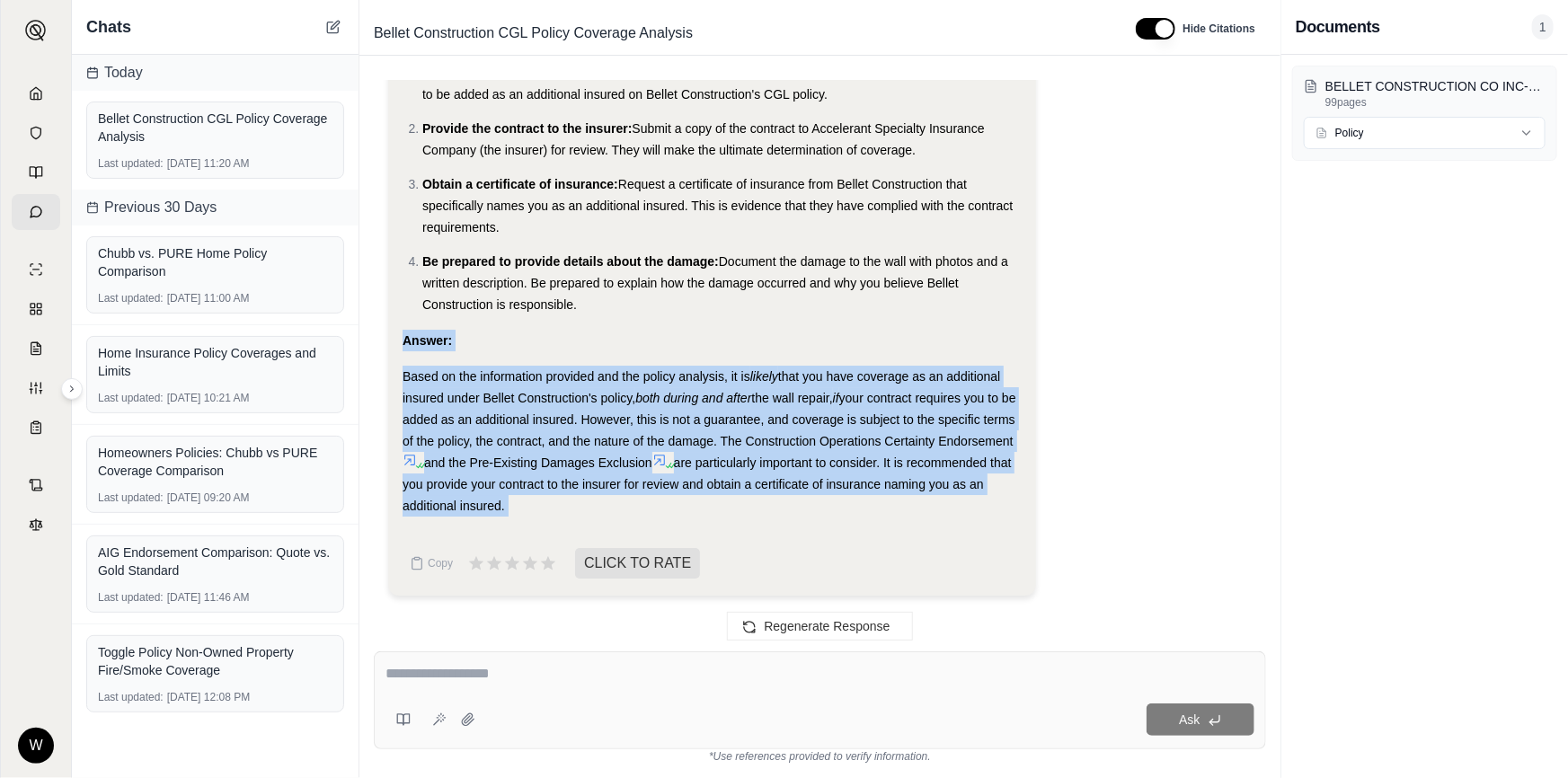
drag, startPoint x: 401, startPoint y: 333, endPoint x: 624, endPoint y: 521, distance: 291.7
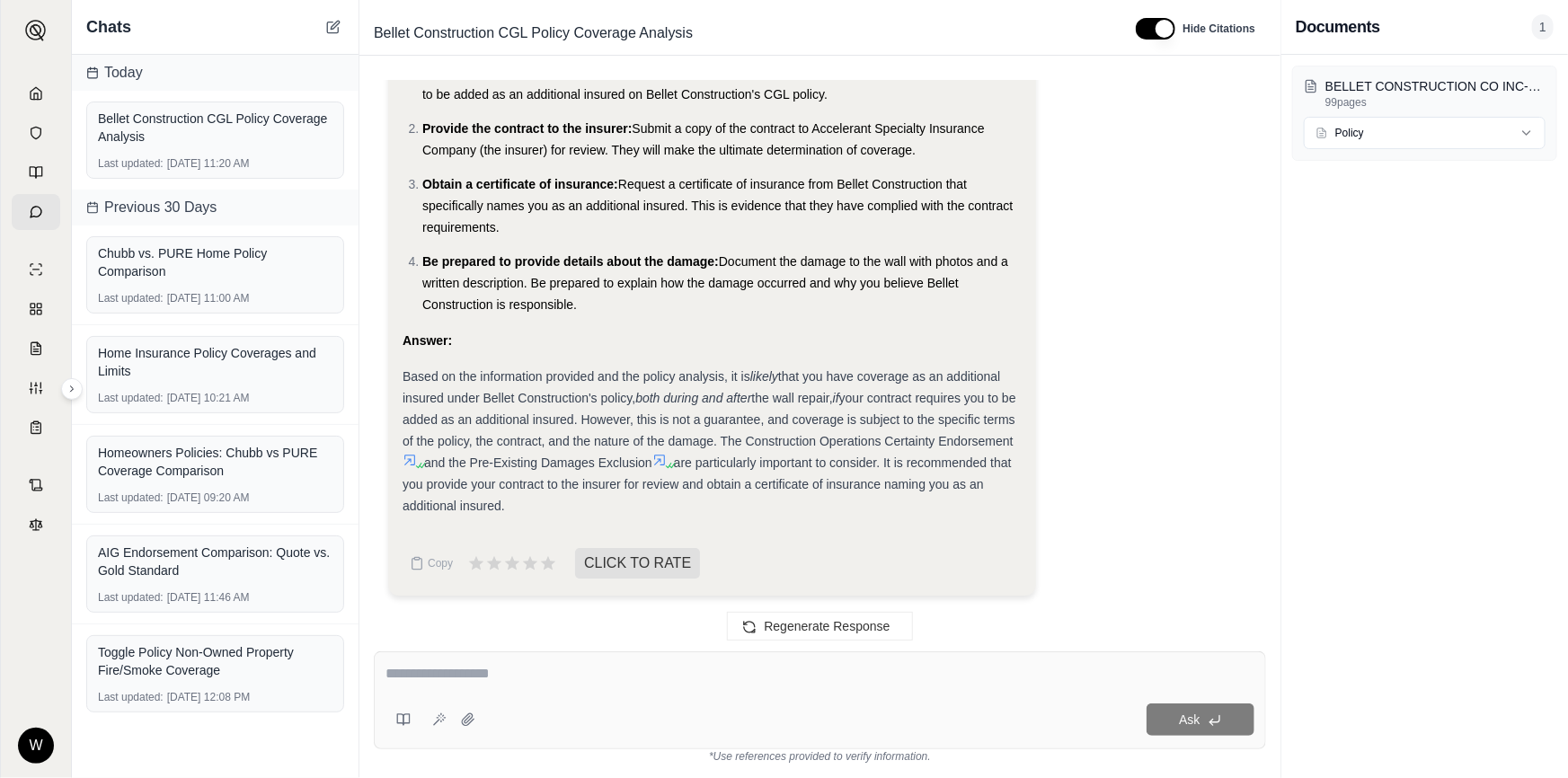
drag, startPoint x: 621, startPoint y: 515, endPoint x: 493, endPoint y: 266, distance: 280.0
click at [621, 512] on div "Based on the information provided and the policy analysis, it is likely that yo…" at bounding box center [712, 442] width 620 height 151
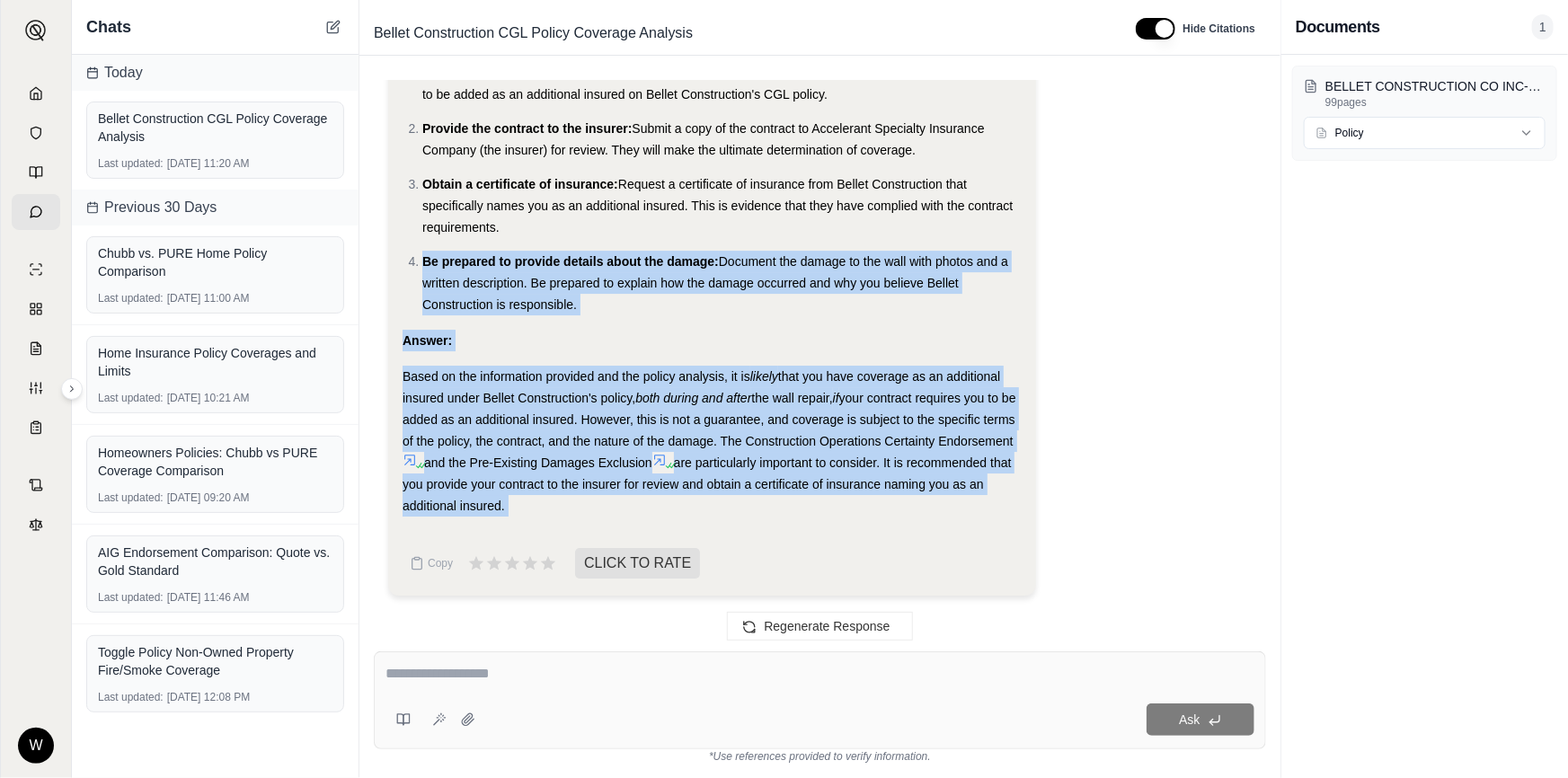
drag, startPoint x: 621, startPoint y: 512, endPoint x: 410, endPoint y: 251, distance: 335.6
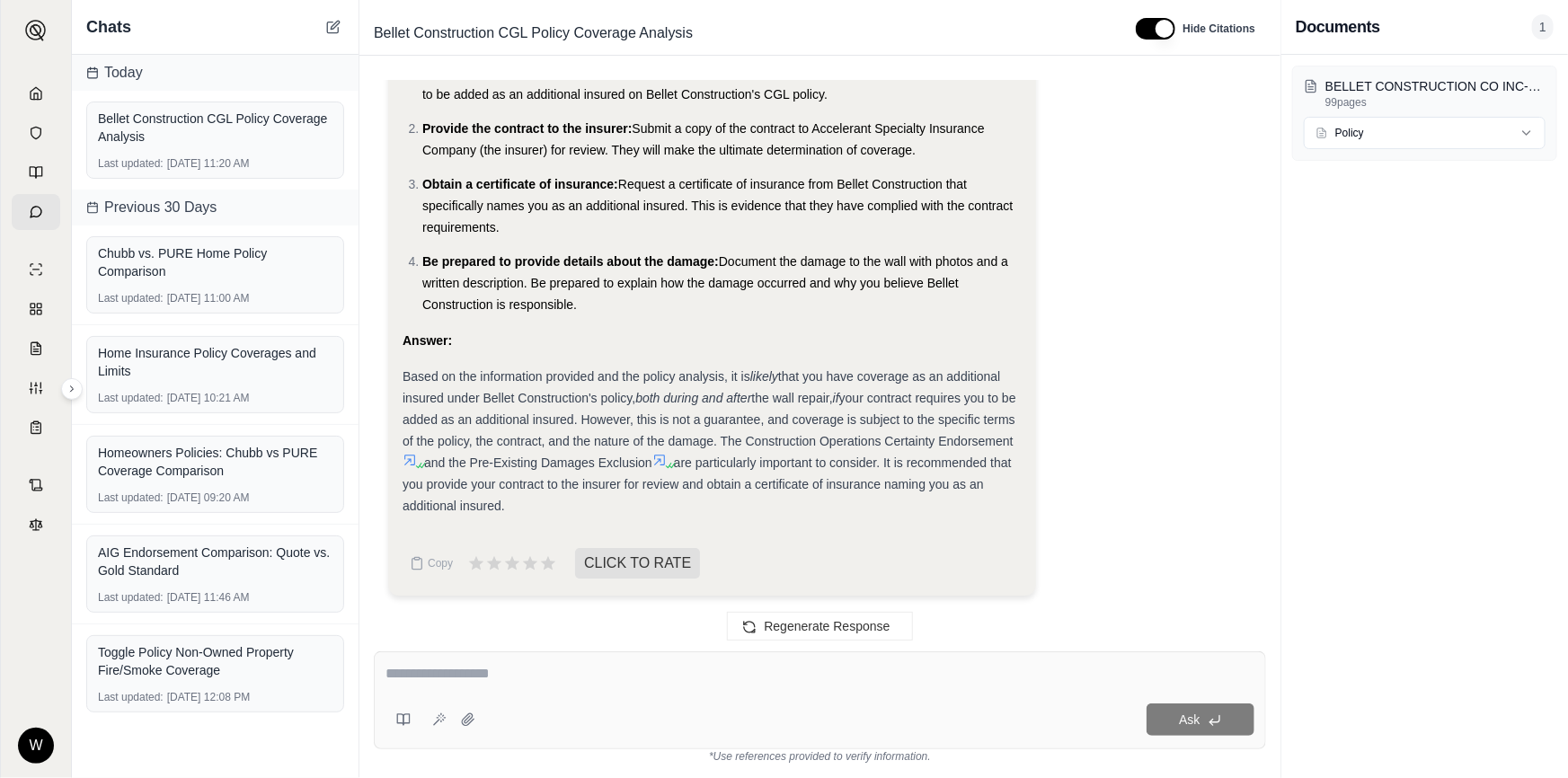
click at [423, 263] on li "Be prepared to provide details about the damage: Document the damage to the wal…" at bounding box center [722, 283] width 599 height 65
drag, startPoint x: 420, startPoint y: 262, endPoint x: 671, endPoint y: 513, distance: 355.0
drag, startPoint x: 631, startPoint y: 529, endPoint x: 419, endPoint y: 256, distance: 345.6
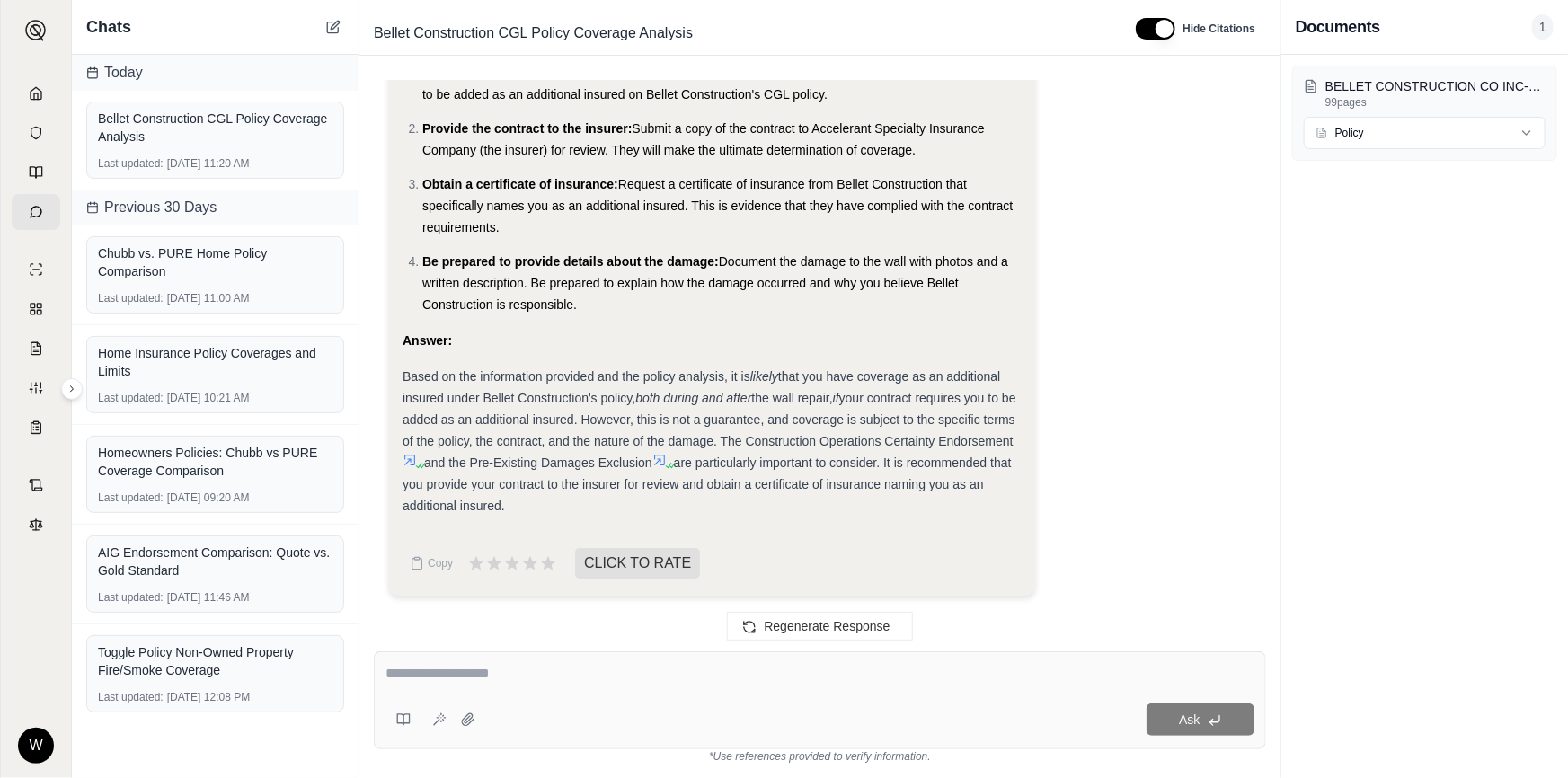
click at [670, 483] on span "are particularly important to consider. It is recommended that you provide your…" at bounding box center [707, 485] width 609 height 57
drag, startPoint x: 655, startPoint y: 501, endPoint x: 411, endPoint y: 186, distance: 398.4
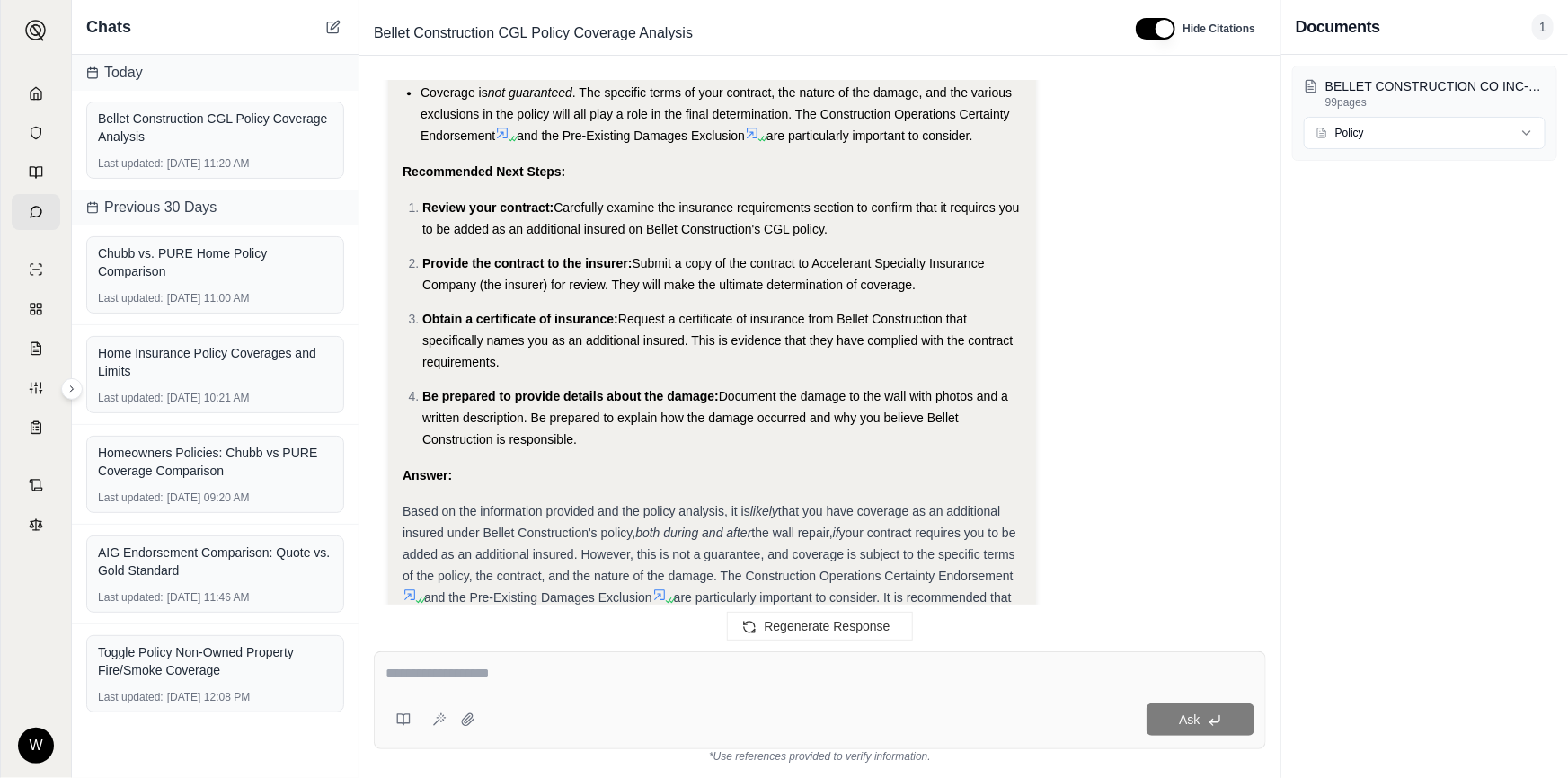
scroll to position [9693, 0]
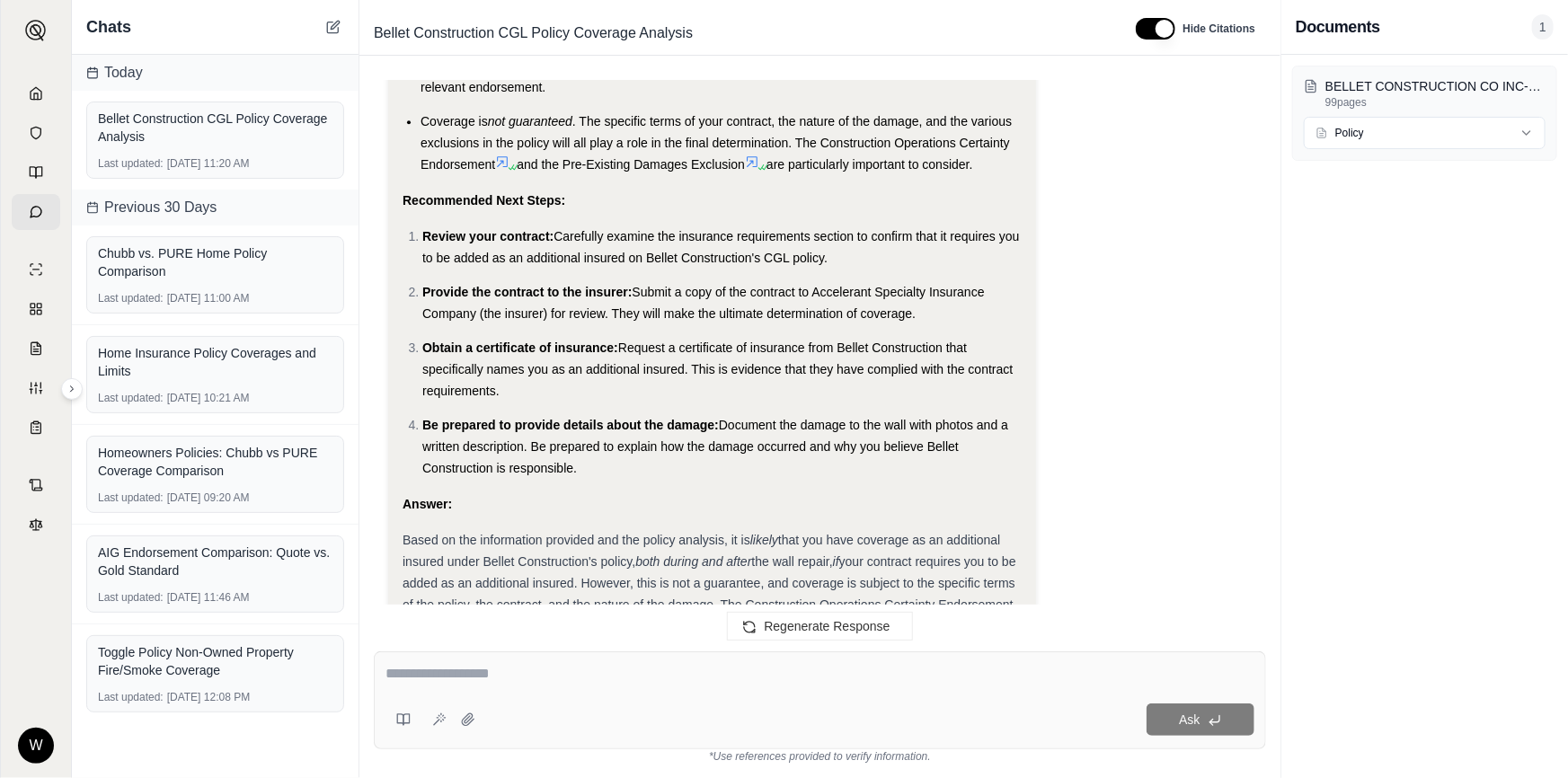
click at [594, 457] on li "Be prepared to provide details about the damage: Document the damage to the wal…" at bounding box center [722, 446] width 599 height 65
drag, startPoint x: 594, startPoint y: 462, endPoint x: 384, endPoint y: 183, distance: 349.2
click at [384, 183] on div "please do a full policy coverage analysis on the document. Okay, I will perform…" at bounding box center [819, 352] width 892 height 542
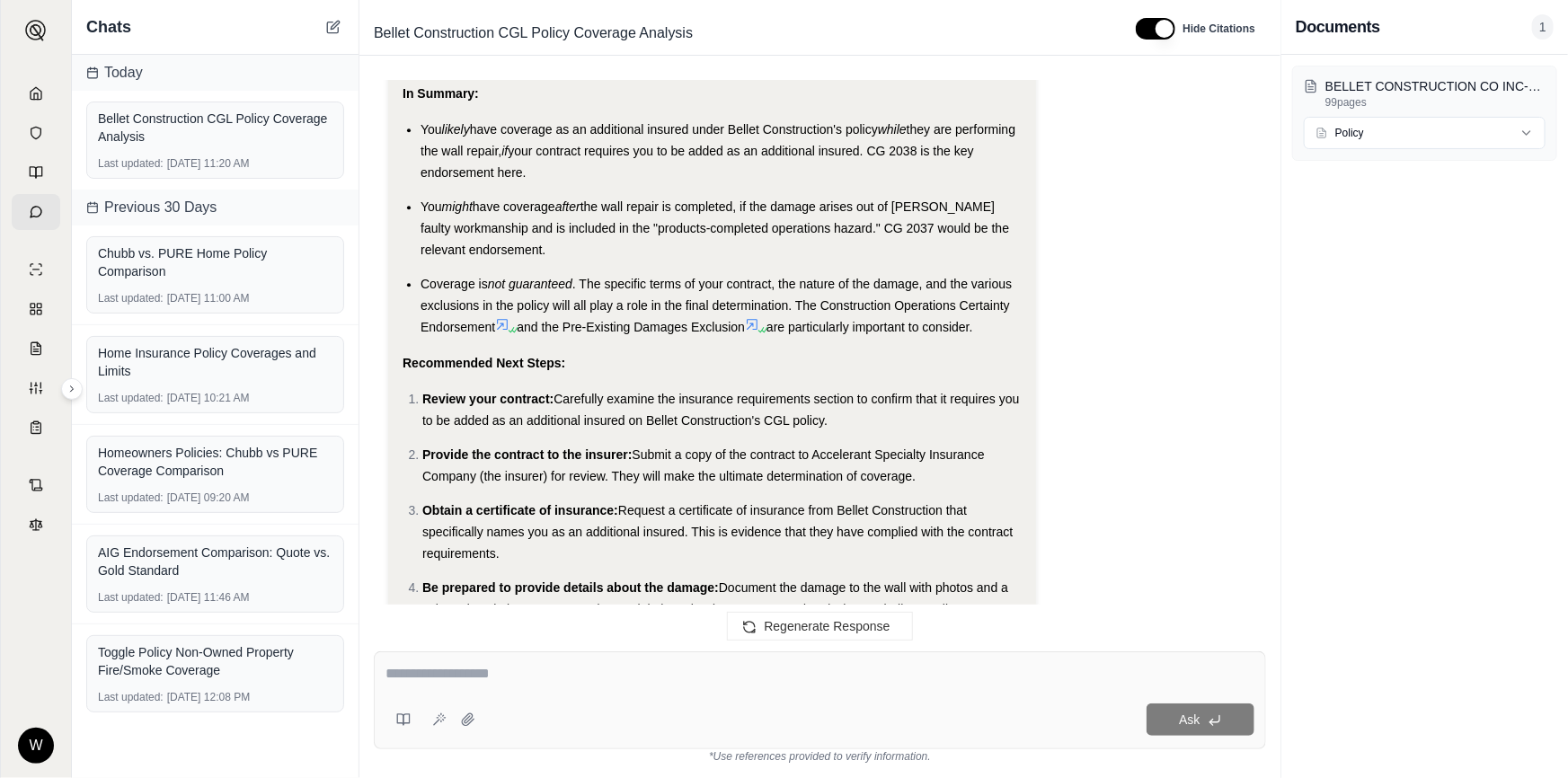
scroll to position [9450, 0]
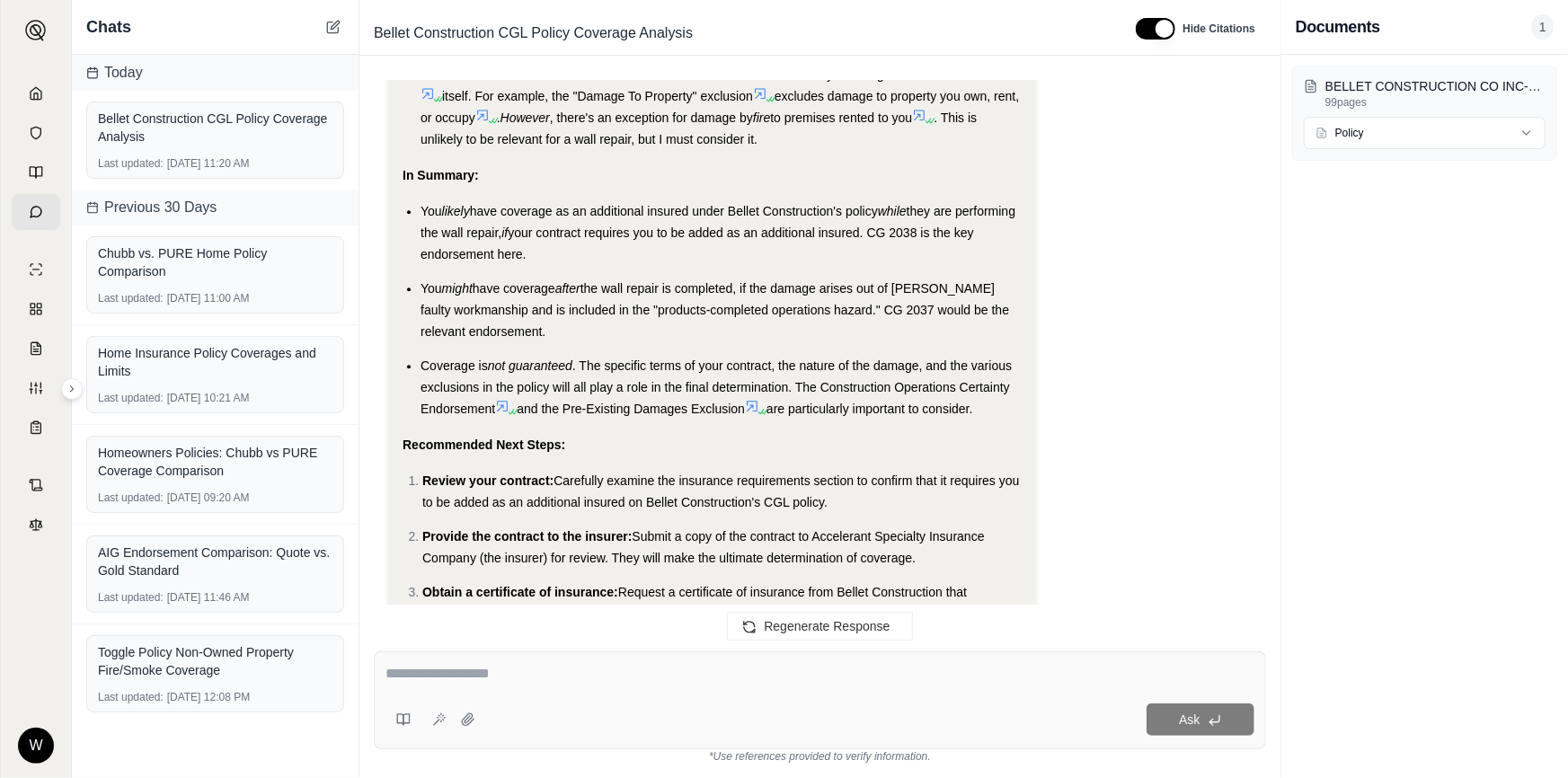
drag, startPoint x: 993, startPoint y: 411, endPoint x: 403, endPoint y: 157, distance: 642.4
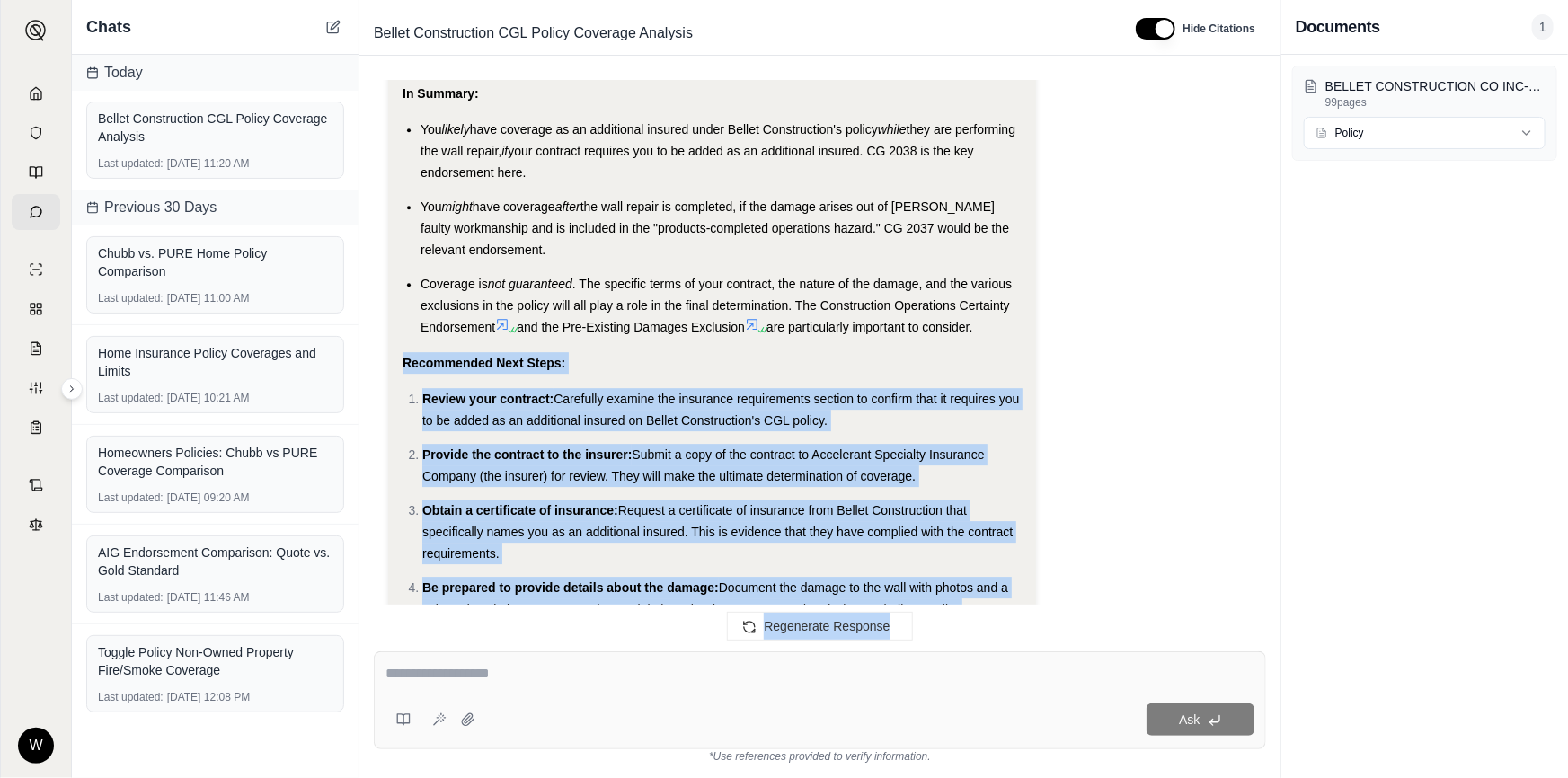
scroll to position [9657, 0]
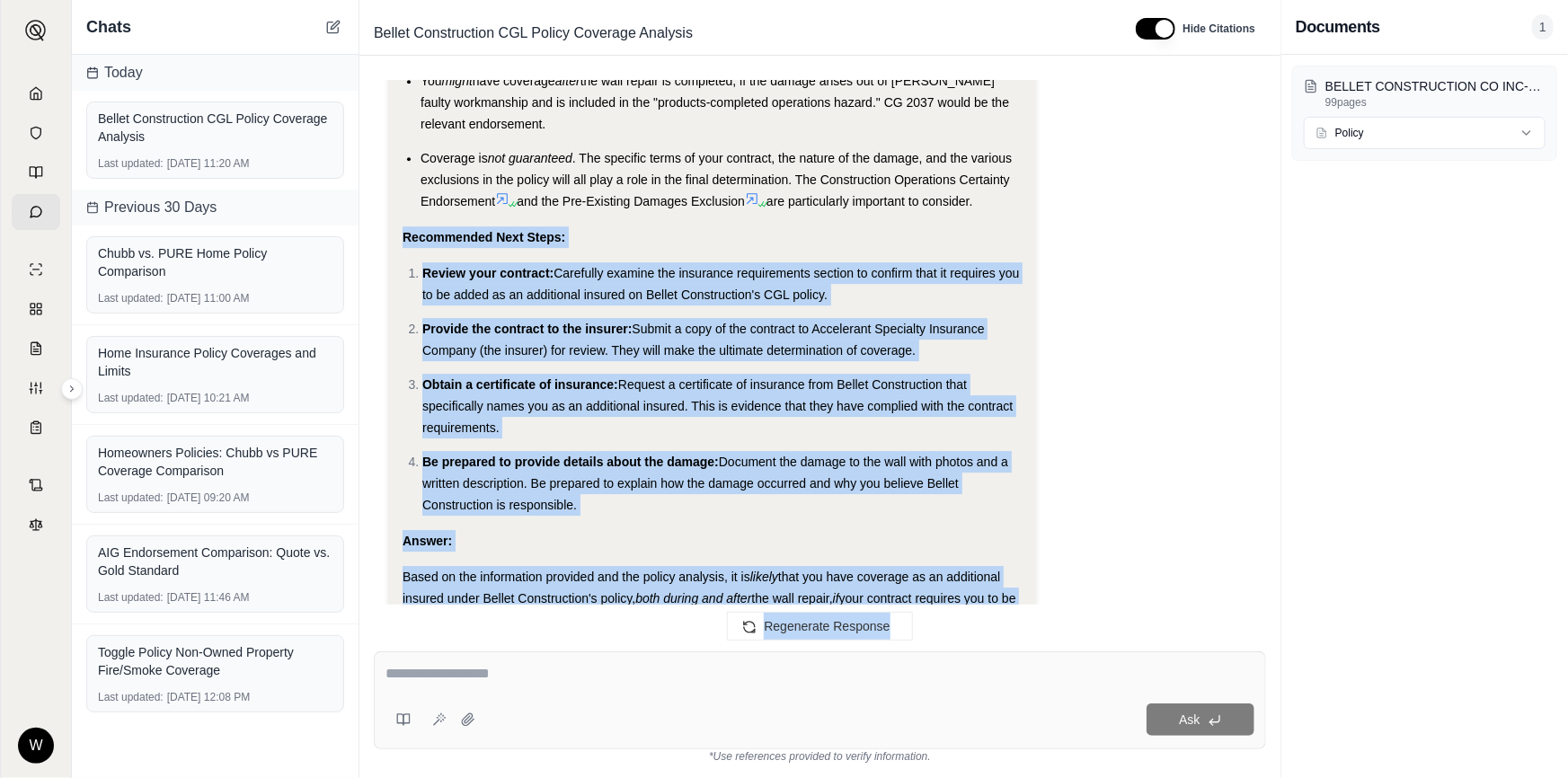
drag, startPoint x: 398, startPoint y: 355, endPoint x: 577, endPoint y: 504, distance: 232.9
click at [577, 504] on li "Be prepared to provide details about the damage: Document the damage to the wal…" at bounding box center [722, 484] width 599 height 65
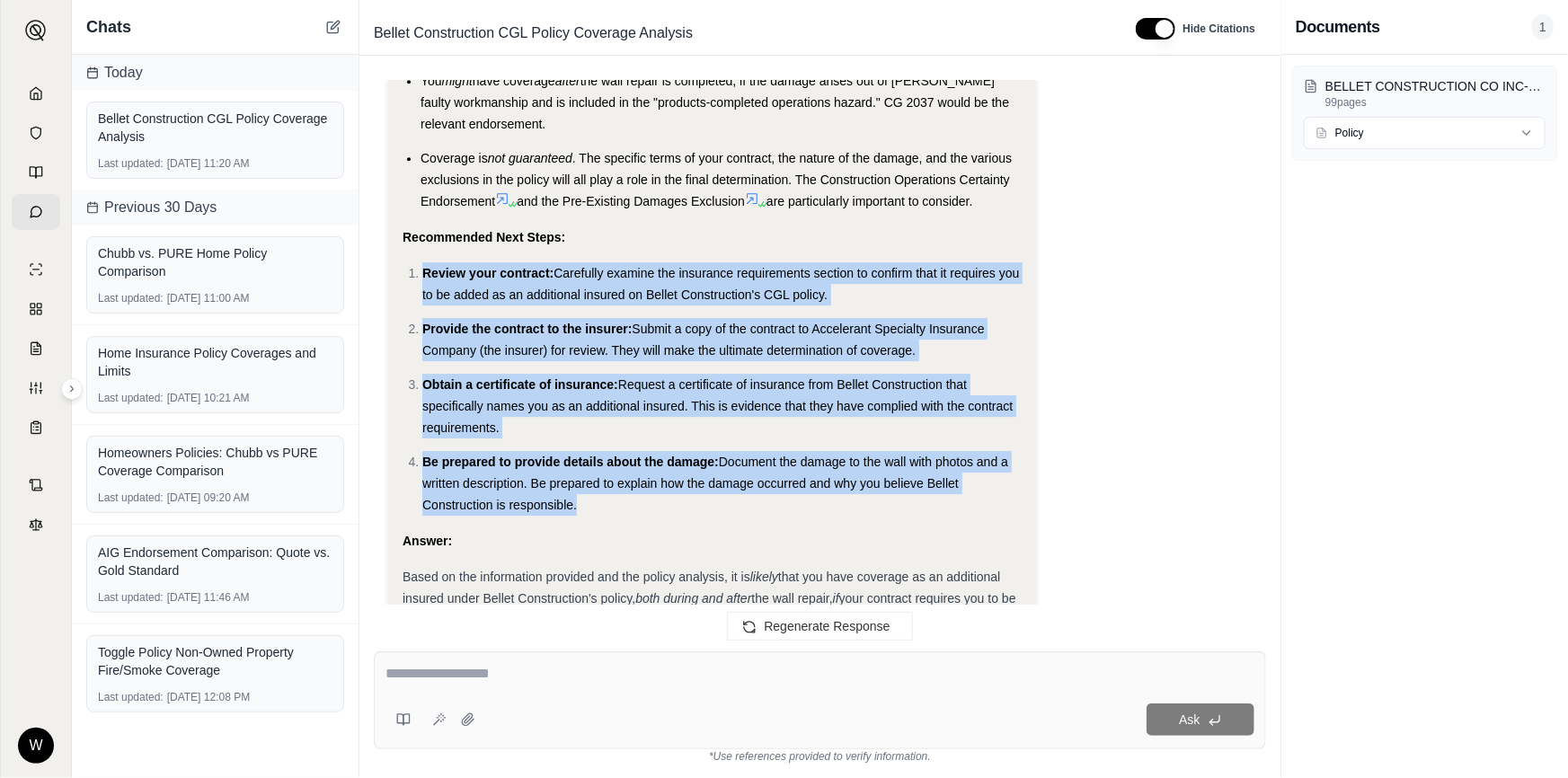
drag, startPoint x: 577, startPoint y: 504, endPoint x: 418, endPoint y: 268, distance: 284.6
click at [418, 268] on ol "Review your contract: Carefully examine the insurance requirements section to c…" at bounding box center [712, 388] width 620 height 253
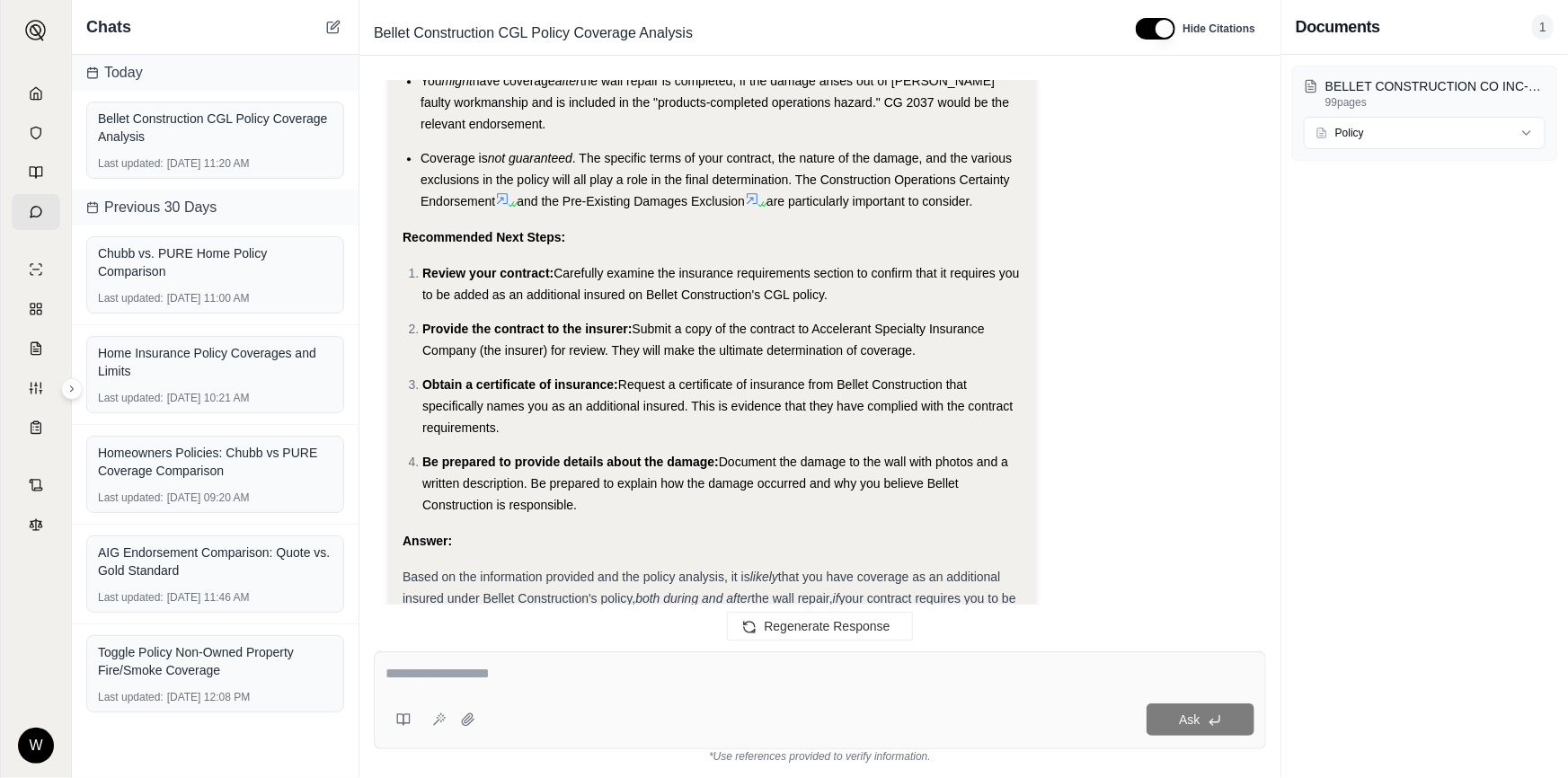
click at [423, 268] on li "Review your contract: Carefully examine the insurance requirements section to c…" at bounding box center [722, 283] width 599 height 43
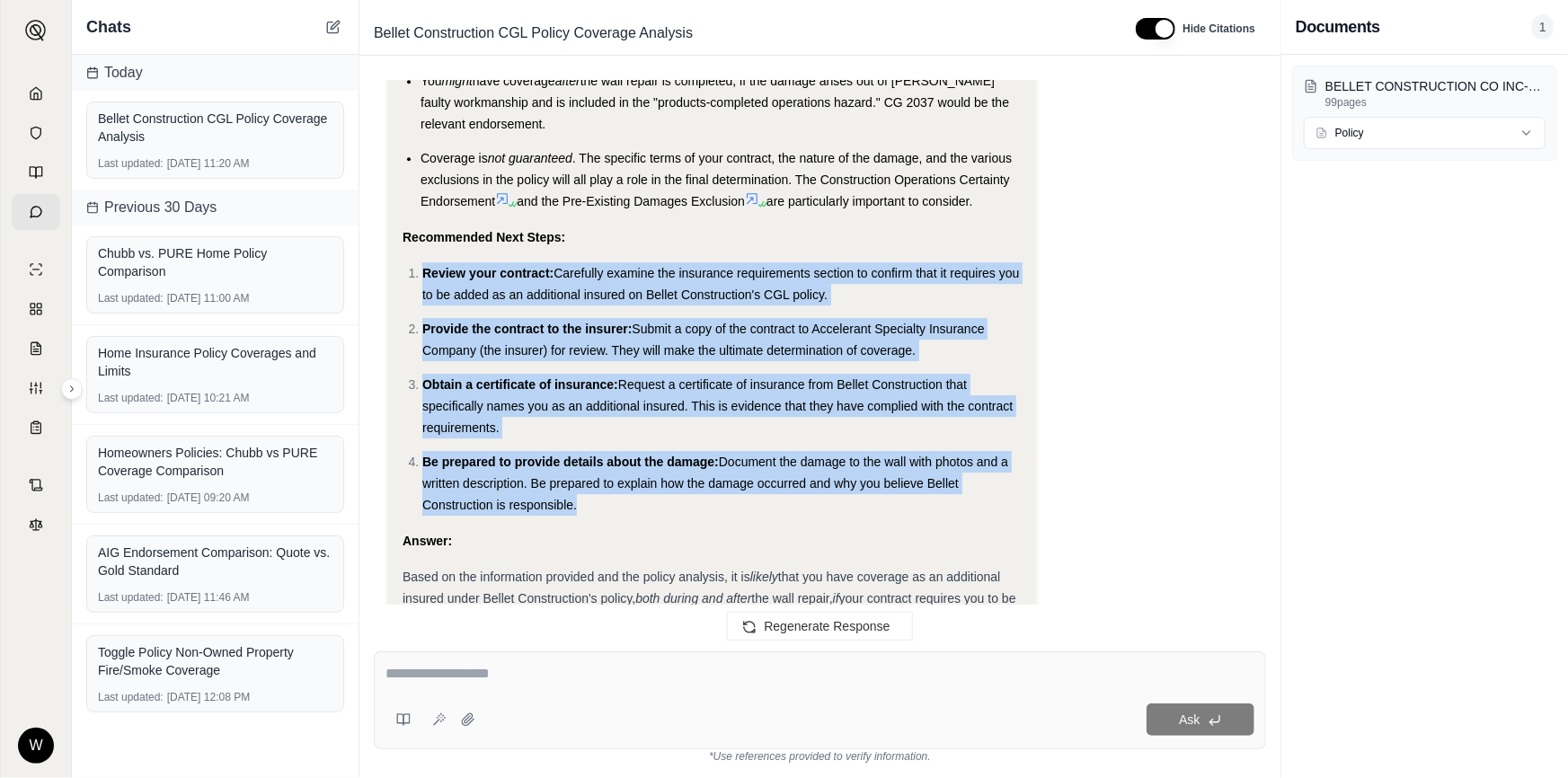
drag, startPoint x: 419, startPoint y: 267, endPoint x: 592, endPoint y: 512, distance: 299.9
click at [592, 512] on ol "Review your contract: Carefully examine the insurance requirements section to c…" at bounding box center [712, 388] width 620 height 253
click at [591, 511] on li "Be prepared to provide details about the damage: Document the damage to the wal…" at bounding box center [722, 484] width 599 height 65
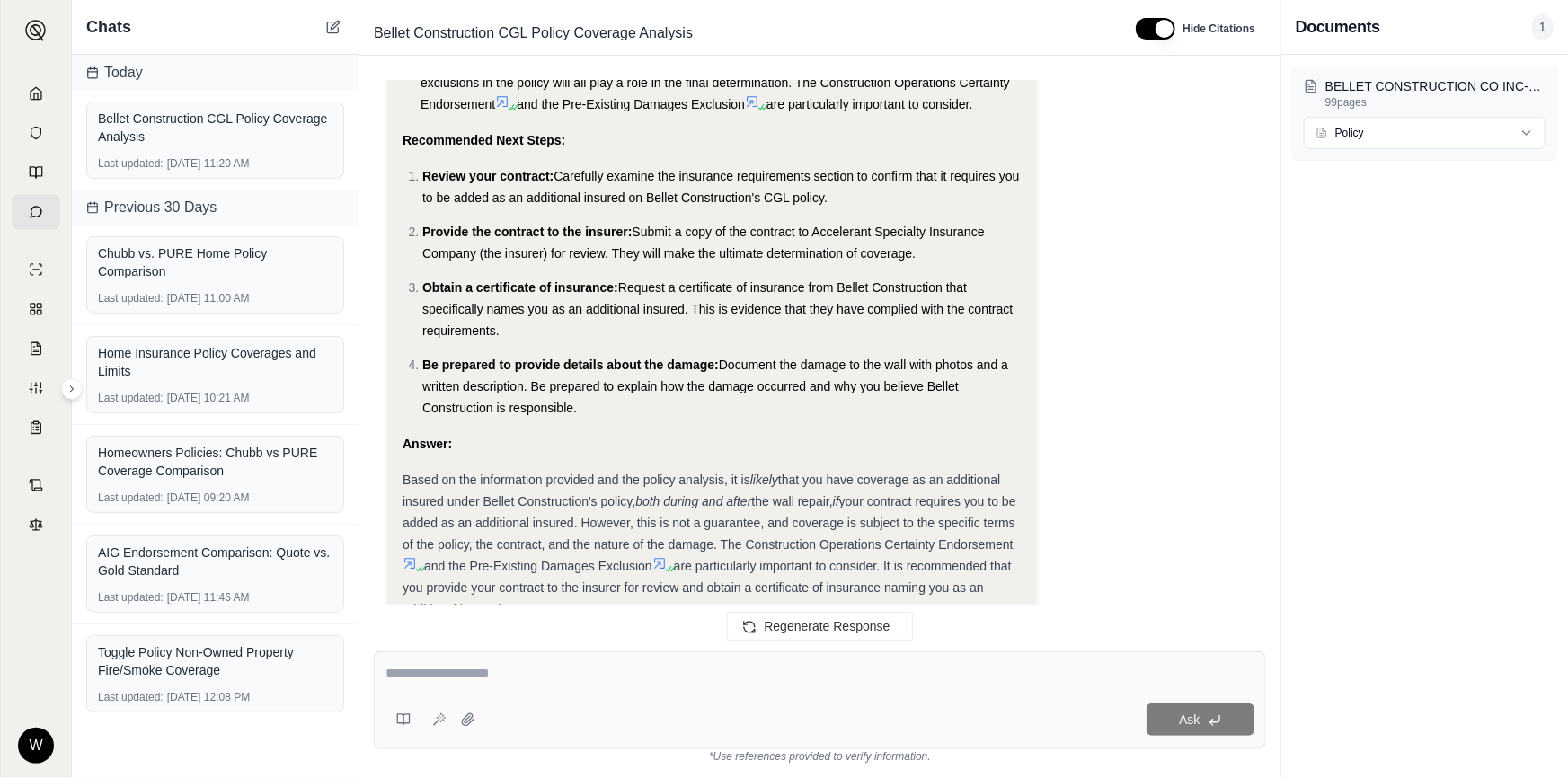
scroll to position [9857, 0]
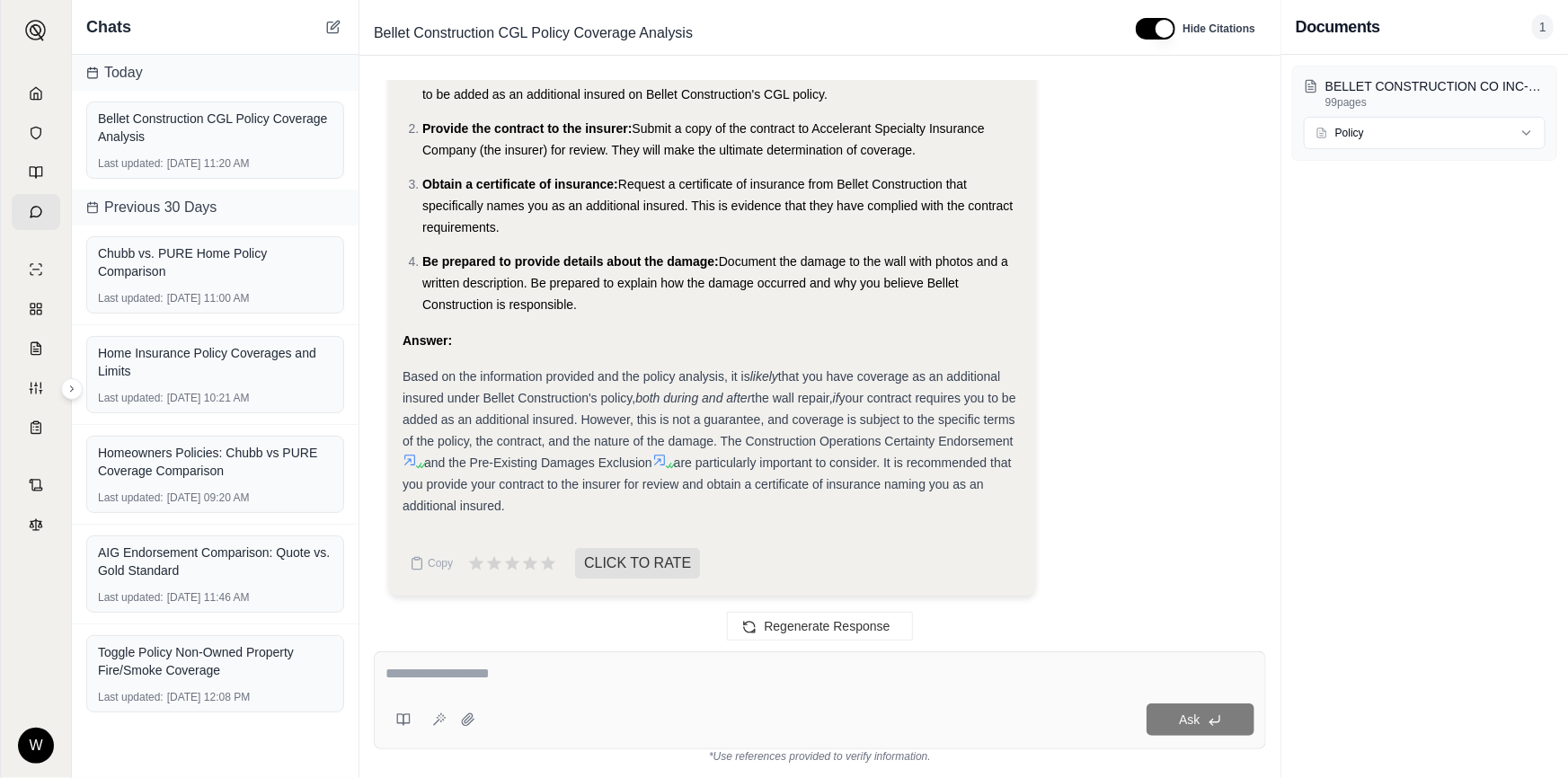
drag, startPoint x: 607, startPoint y: 509, endPoint x: 403, endPoint y: 373, distance: 245.2
click at [403, 373] on div "Based on the information provided and the policy analysis, it is likely that yo…" at bounding box center [712, 442] width 620 height 151
click at [403, 373] on span "Based on the information provided and the policy analysis, it is" at bounding box center [577, 376] width 348 height 14
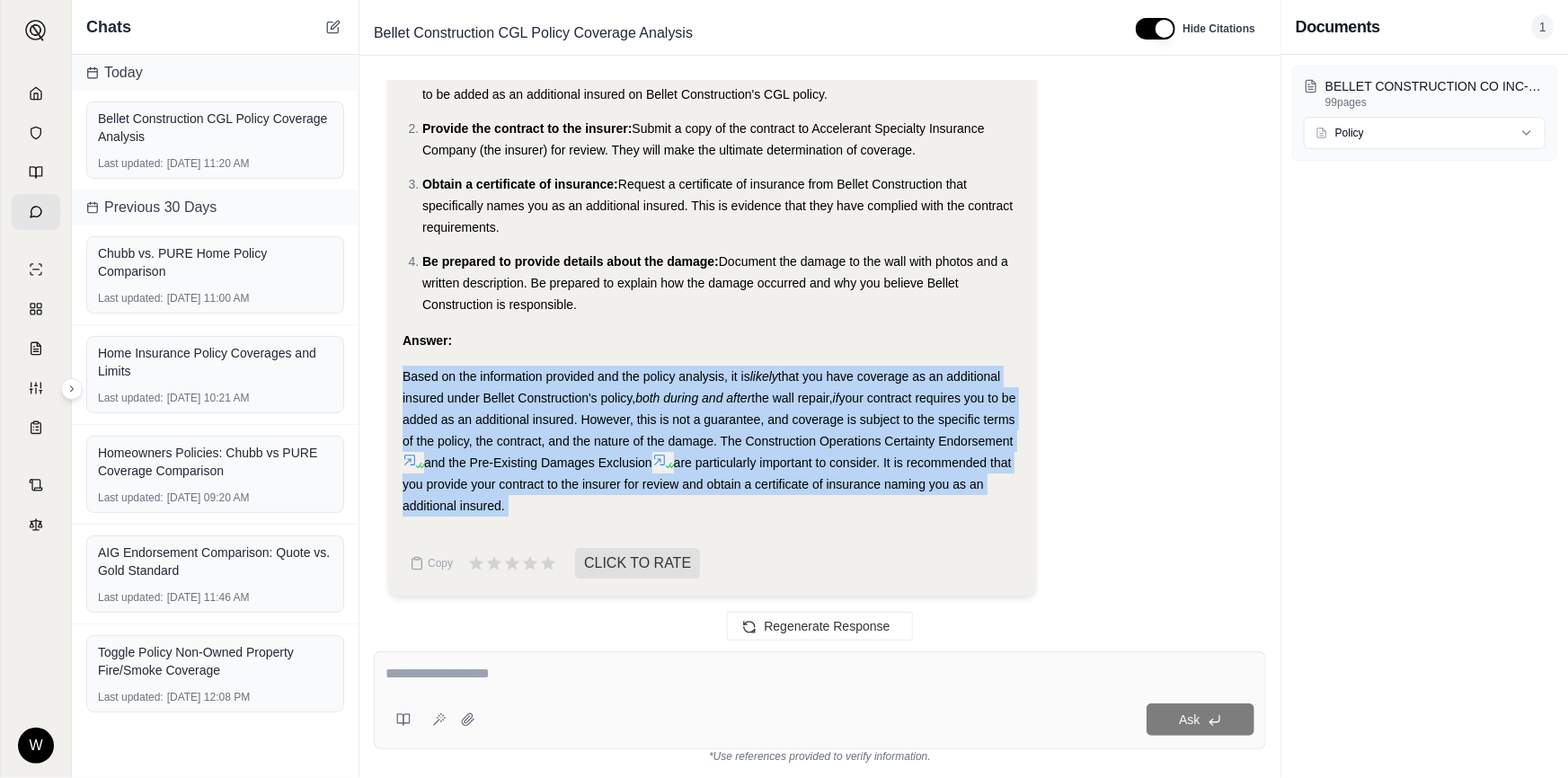
drag, startPoint x: 403, startPoint y: 373, endPoint x: 631, endPoint y: 507, distance: 264.5
click at [631, 507] on div "Based on the information provided and the policy analysis, it is likely that yo…" at bounding box center [712, 442] width 620 height 151
click at [630, 502] on div "Based on the information provided and the policy analysis, it is likely that yo…" at bounding box center [712, 442] width 620 height 151
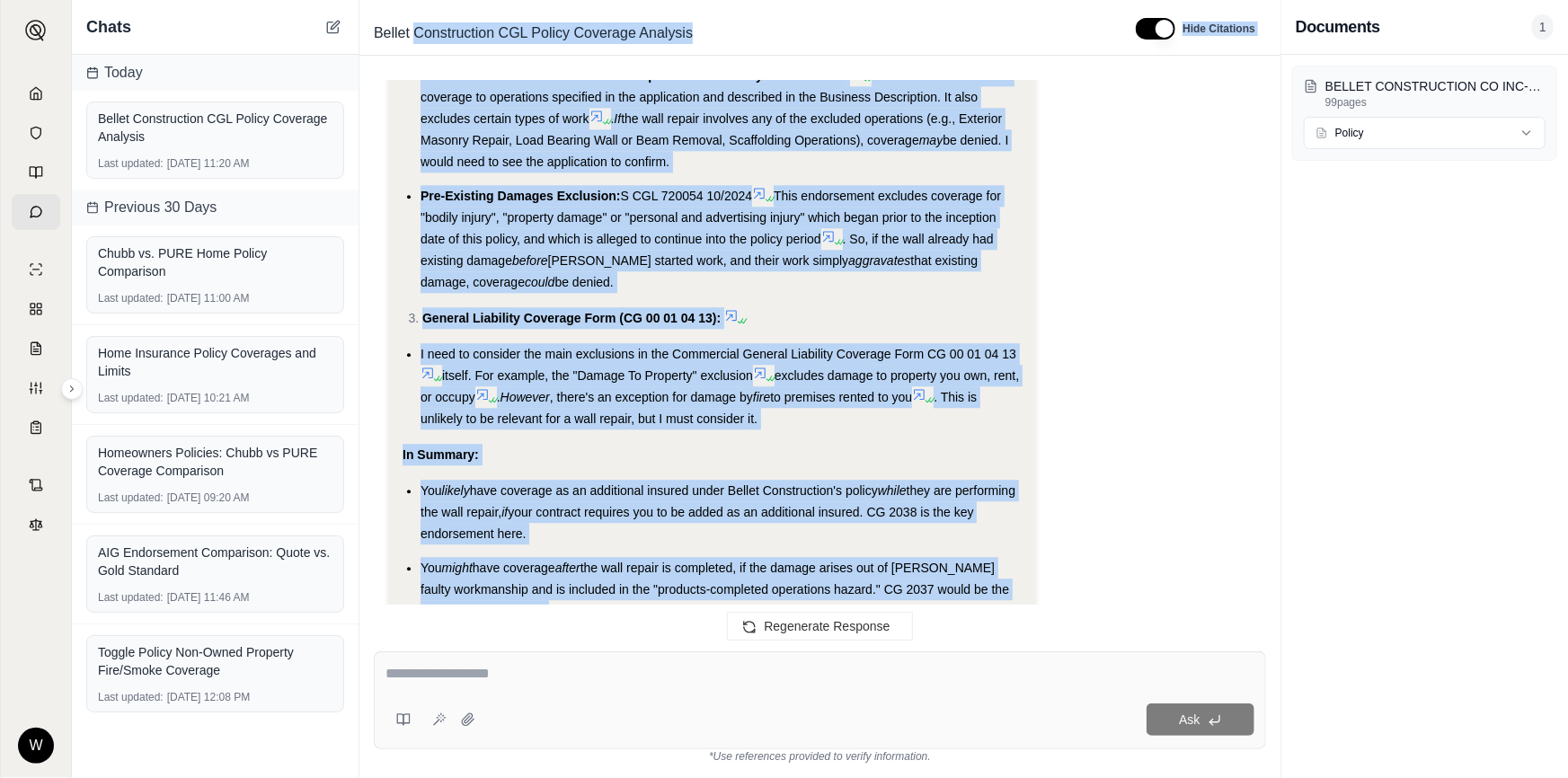
scroll to position [8675, 0]
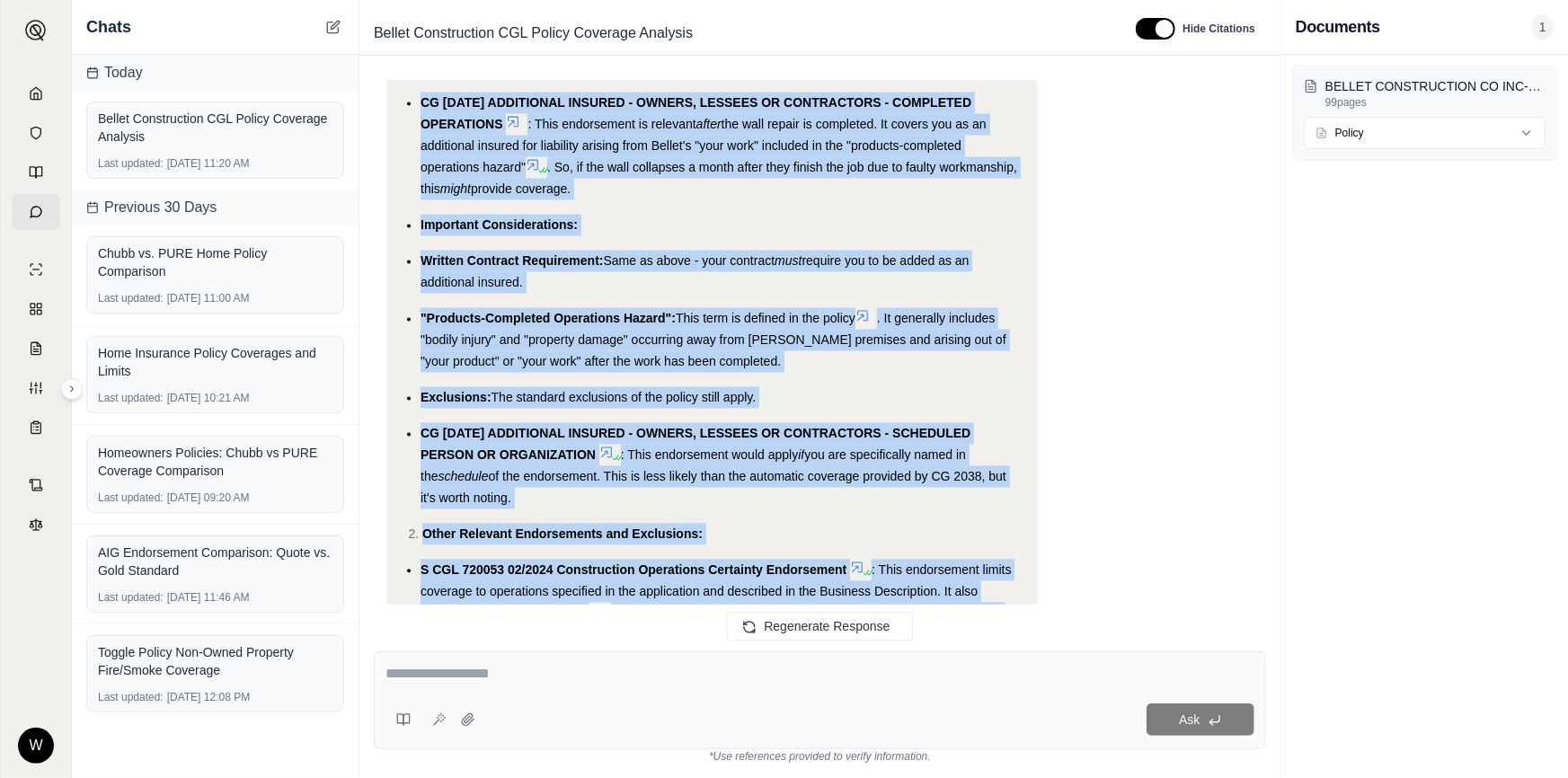
drag, startPoint x: 627, startPoint y: 502, endPoint x: 422, endPoint y: 107, distance: 445.0
click at [422, 107] on div "Okay, I will analyze the "BELLET CONSTRUCTION CO INC-GL POLICY--25-26.pdf" poli…" at bounding box center [712, 572] width 620 height 2253
click at [421, 106] on span "CG [DATE] ADDITIONAL INSURED - OWNERS, LESSEES OR CONTRACTORS - COMPLETED OPERA…" at bounding box center [696, 115] width 551 height 36
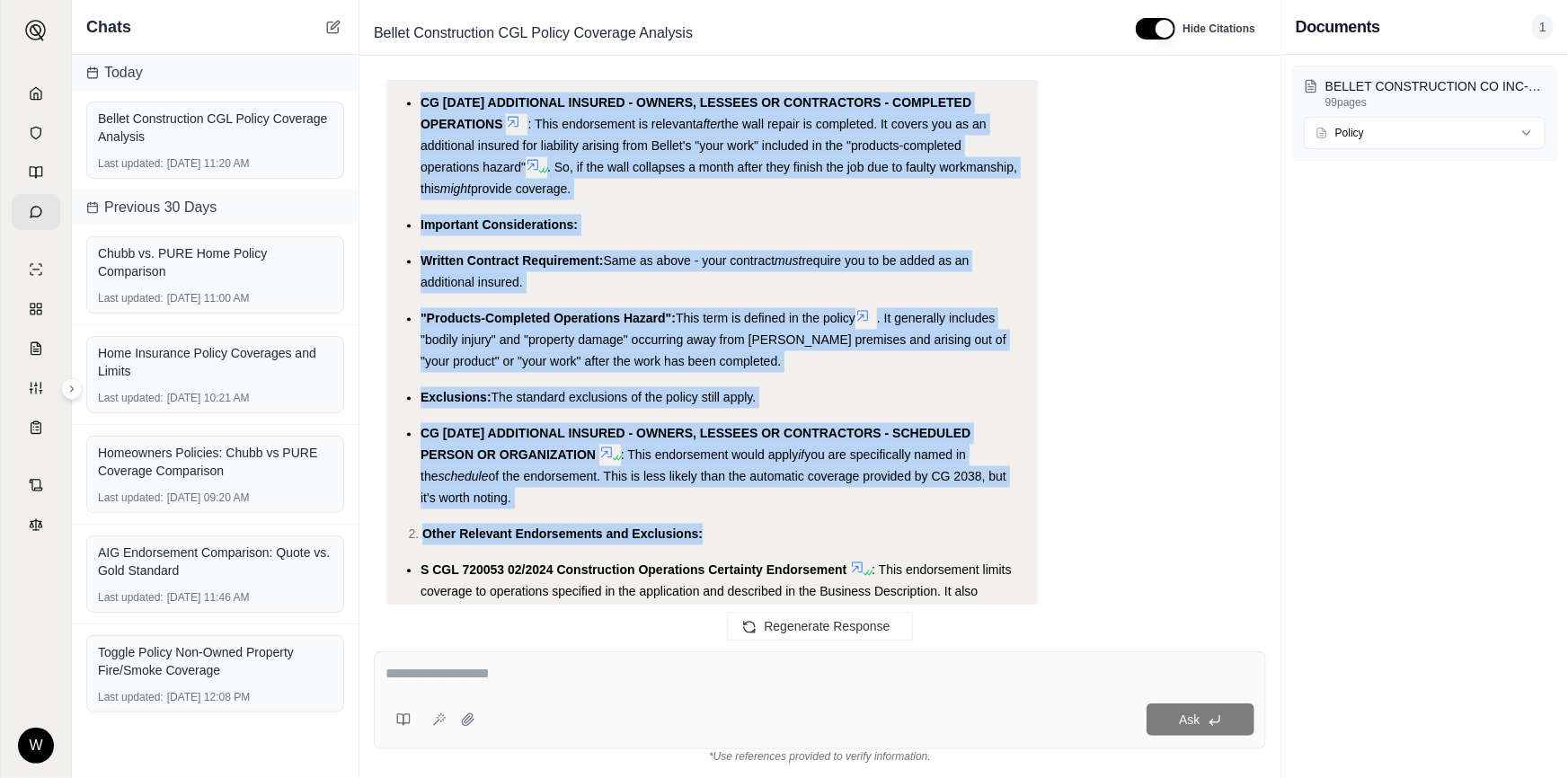
drag, startPoint x: 420, startPoint y: 103, endPoint x: 755, endPoint y: 508, distance: 525.6
click at [755, 508] on div "Okay, I will analyze the "BELLET CONSTRUCTION CO INC-GL POLICY--25-26.pdf" poli…" at bounding box center [712, 572] width 620 height 2253
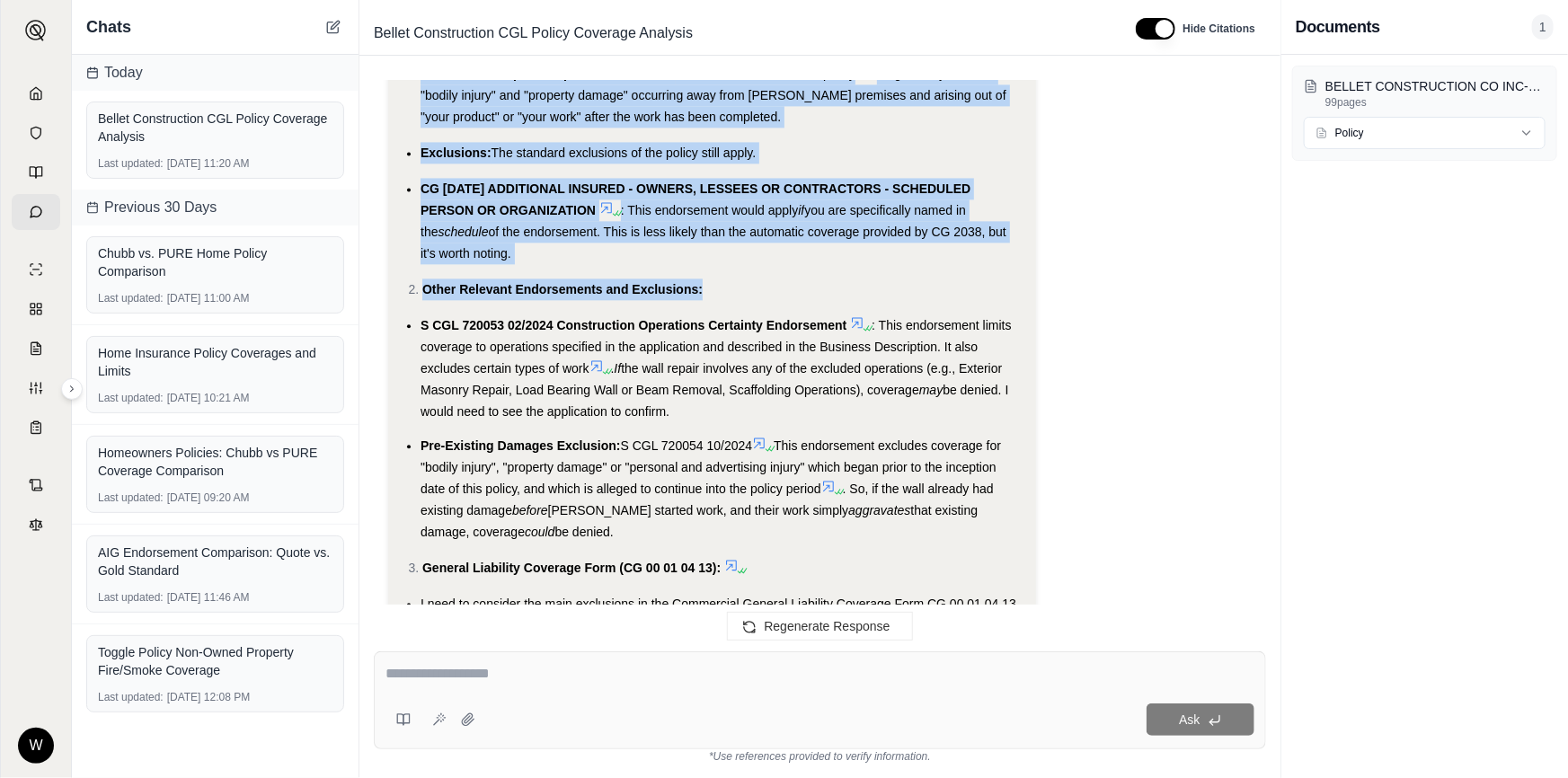
scroll to position [9001, 0]
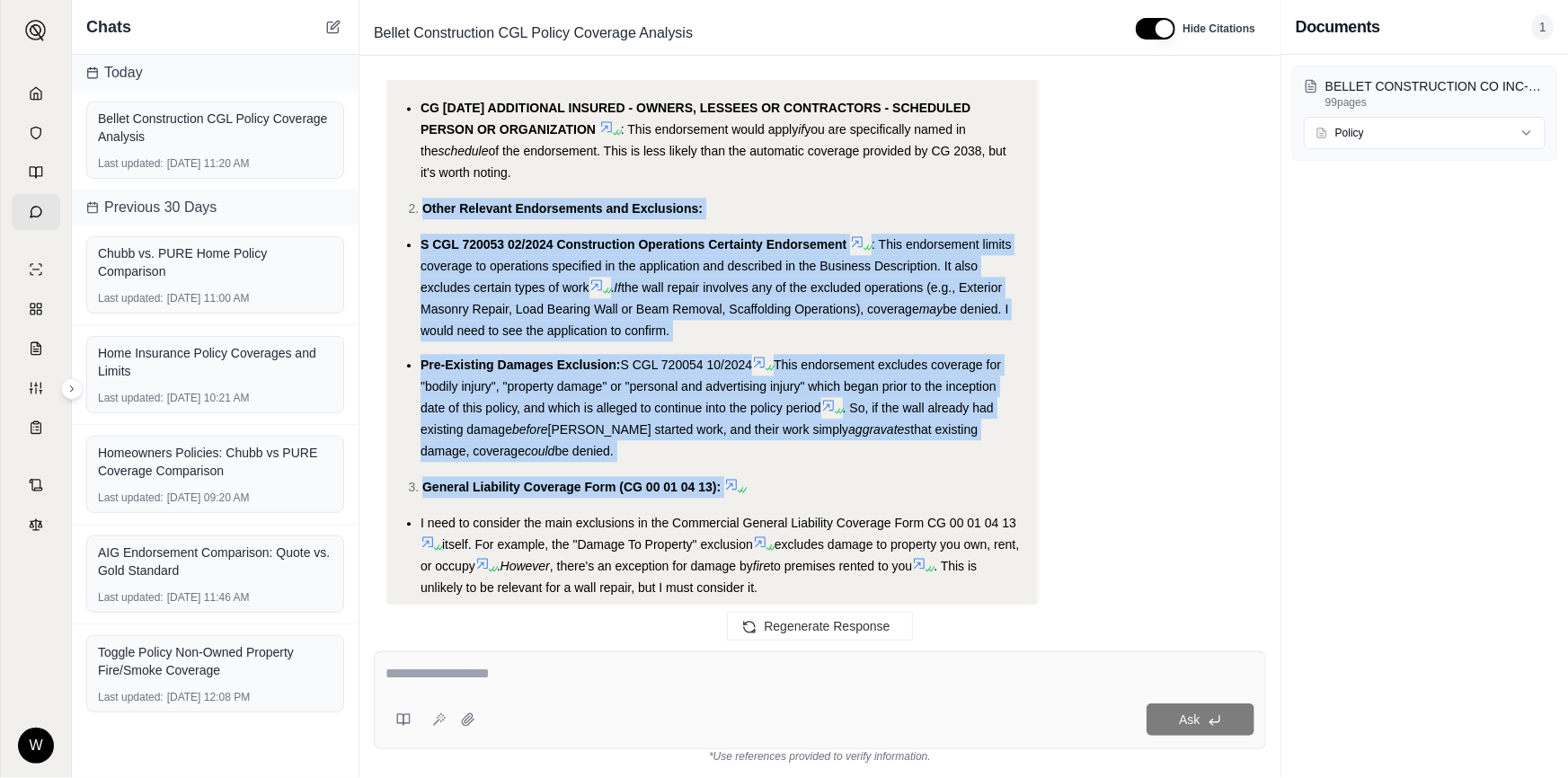
drag, startPoint x: 768, startPoint y: 490, endPoint x: 405, endPoint y: 205, distance: 461.5
click at [405, 205] on div "Okay, I will analyze the "BELLET CONSTRUCTION CO INC-GL POLICY--25-26.pdf" poli…" at bounding box center [712, 246] width 620 height 2253
click at [403, 204] on ol "Other Relevant Endorsements and Exclusions:" at bounding box center [712, 208] width 620 height 22
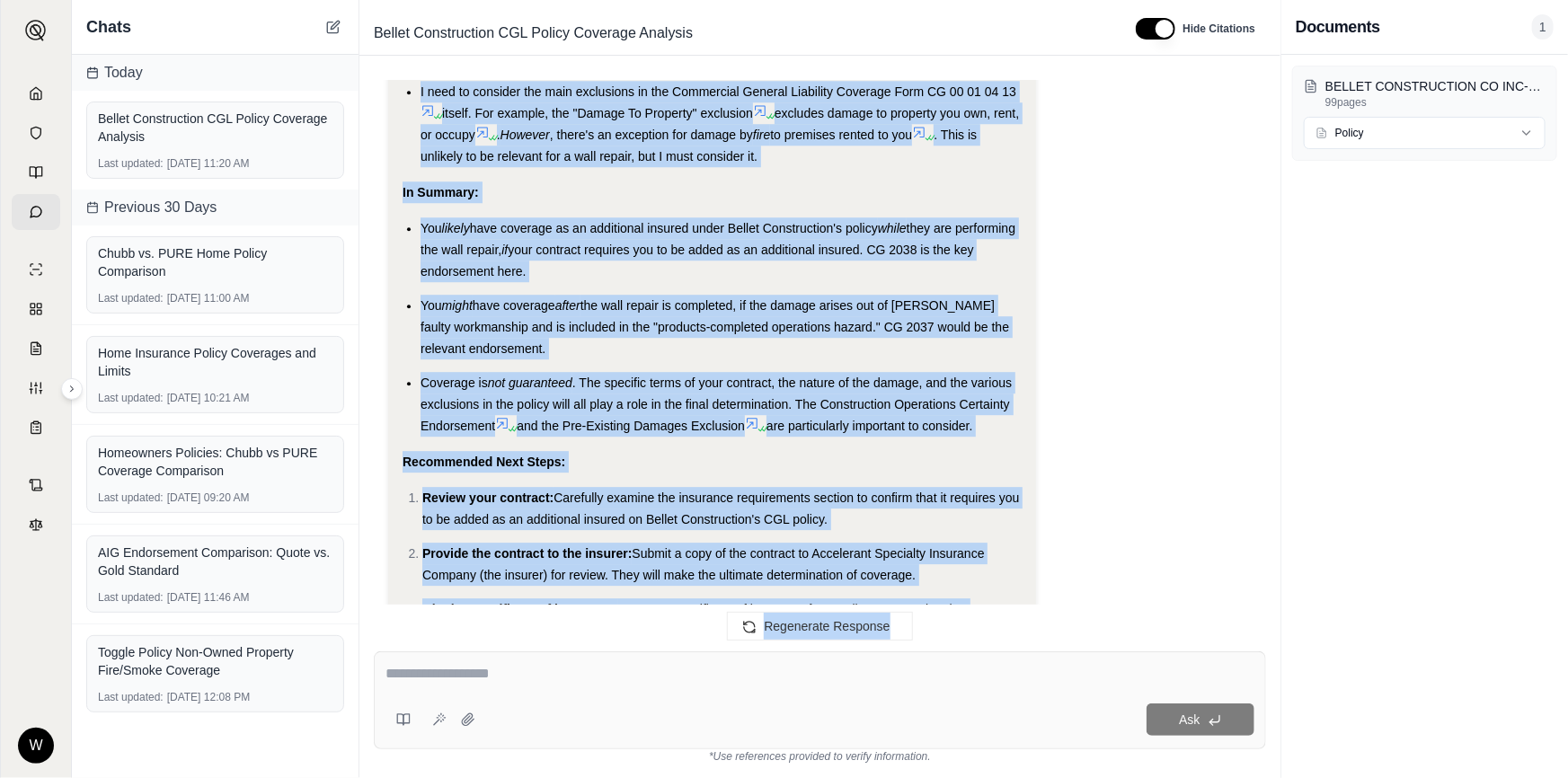
scroll to position [9555, 0]
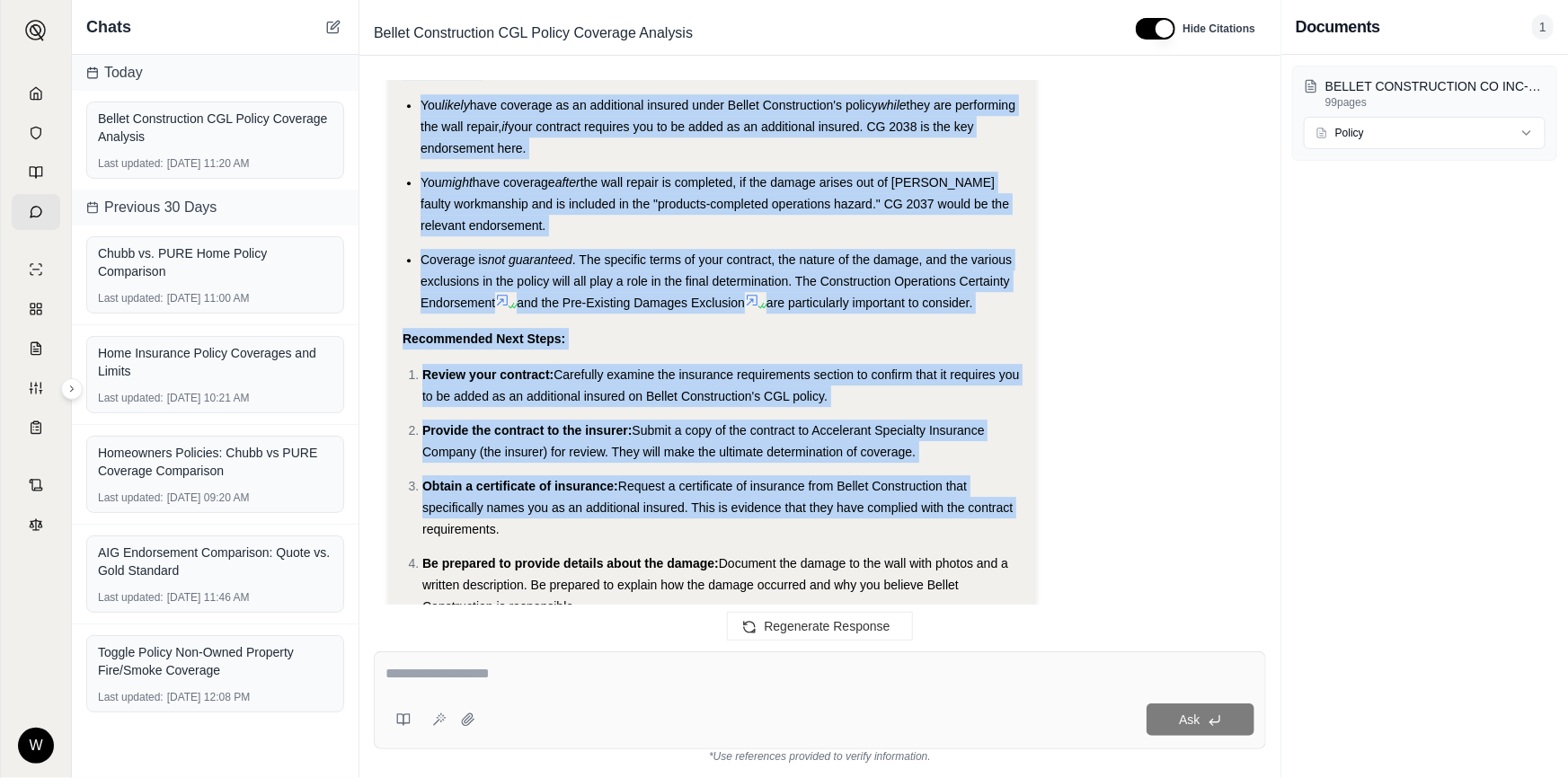
drag, startPoint x: 403, startPoint y: 204, endPoint x: 991, endPoint y: 523, distance: 669.0
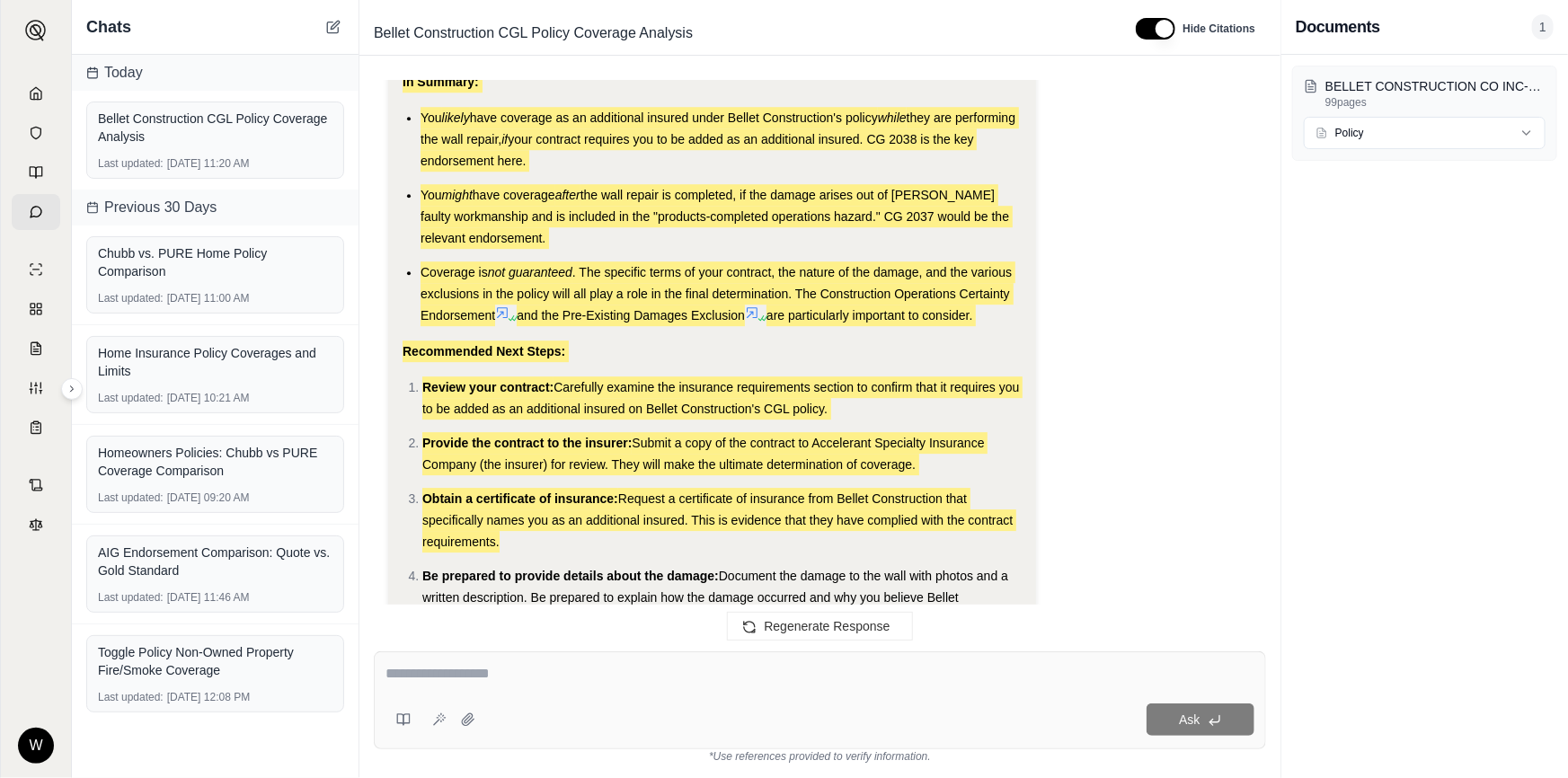
scroll to position [9857, 0]
